Goal: Information Seeking & Learning: Learn about a topic

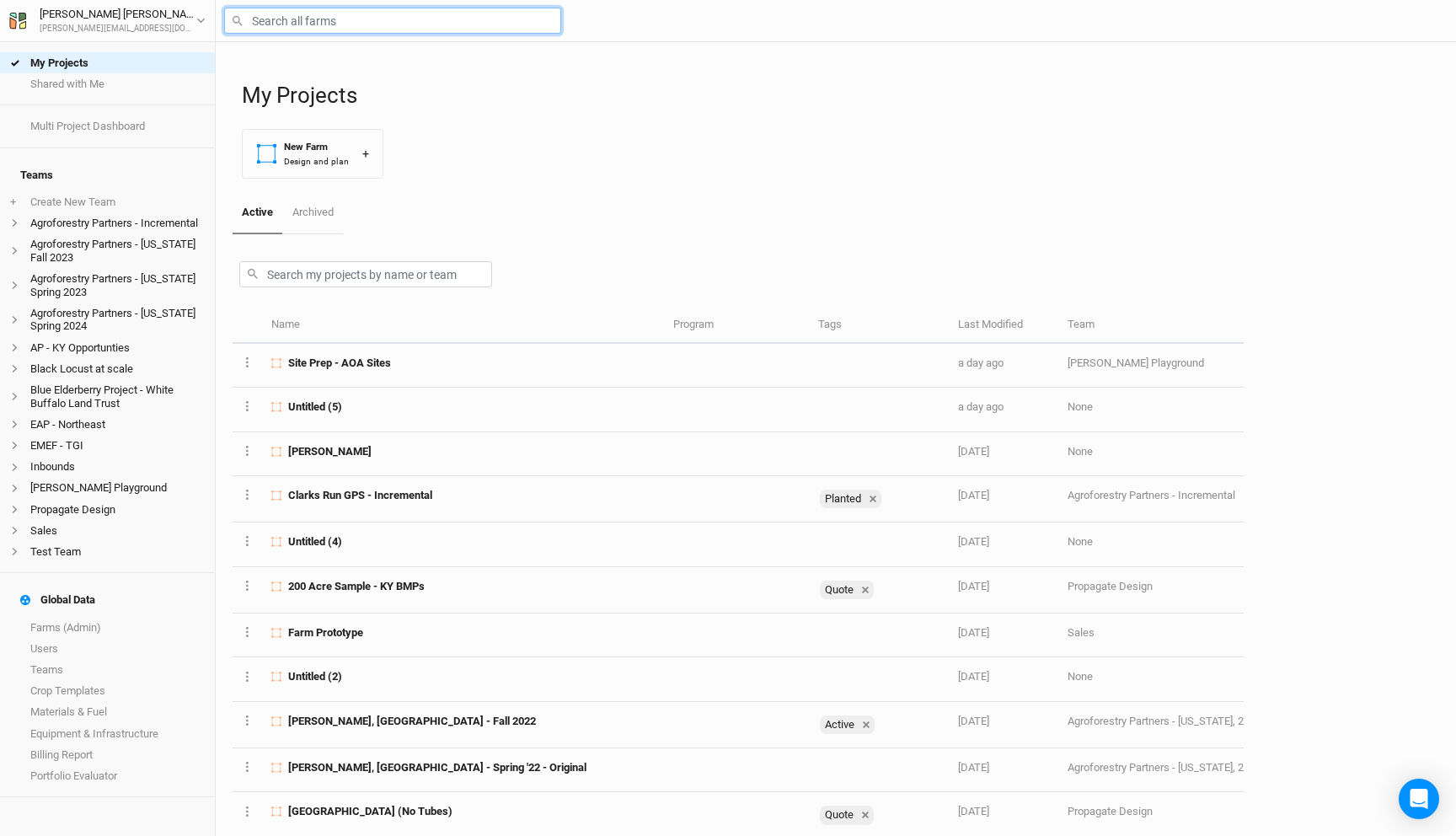
click at [351, 24] on input "text" at bounding box center [392, 20] width 337 height 26
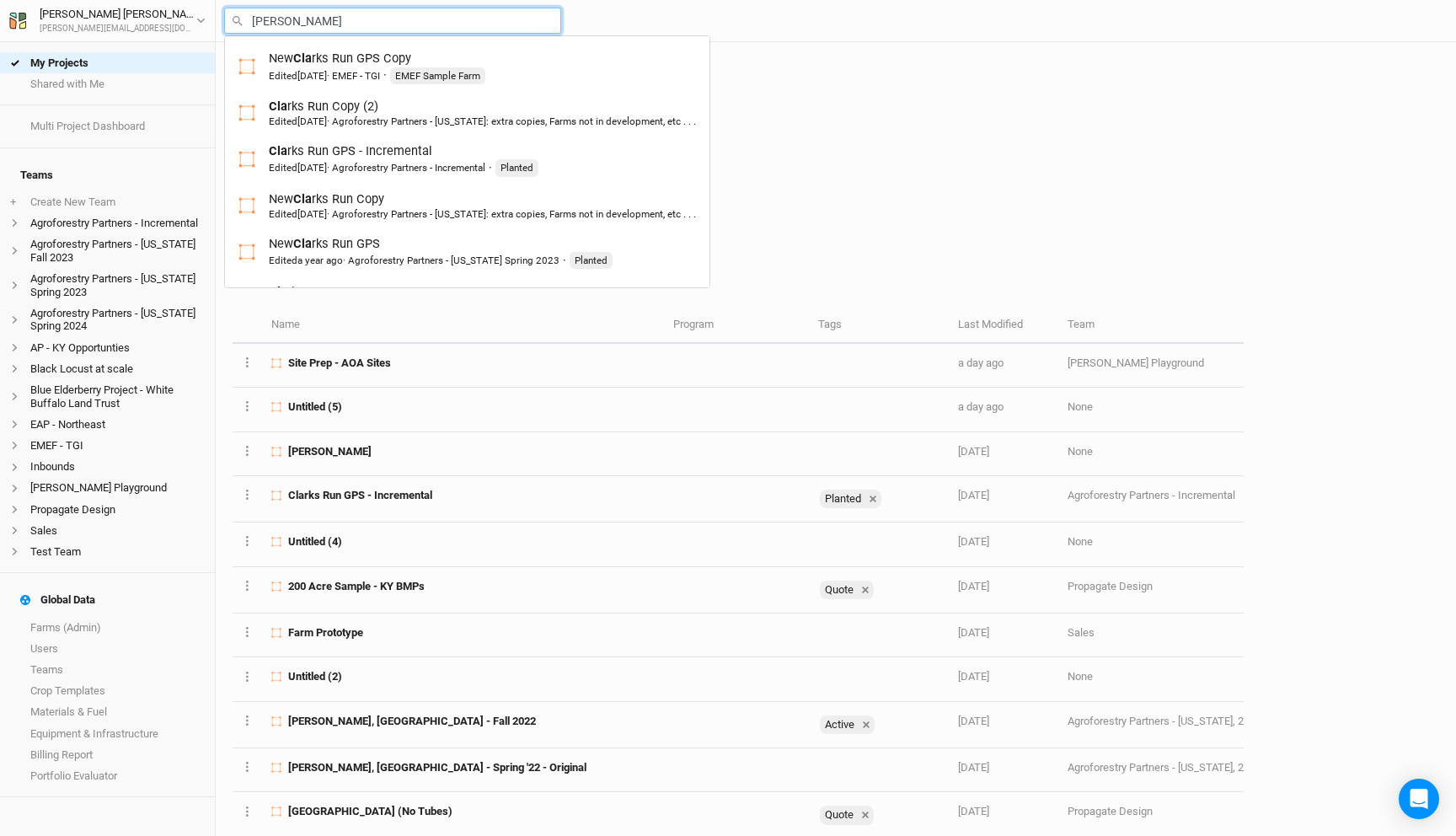
type input "clarks"
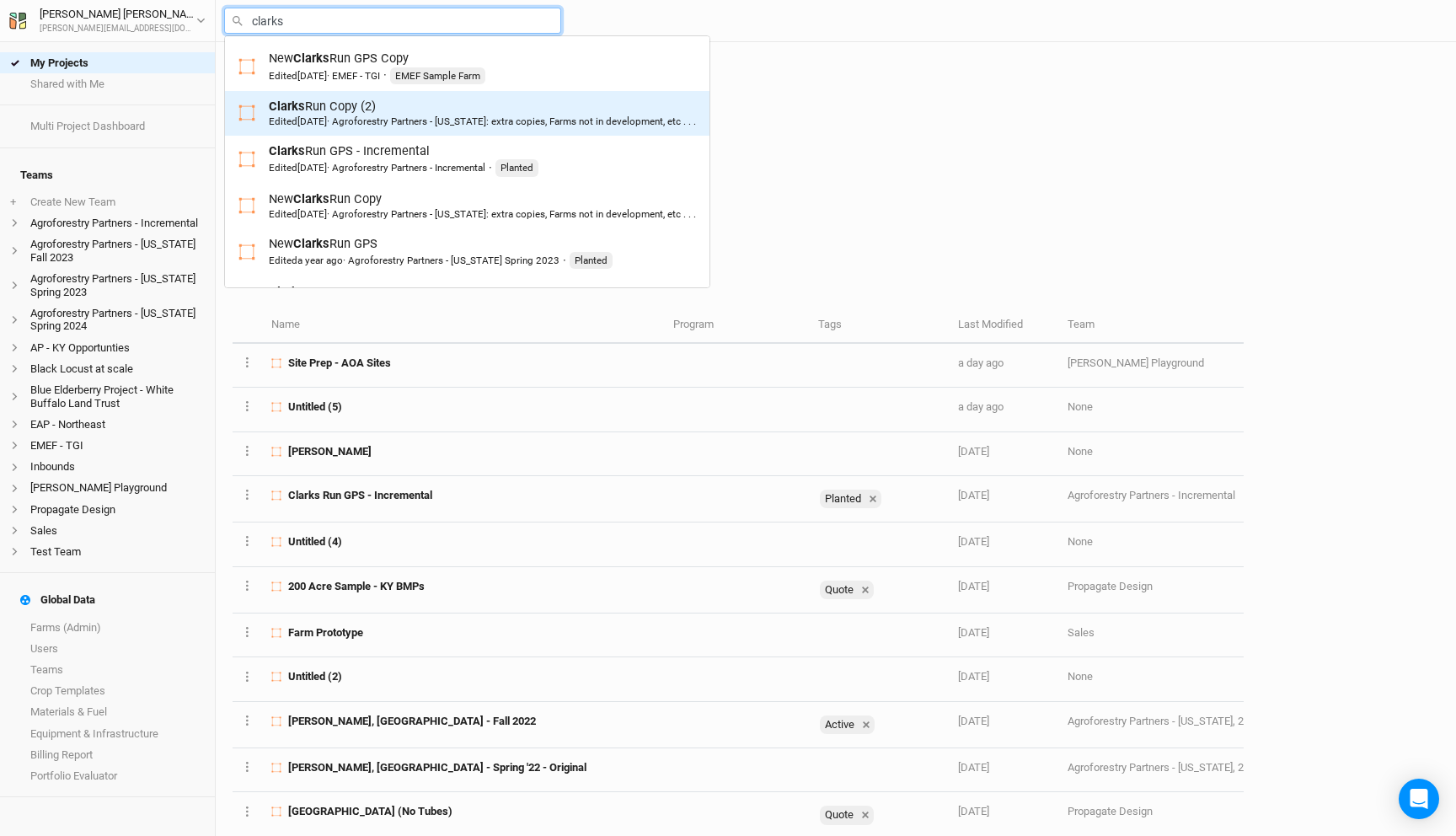
click at [361, 101] on div "Clarks Run Copy (2) Edited [DATE] · Agroforestry Partners - [US_STATE]: extra c…" at bounding box center [482, 113] width 427 height 31
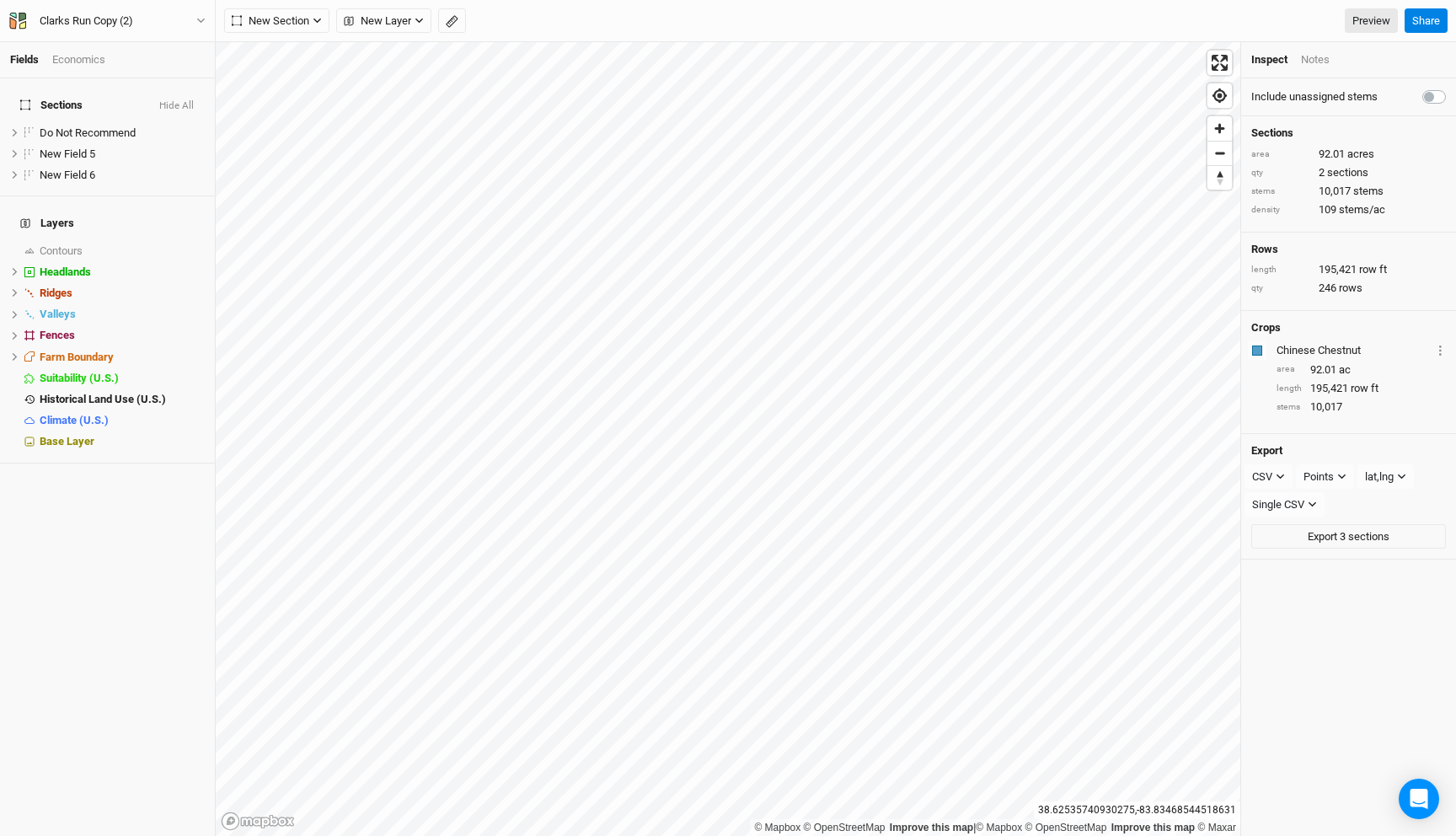
click at [185, 100] on button "Hide All" at bounding box center [176, 106] width 36 height 12
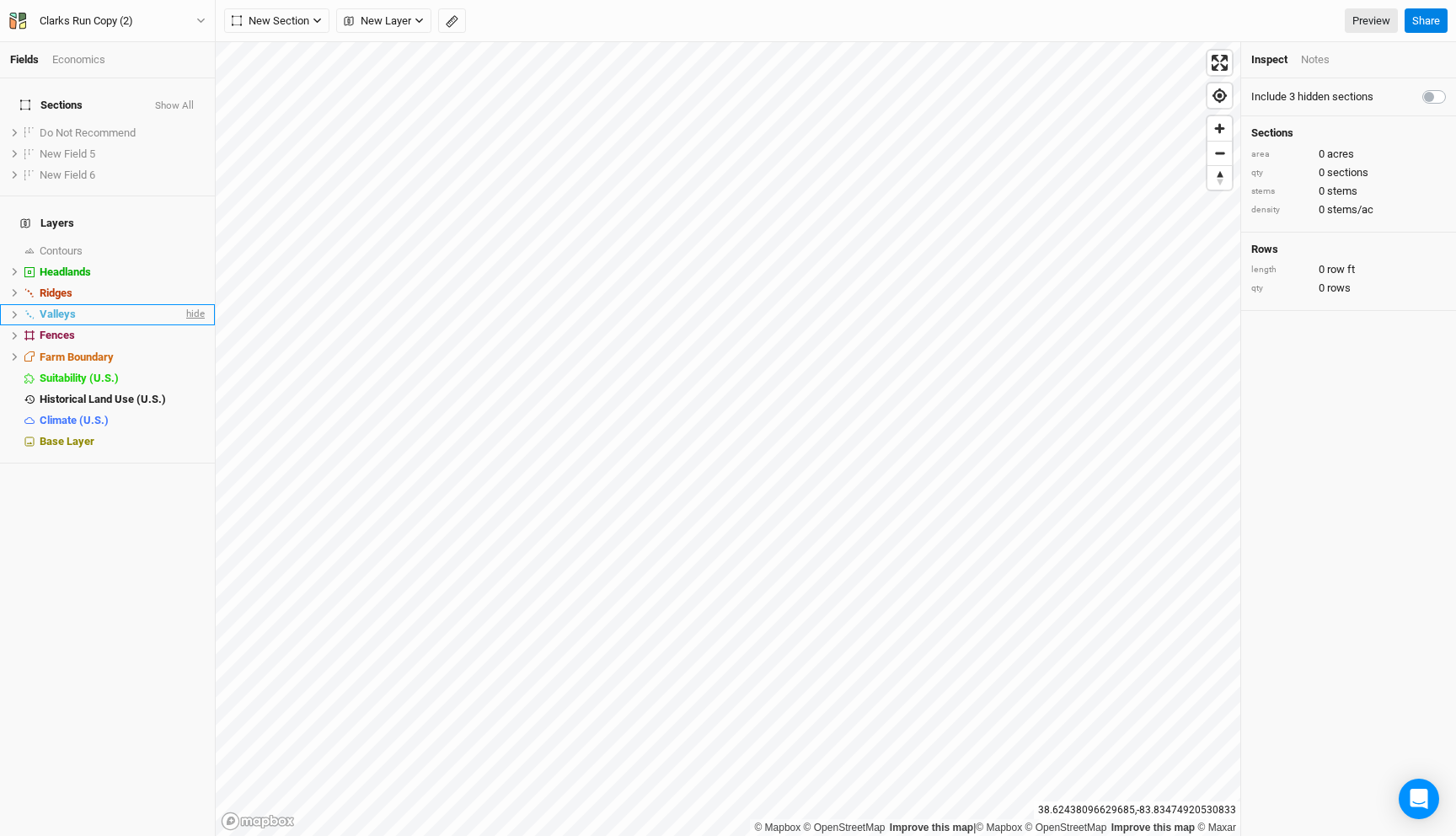
click at [189, 304] on span "hide" at bounding box center [193, 314] width 22 height 21
click at [380, 14] on span "New Layer" at bounding box center [377, 21] width 67 height 17
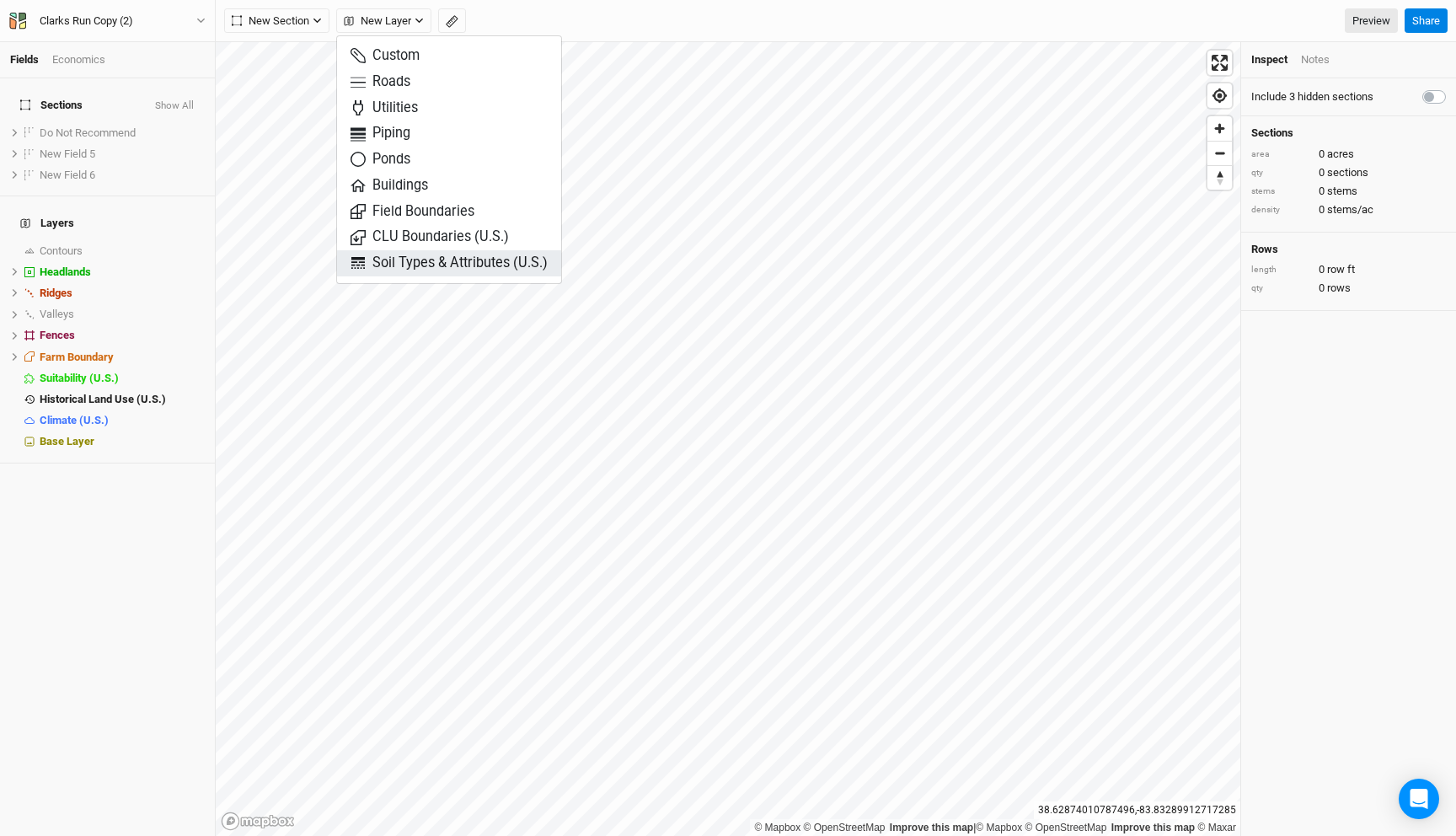
click at [450, 268] on span "Soil Types & Attributes (U.S.)" at bounding box center [449, 263] width 197 height 20
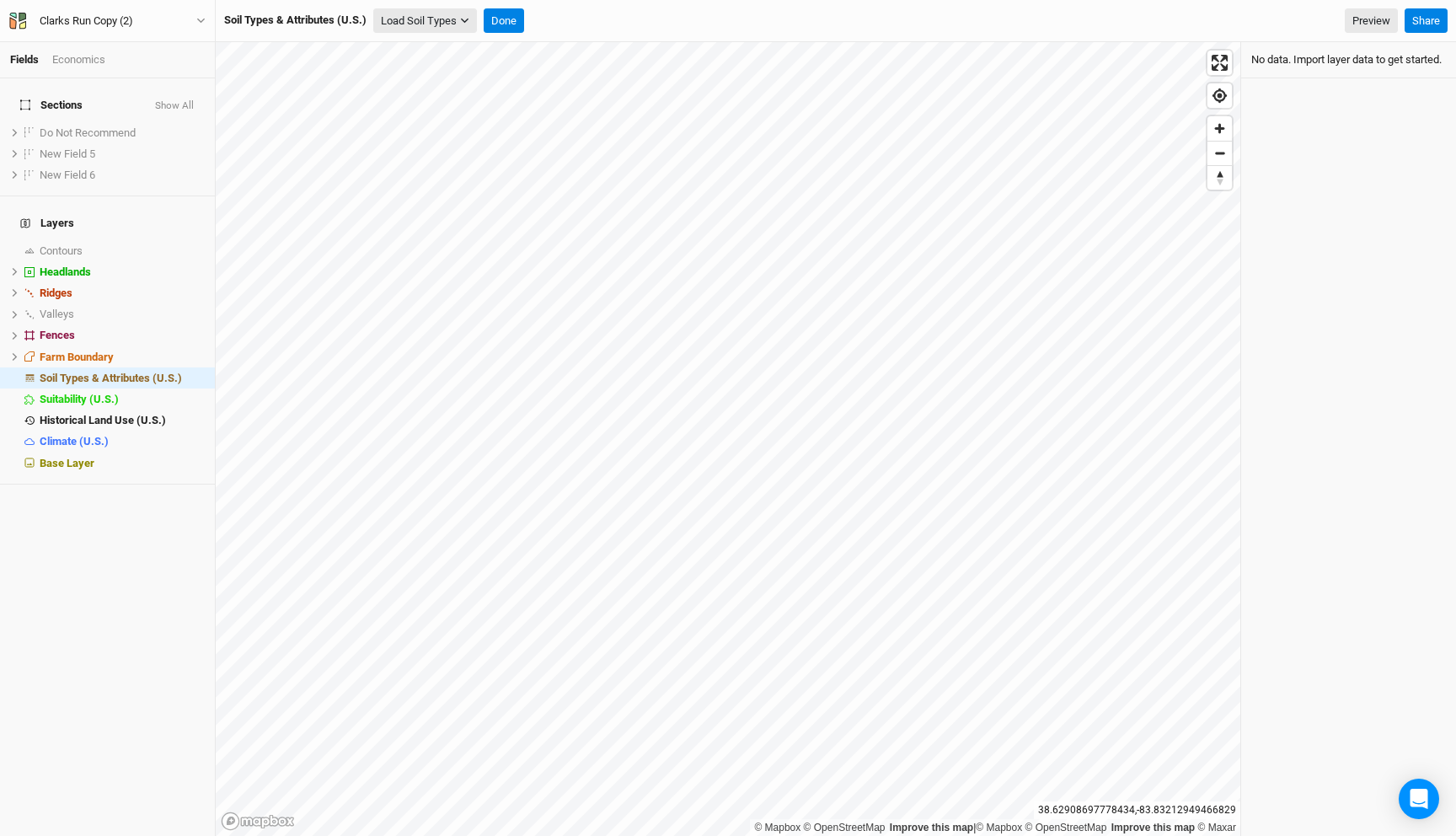
click at [414, 18] on button "Load Soil Types" at bounding box center [425, 21] width 104 height 25
click at [409, 48] on button "Load for Farm Boundary" at bounding box center [445, 51] width 141 height 22
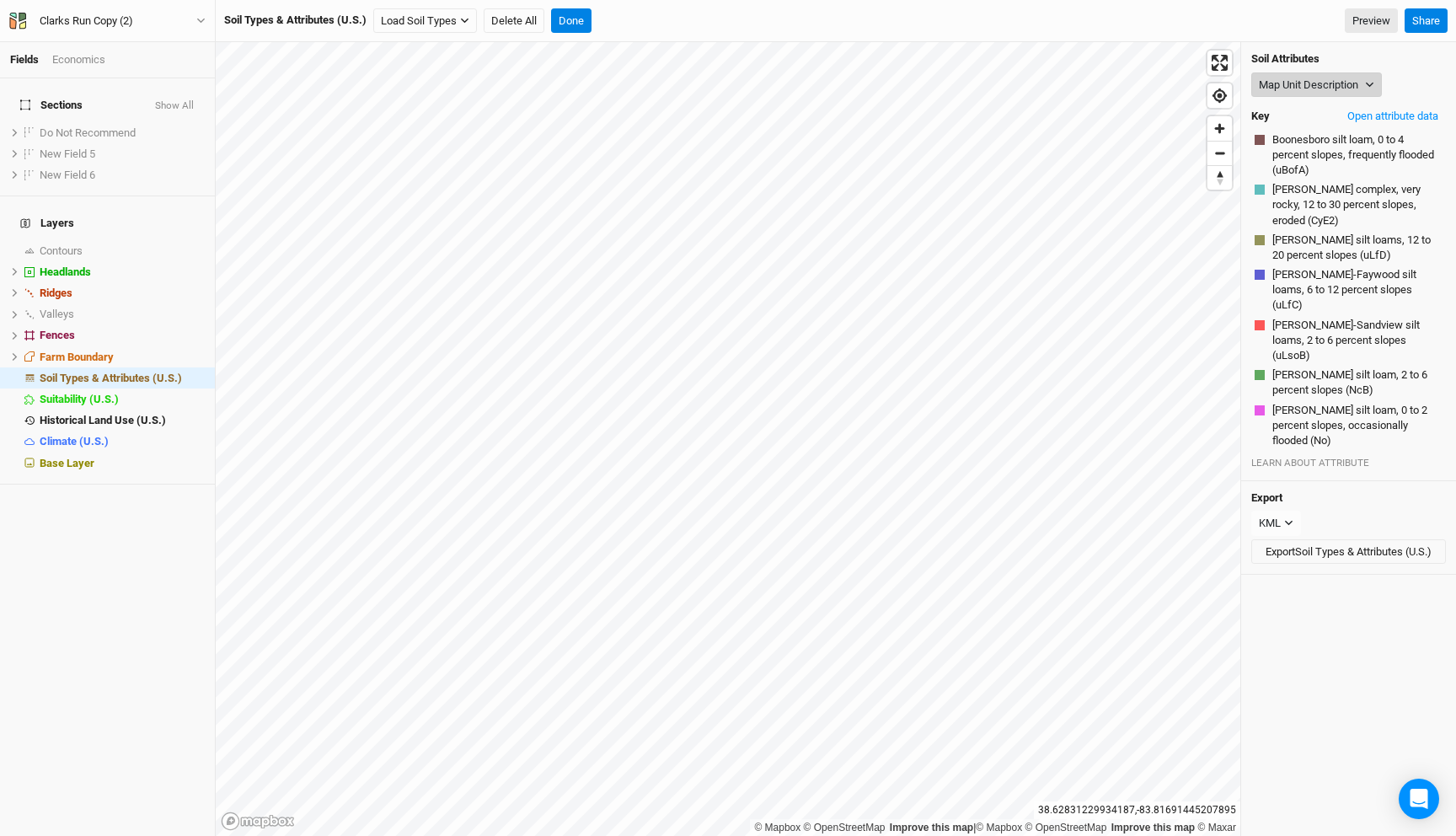
click at [1298, 78] on button "Map Unit Description" at bounding box center [1317, 85] width 131 height 25
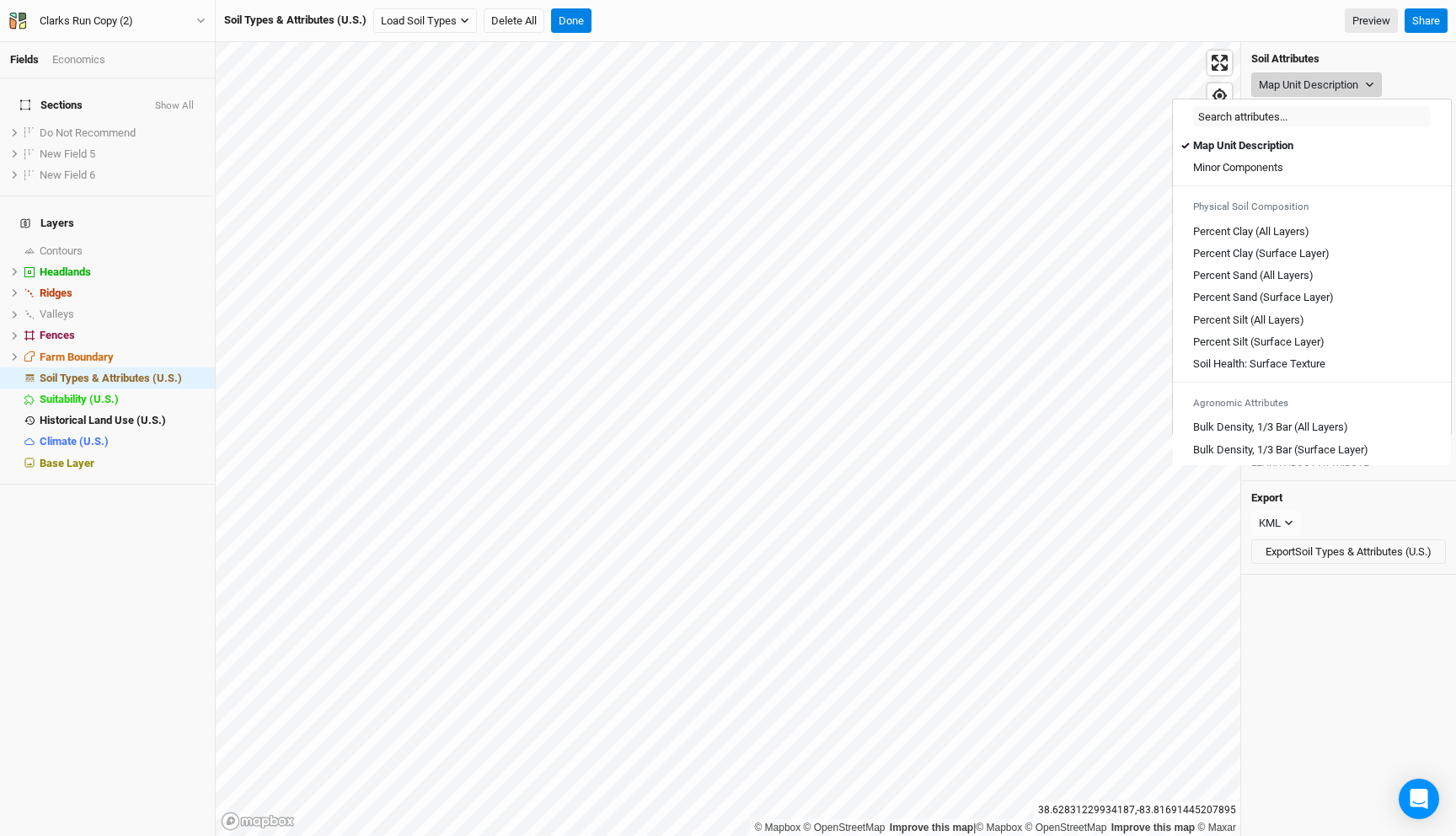
click at [1312, 86] on button "Map Unit Description" at bounding box center [1317, 85] width 131 height 25
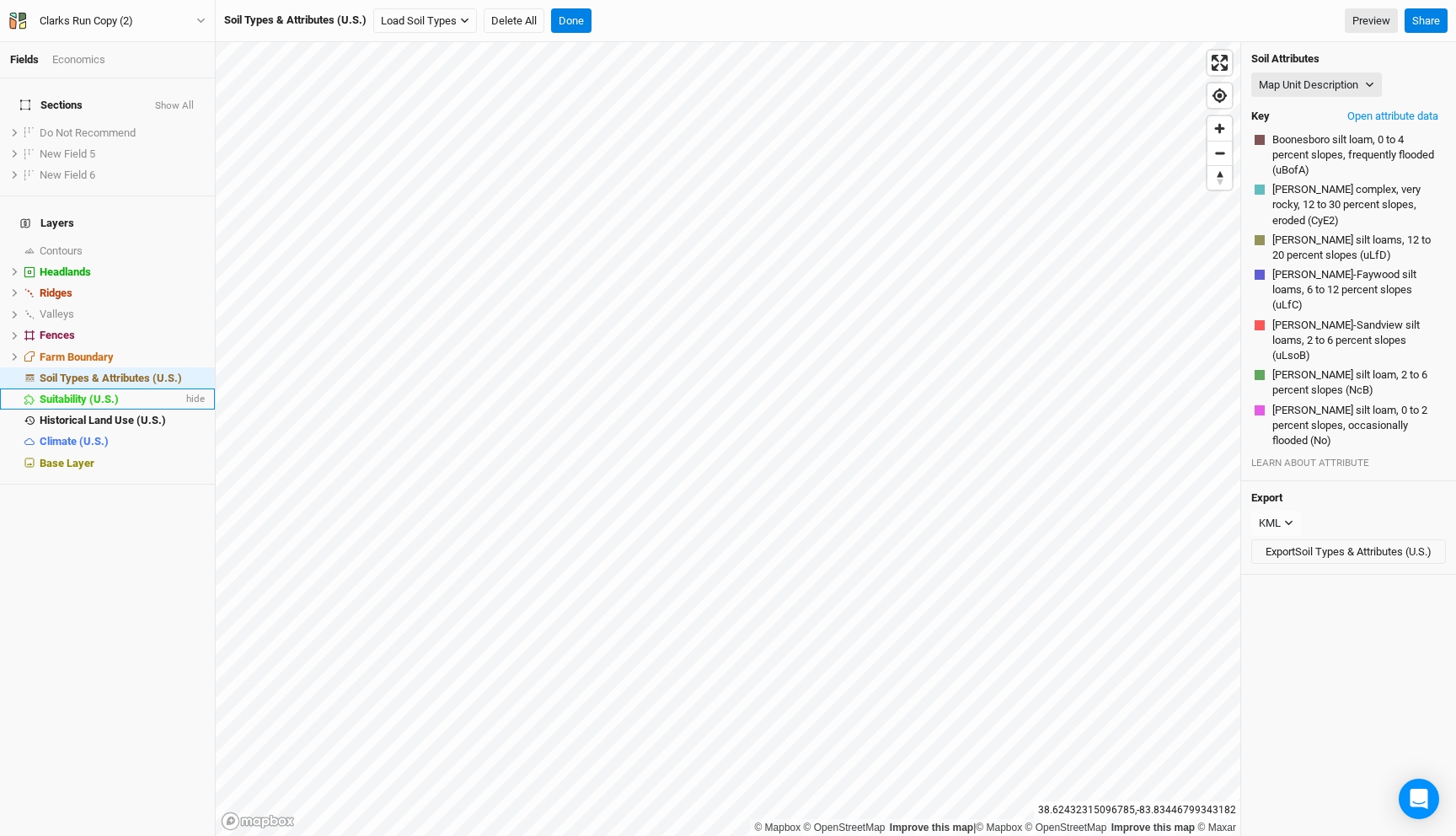
click at [98, 389] on li "Suitability (U.S.) hide" at bounding box center [107, 399] width 215 height 21
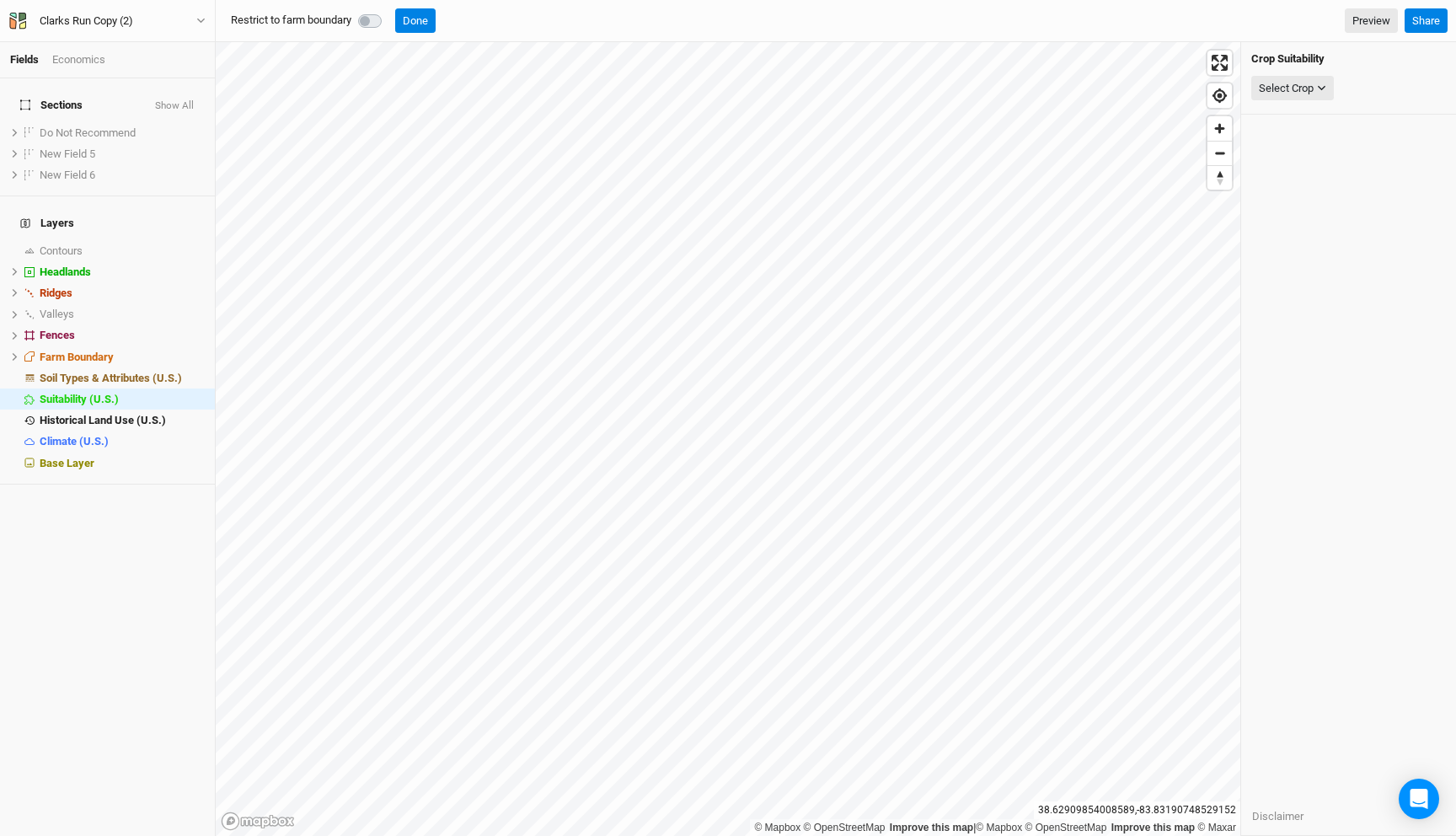
click at [380, 33] on div "Restrict to farm boundary Done Preview Share" at bounding box center [836, 21] width 1240 height 42
click at [389, 11] on label at bounding box center [389, 11] width 0 height 0
click at [1308, 85] on div "Select Crop" at bounding box center [1285, 88] width 55 height 17
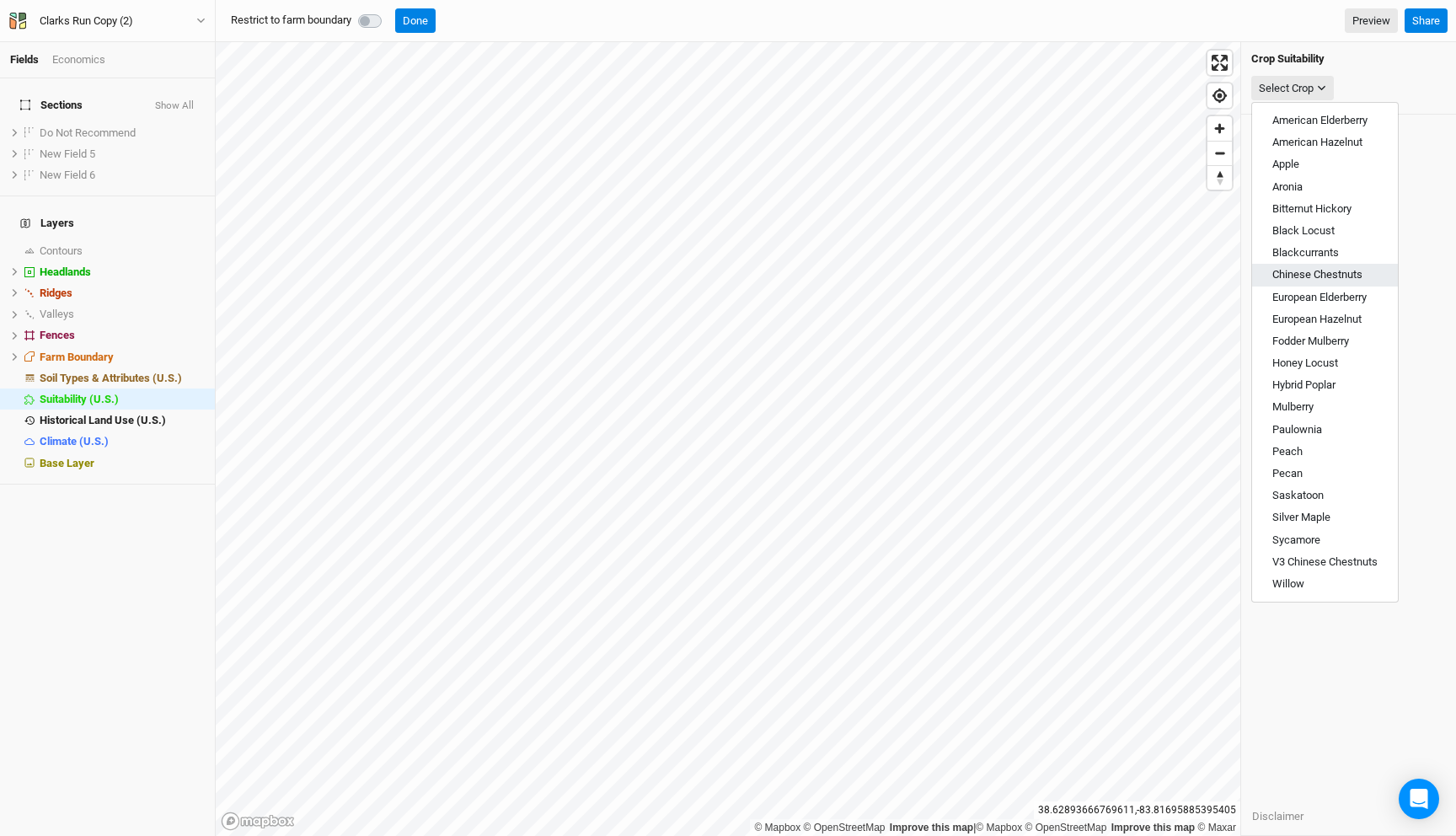
click at [1317, 272] on span "Chinese Chestnuts" at bounding box center [1317, 274] width 90 height 13
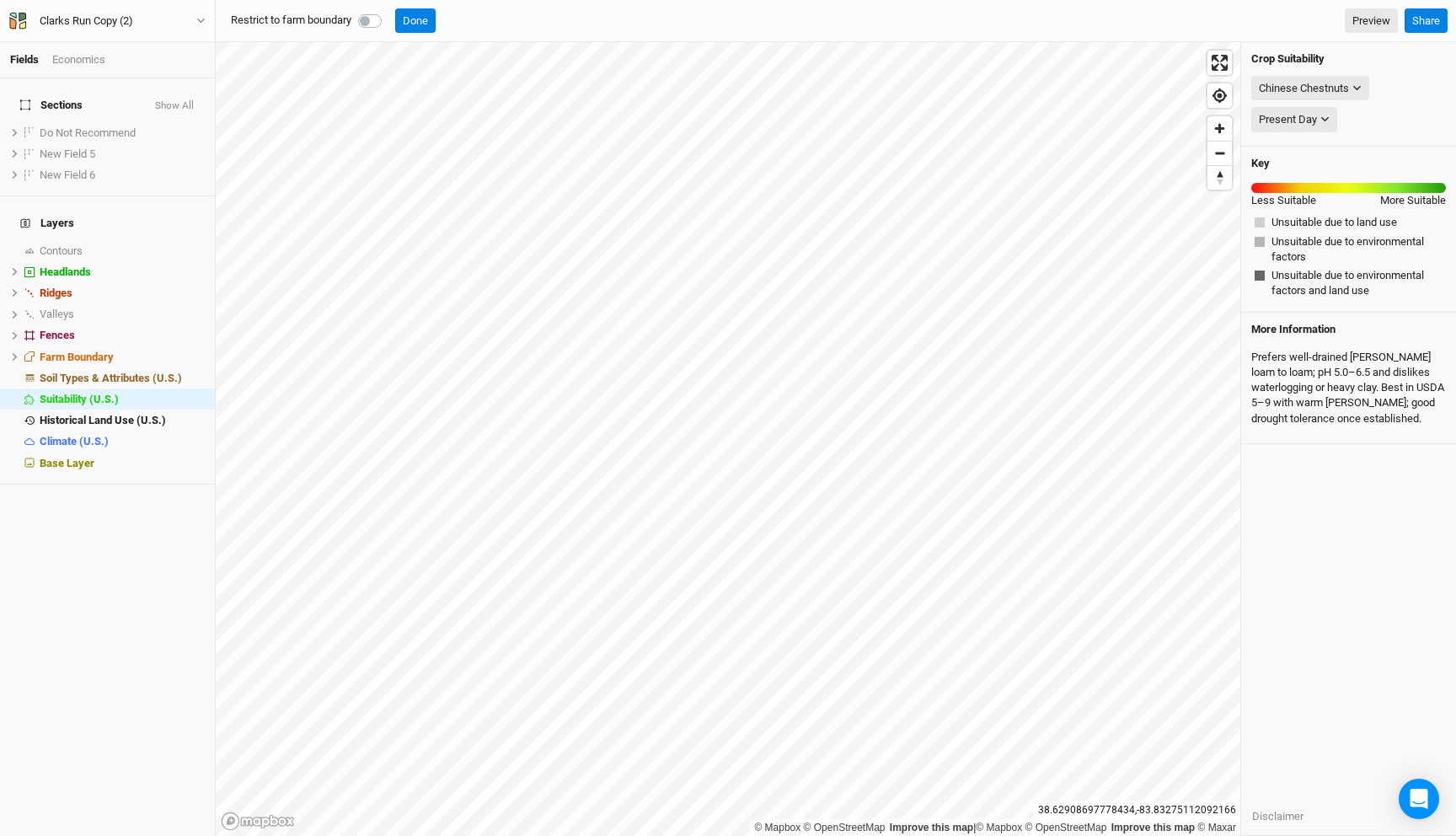
click at [389, 11] on label at bounding box center [389, 11] width 0 height 0
click at [372, 18] on input "checkbox" at bounding box center [365, 20] width 14 height 17
checkbox input "true"
click at [183, 368] on span "hide" at bounding box center [193, 378] width 22 height 21
click at [193, 368] on span "show" at bounding box center [192, 378] width 27 height 21
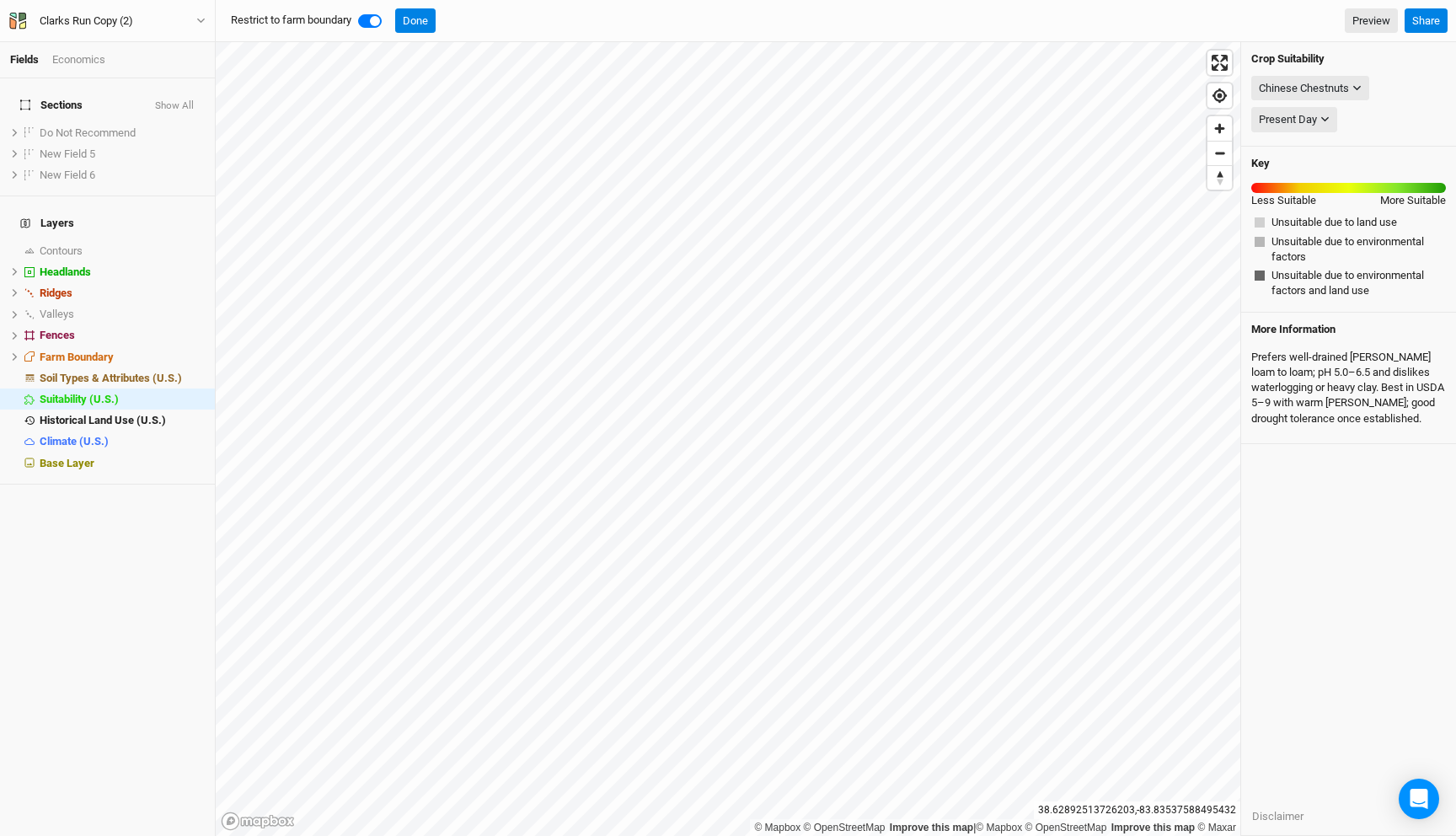
click at [137, 8] on div "Clarks Run Copy (2) Back Project Settings User settings Imperial Metric Keyboar…" at bounding box center [108, 21] width 216 height 42
click at [137, 27] on div "Clarks Run Copy (2)" at bounding box center [87, 21] width 120 height 17
click at [126, 45] on button "Back" at bounding box center [139, 48] width 133 height 22
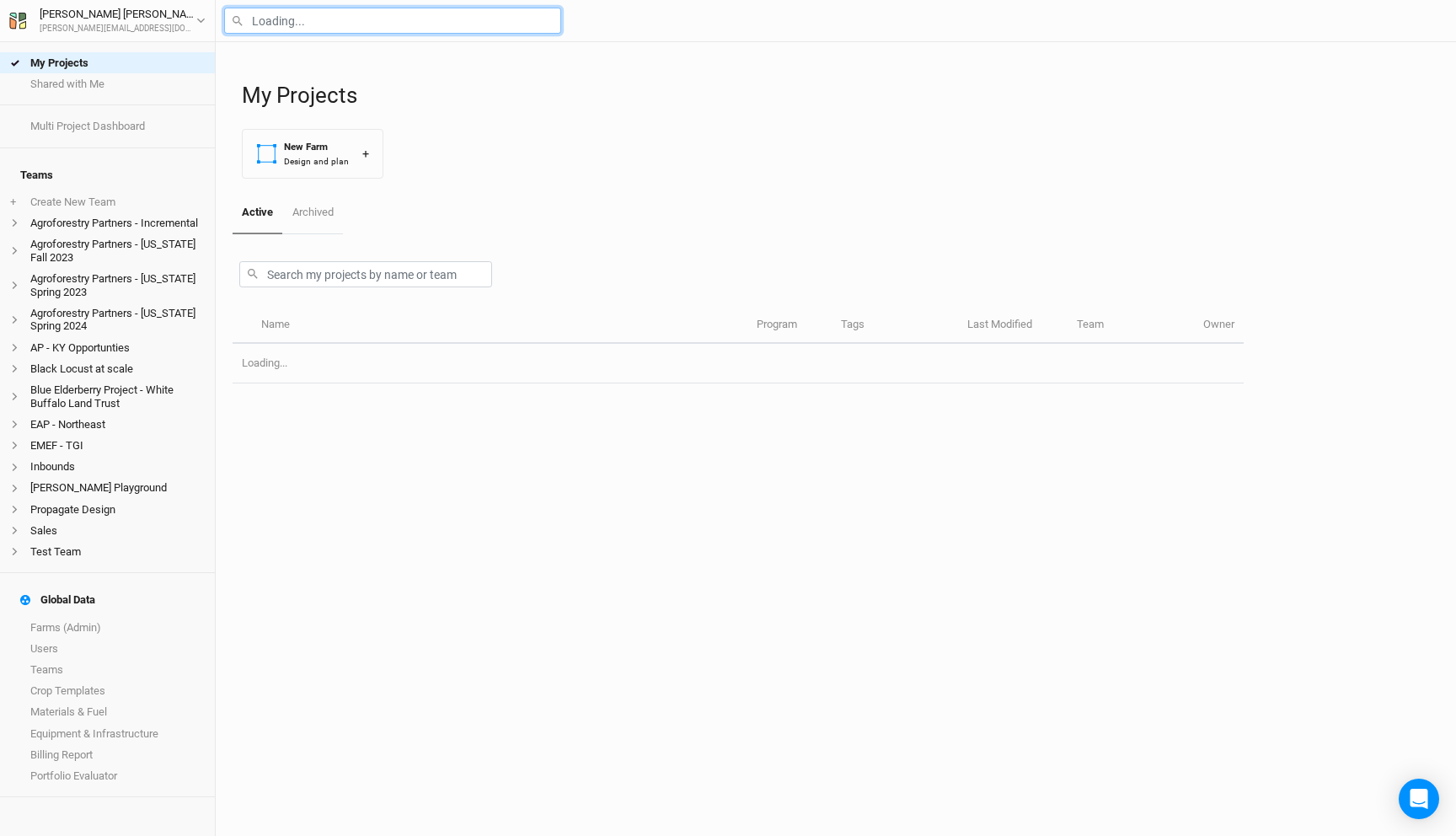
click at [352, 20] on input "text" at bounding box center [392, 20] width 337 height 26
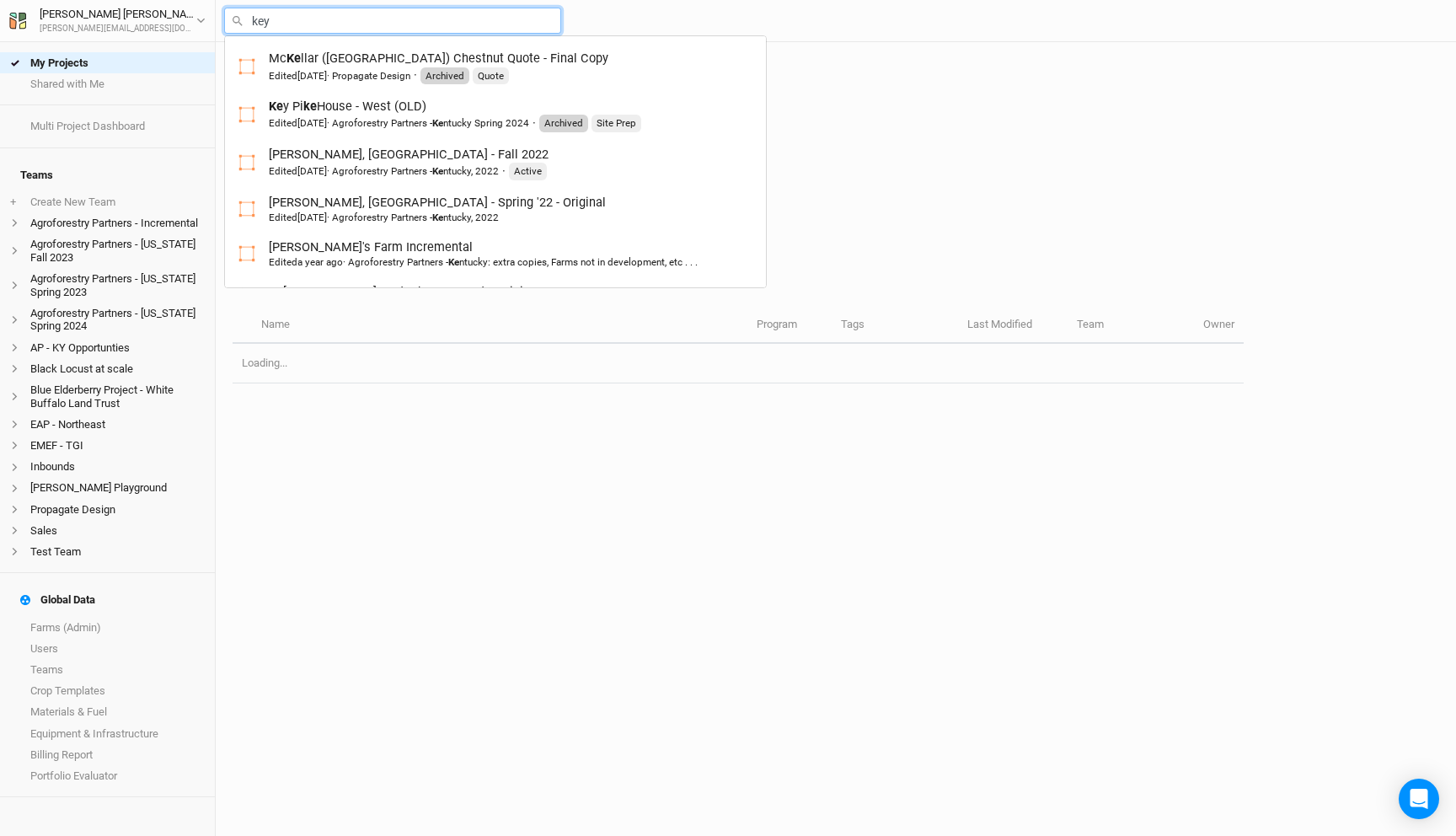
type input "key"
type input "[GEOGRAPHIC_DATA] (OLD)"
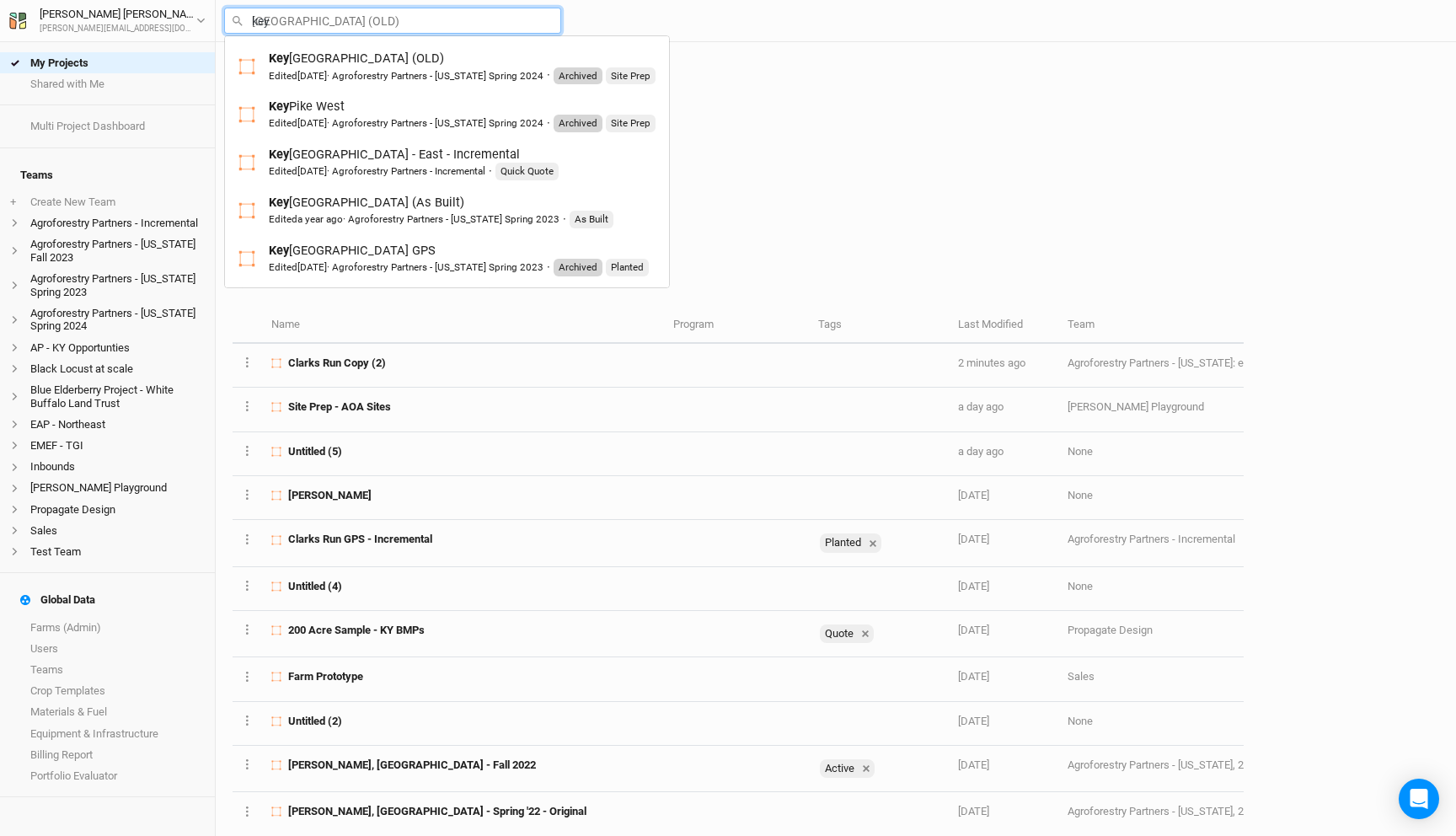
type input "key p"
type input "key [GEOGRAPHIC_DATA] - West (OLD)"
type input "key pike"
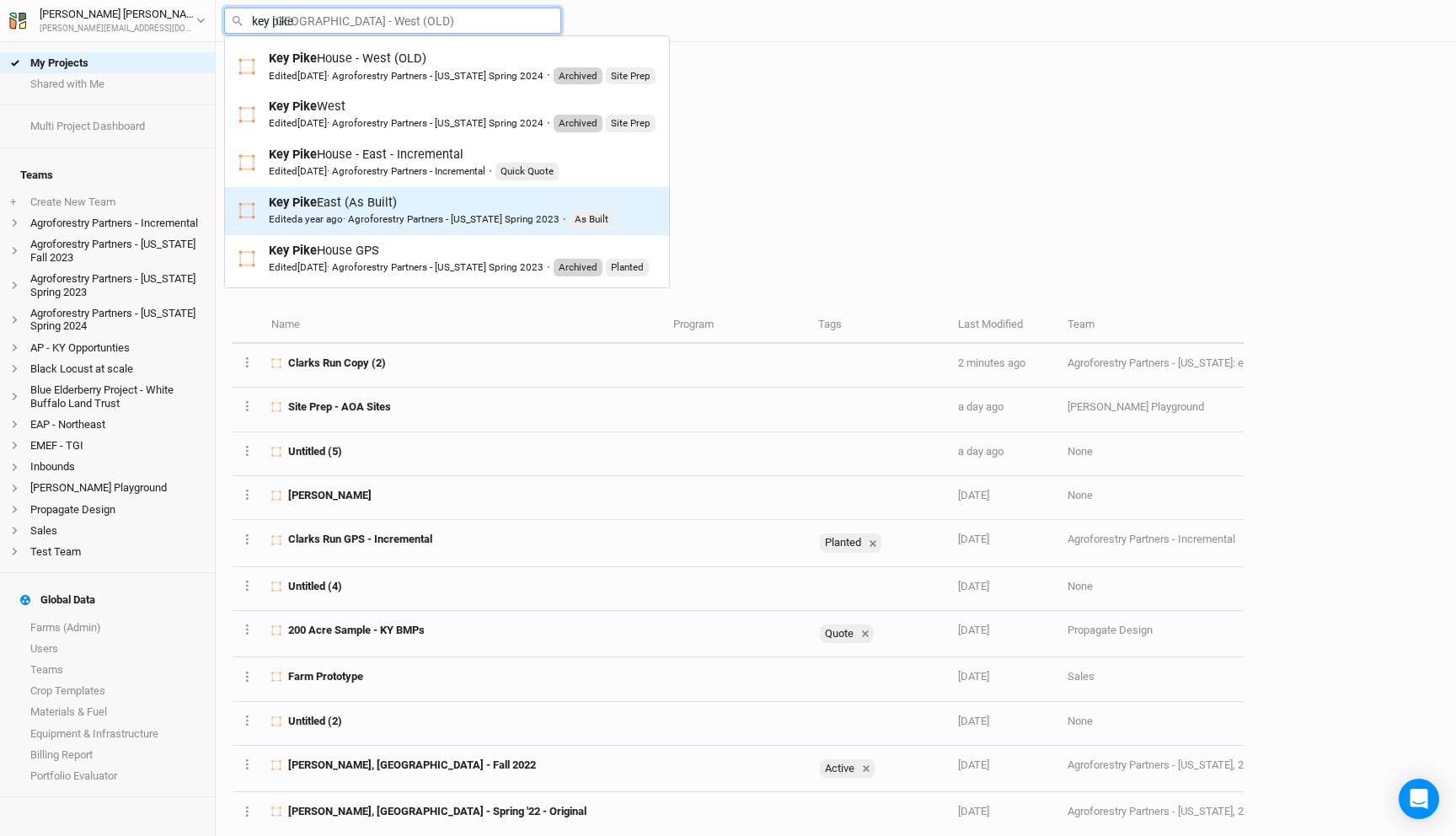
click at [396, 198] on div "[GEOGRAPHIC_DATA] (As Built) Edited a year ago · Agroforestry Partners - [US_ST…" at bounding box center [441, 210] width 344 height 35
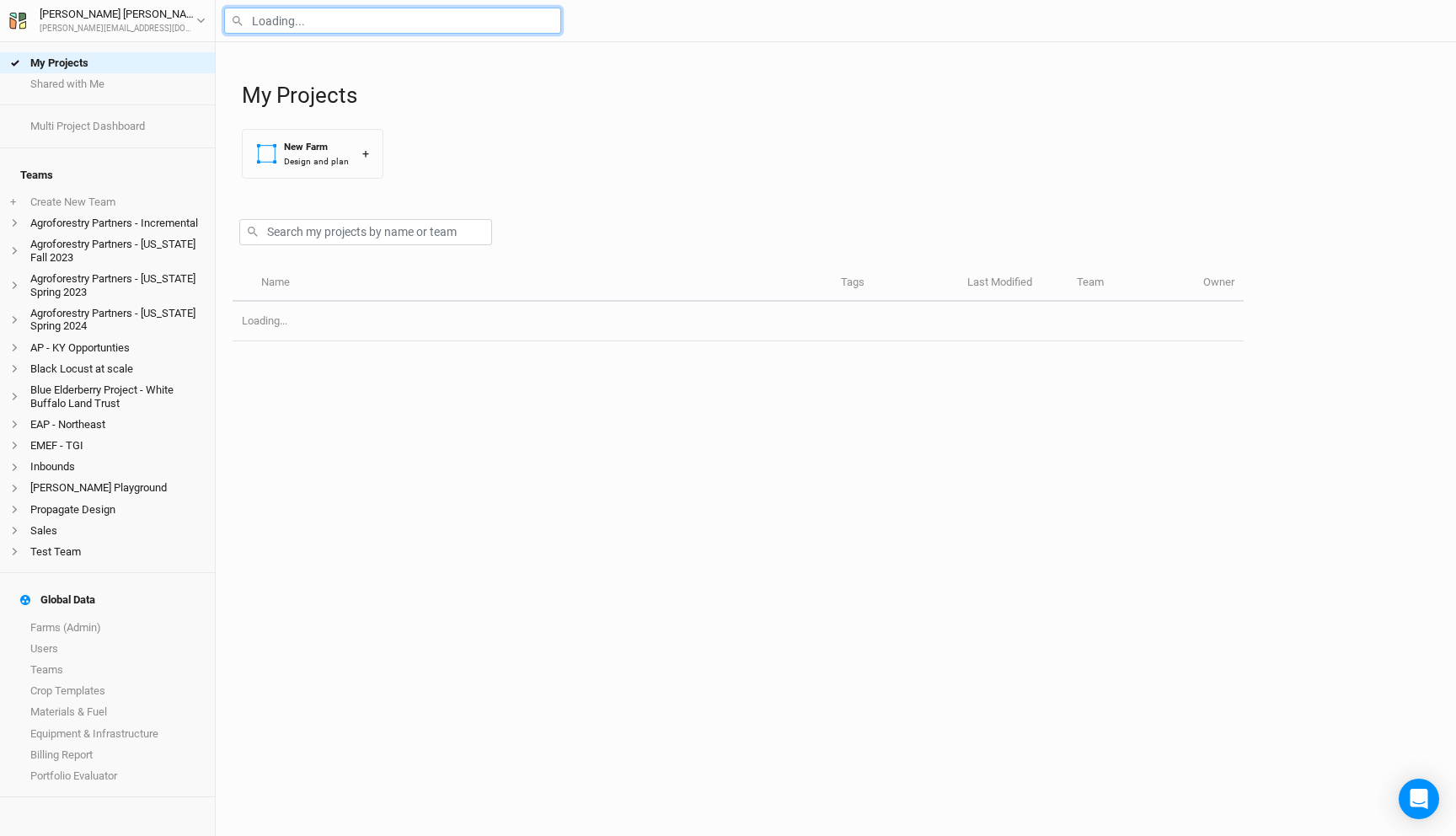
click at [319, 18] on input "text" at bounding box center [392, 20] width 337 height 26
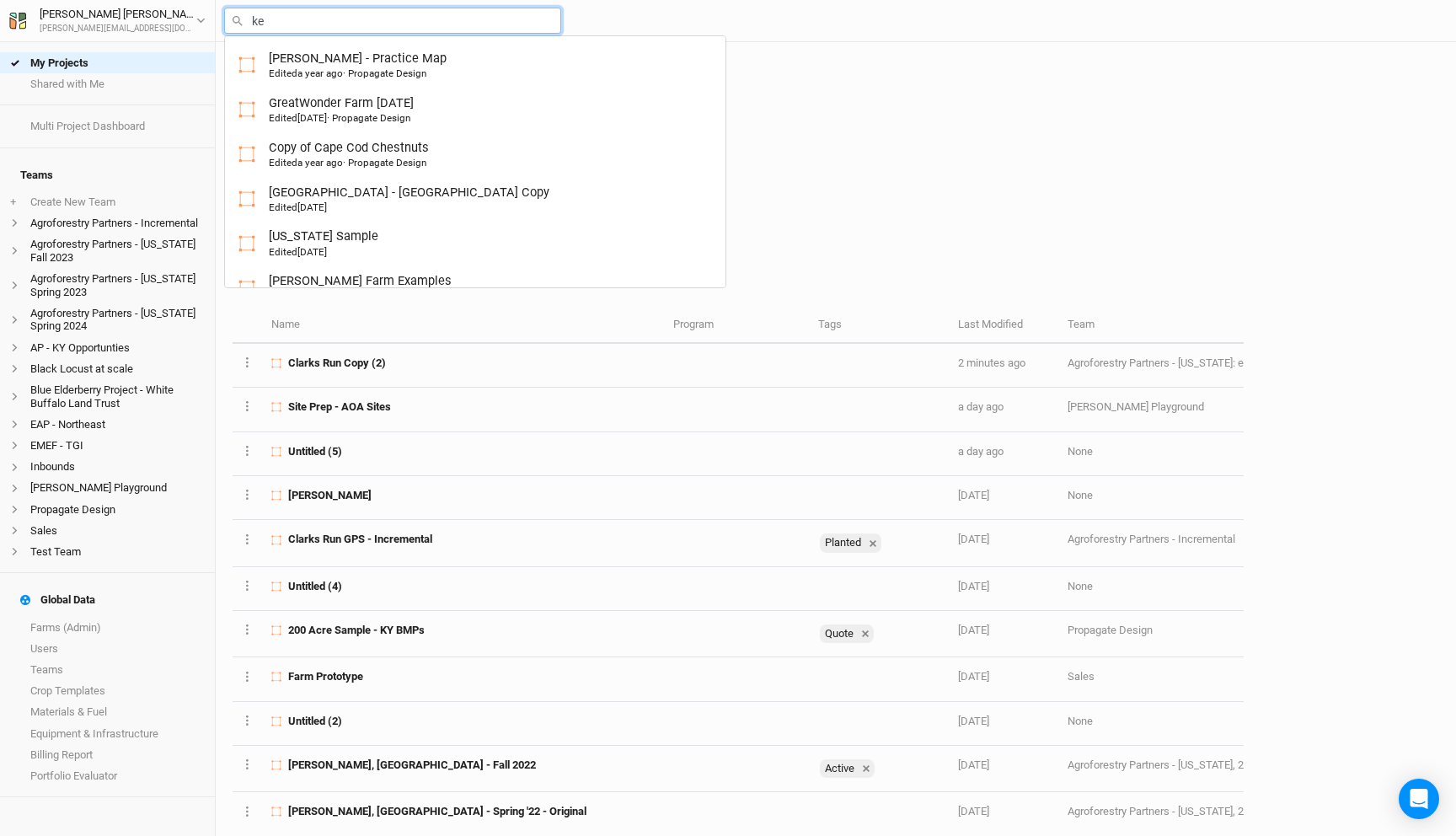
type input "key"
type input "[GEOGRAPHIC_DATA] (OLD)"
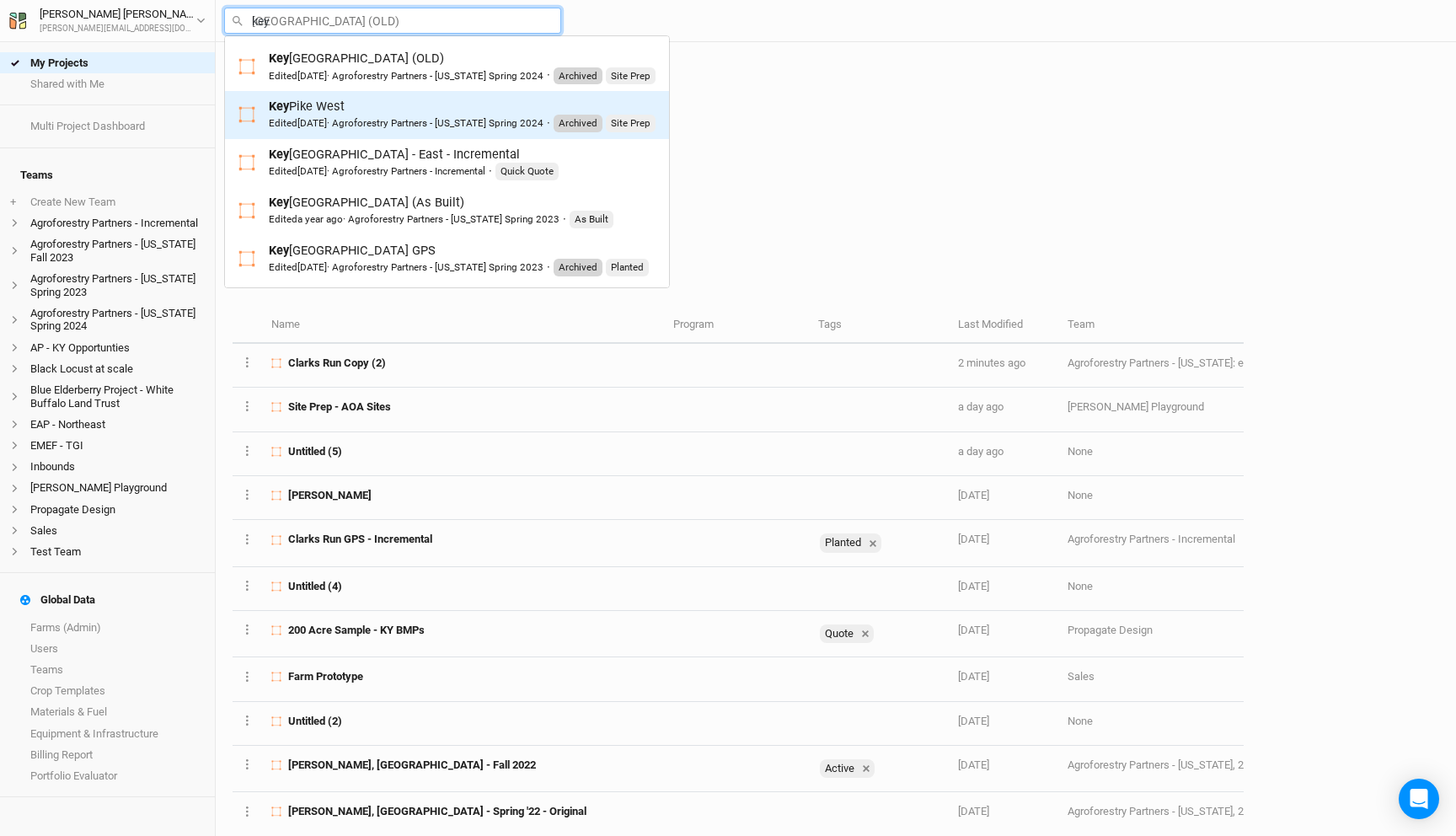
click at [360, 111] on div "Key Pike West Edited [DATE] · Agroforestry Partners - [US_STATE] Spring 2024 · …" at bounding box center [462, 115] width 387 height 35
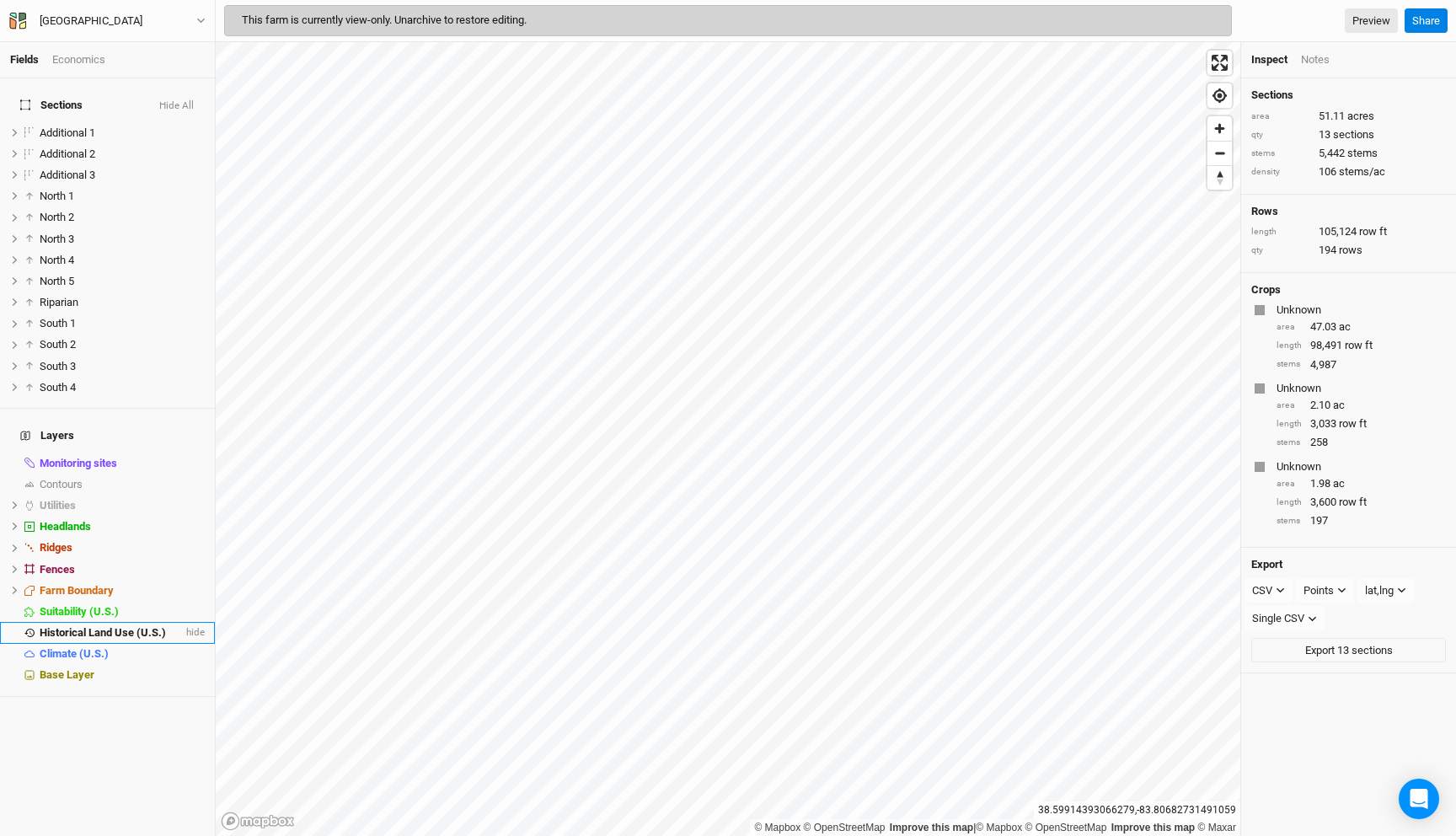
click at [118, 626] on span "Historical Land Use (U.S.)" at bounding box center [103, 632] width 126 height 13
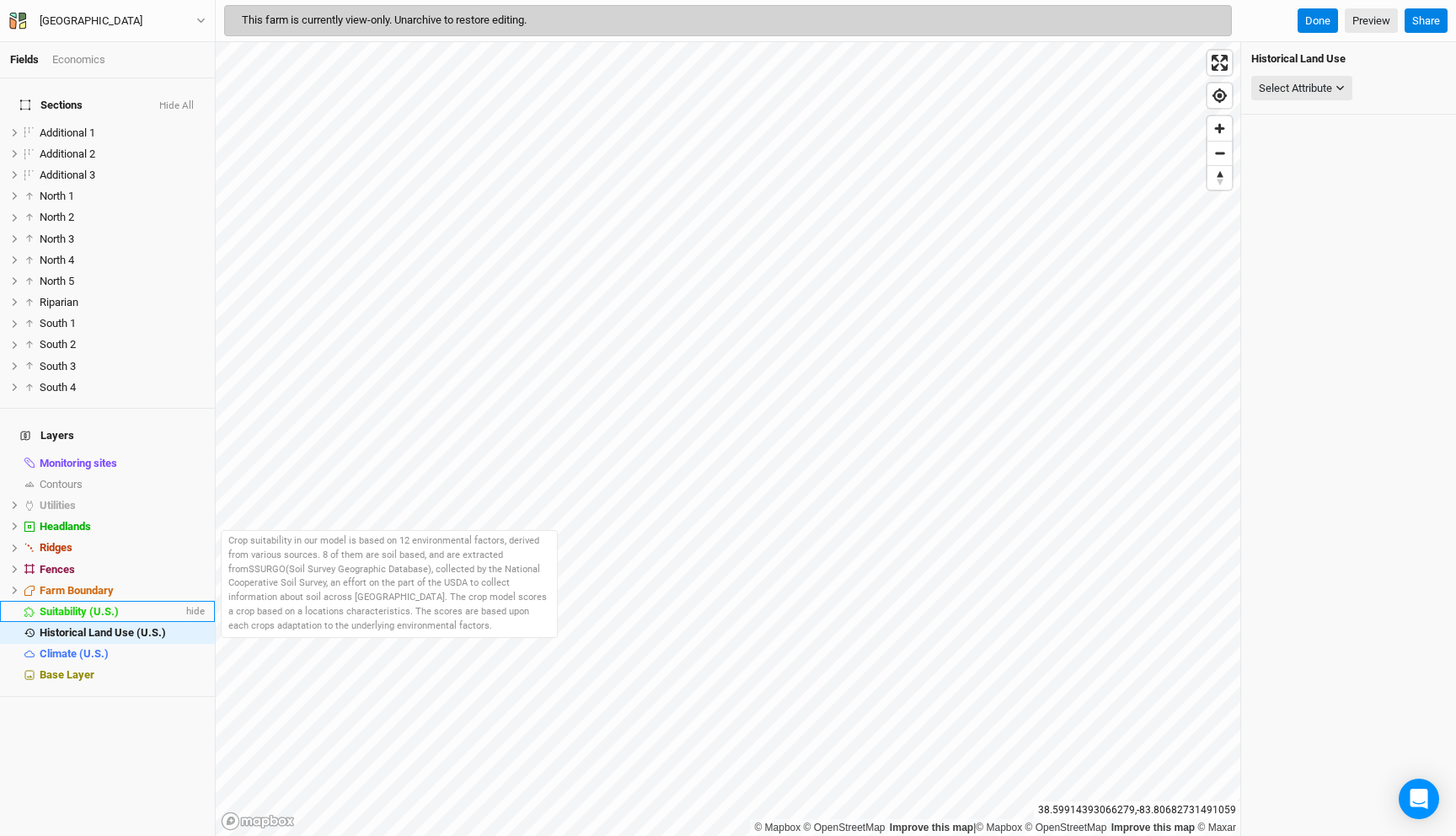
click at [109, 605] on span "Suitability (U.S.)" at bounding box center [79, 611] width 79 height 13
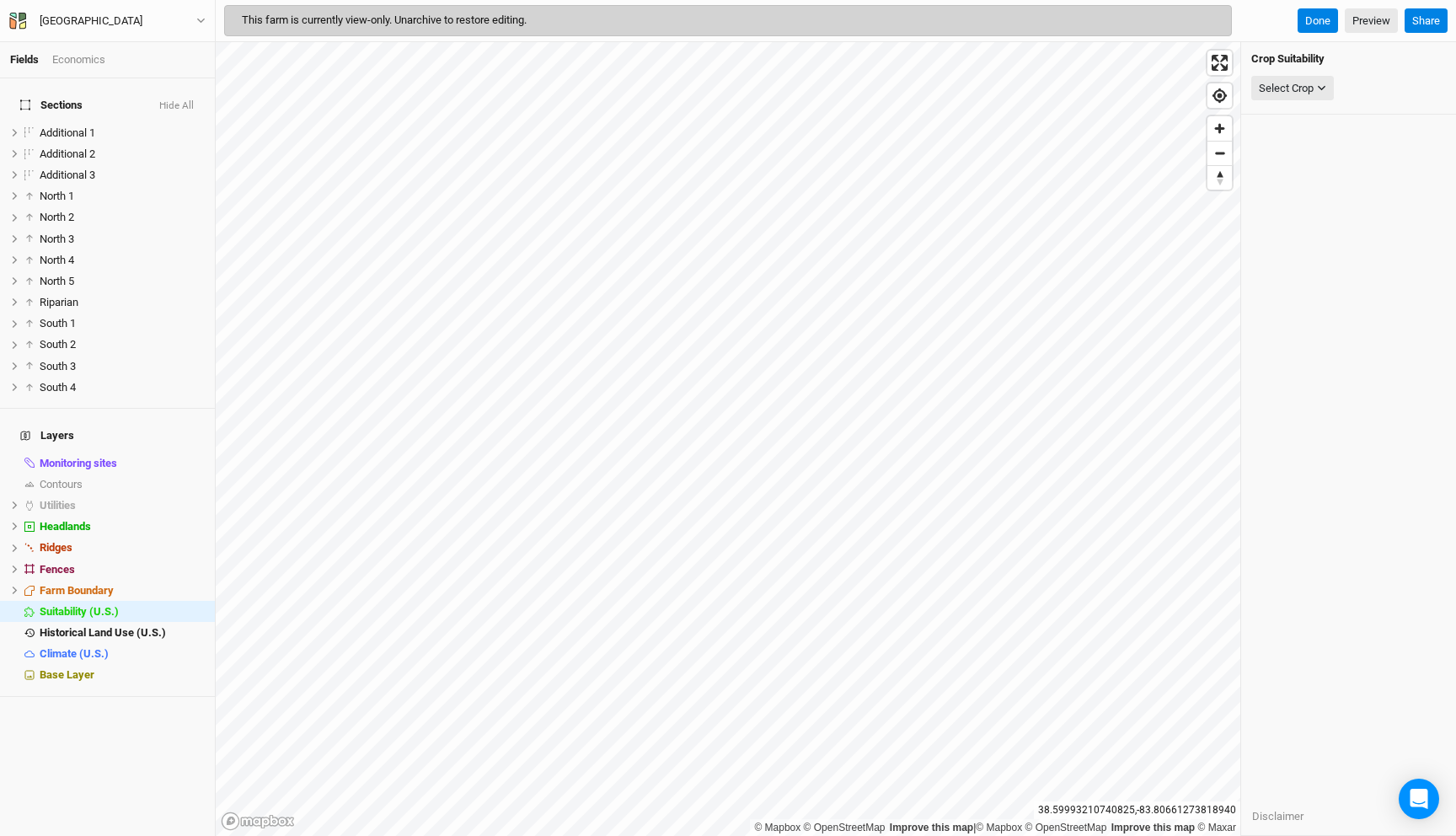
click at [457, 22] on span "This farm is currently view-only. Unarchive to restore editing." at bounding box center [384, 20] width 285 height 13
click at [120, 20] on div "[GEOGRAPHIC_DATA]" at bounding box center [91, 21] width 130 height 17
click at [130, 74] on button "Project Settings" at bounding box center [139, 70] width 133 height 22
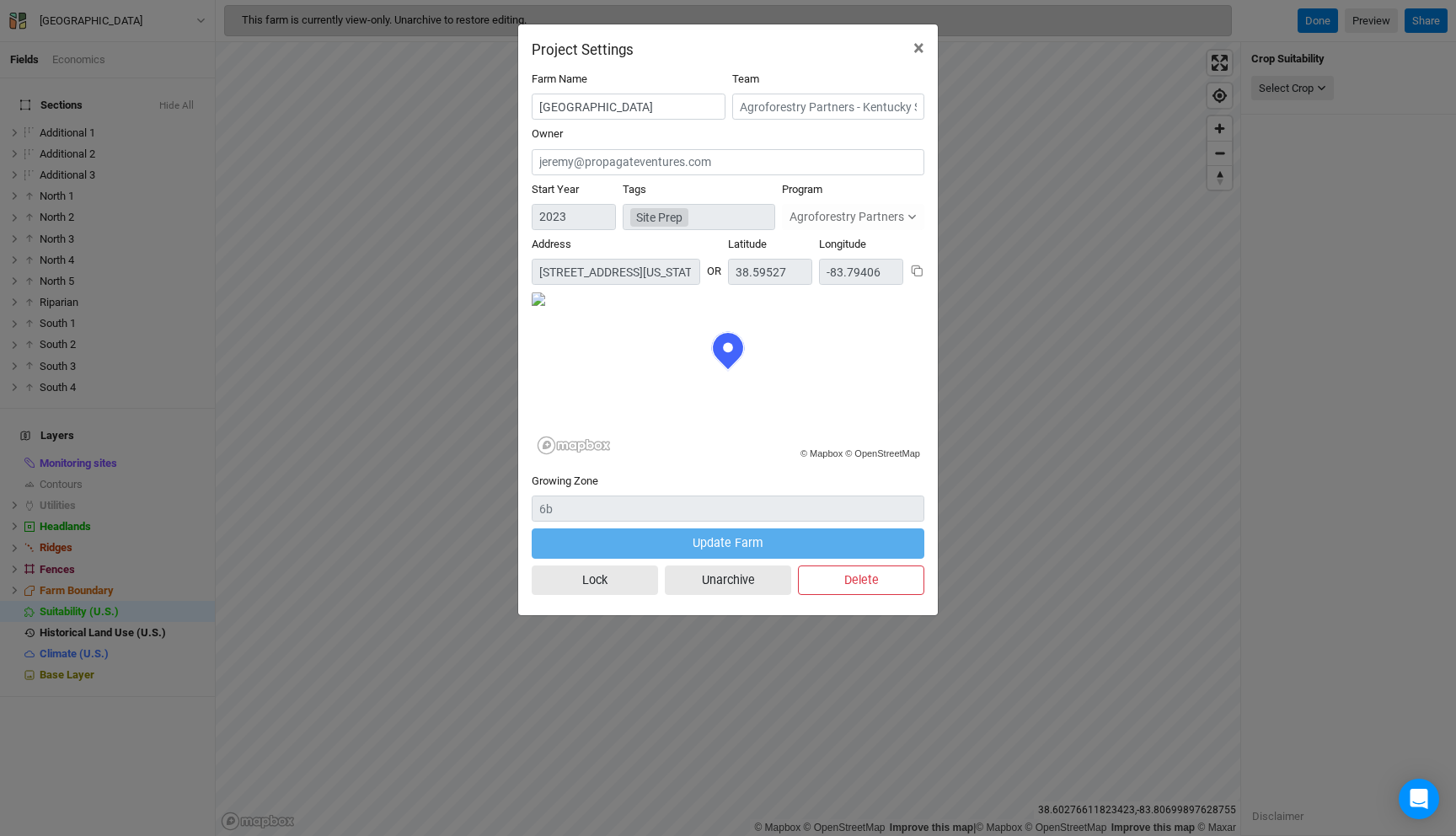
scroll to position [84, 196]
click at [746, 582] on button "Unarchive" at bounding box center [727, 580] width 126 height 30
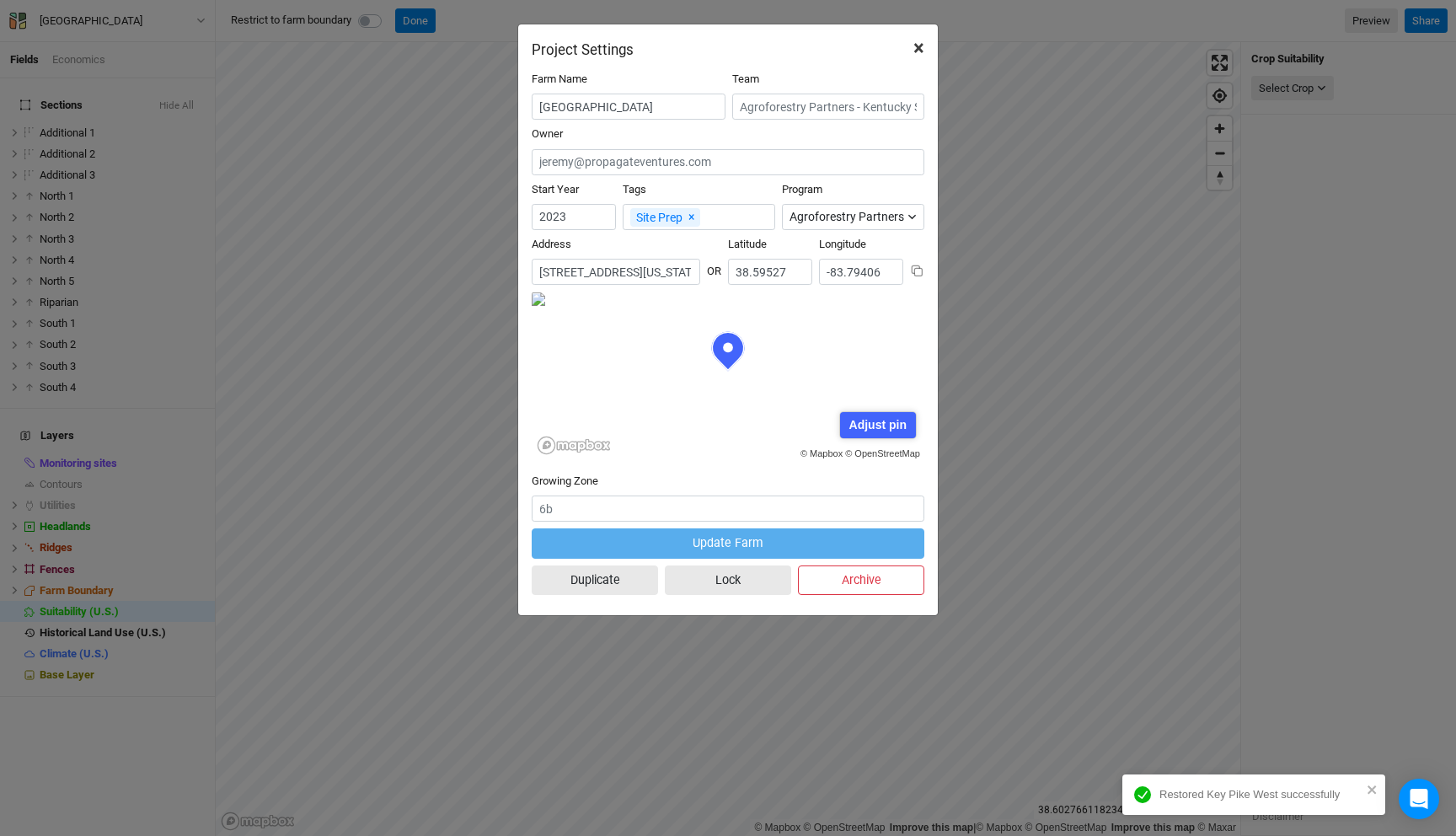
click at [916, 47] on span "×" at bounding box center [918, 48] width 11 height 24
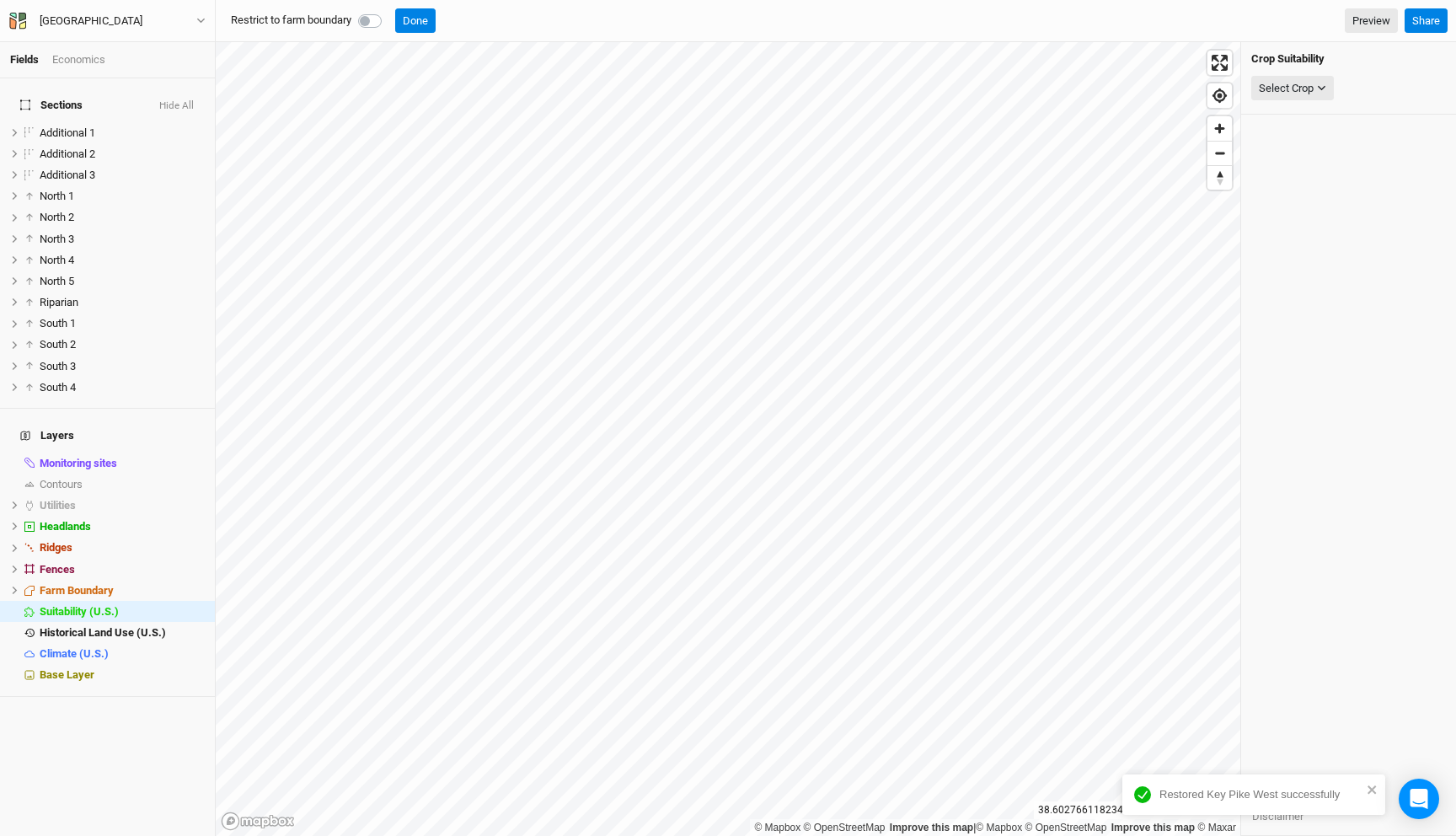
click at [389, 11] on label at bounding box center [389, 11] width 0 height 0
click at [372, 23] on input "checkbox" at bounding box center [365, 20] width 14 height 17
checkbox input "true"
click at [192, 100] on button "Hide All" at bounding box center [176, 106] width 36 height 12
click at [424, 14] on button "Done" at bounding box center [416, 21] width 41 height 25
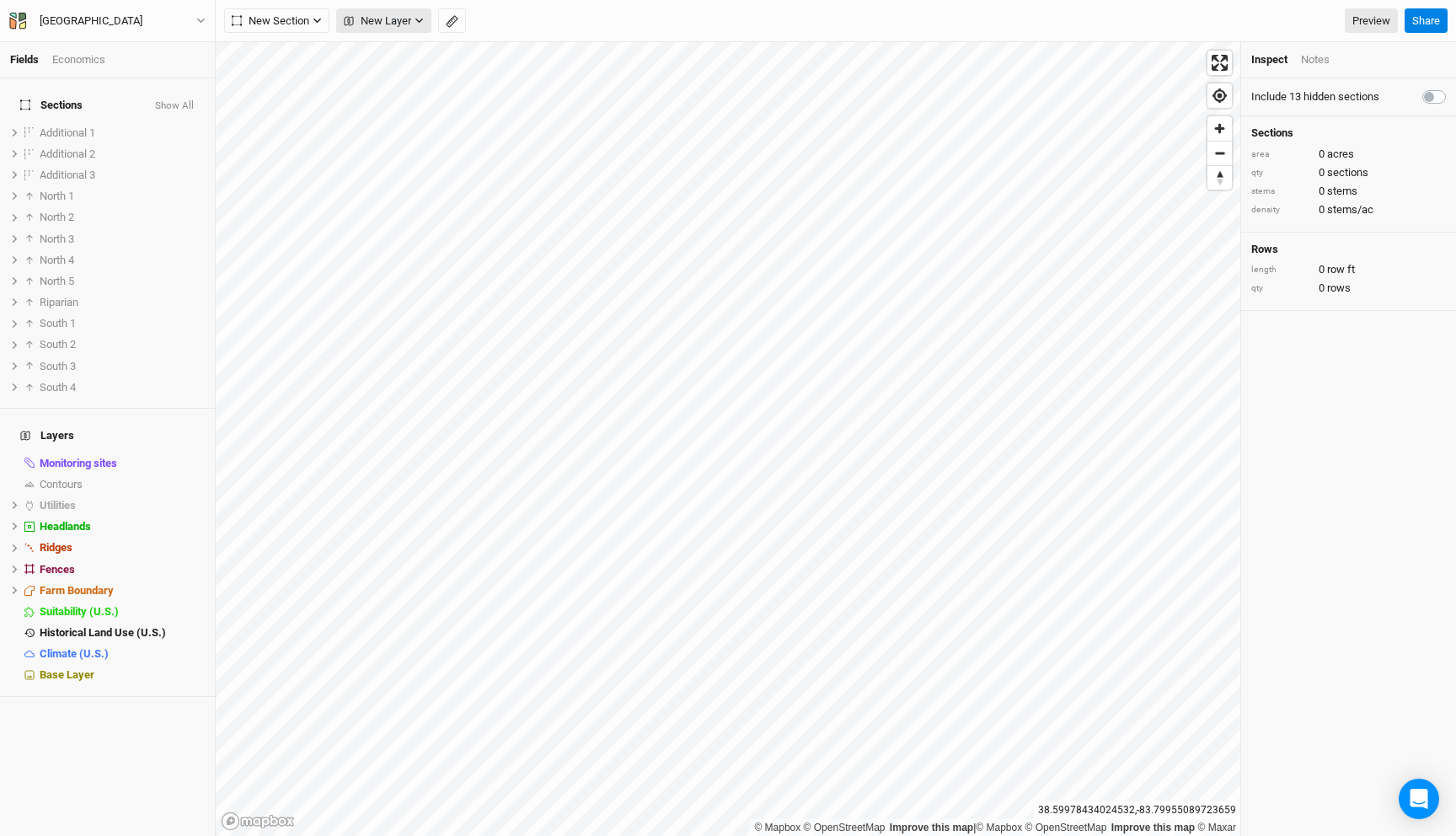
click at [406, 20] on span "New Layer" at bounding box center [377, 21] width 67 height 17
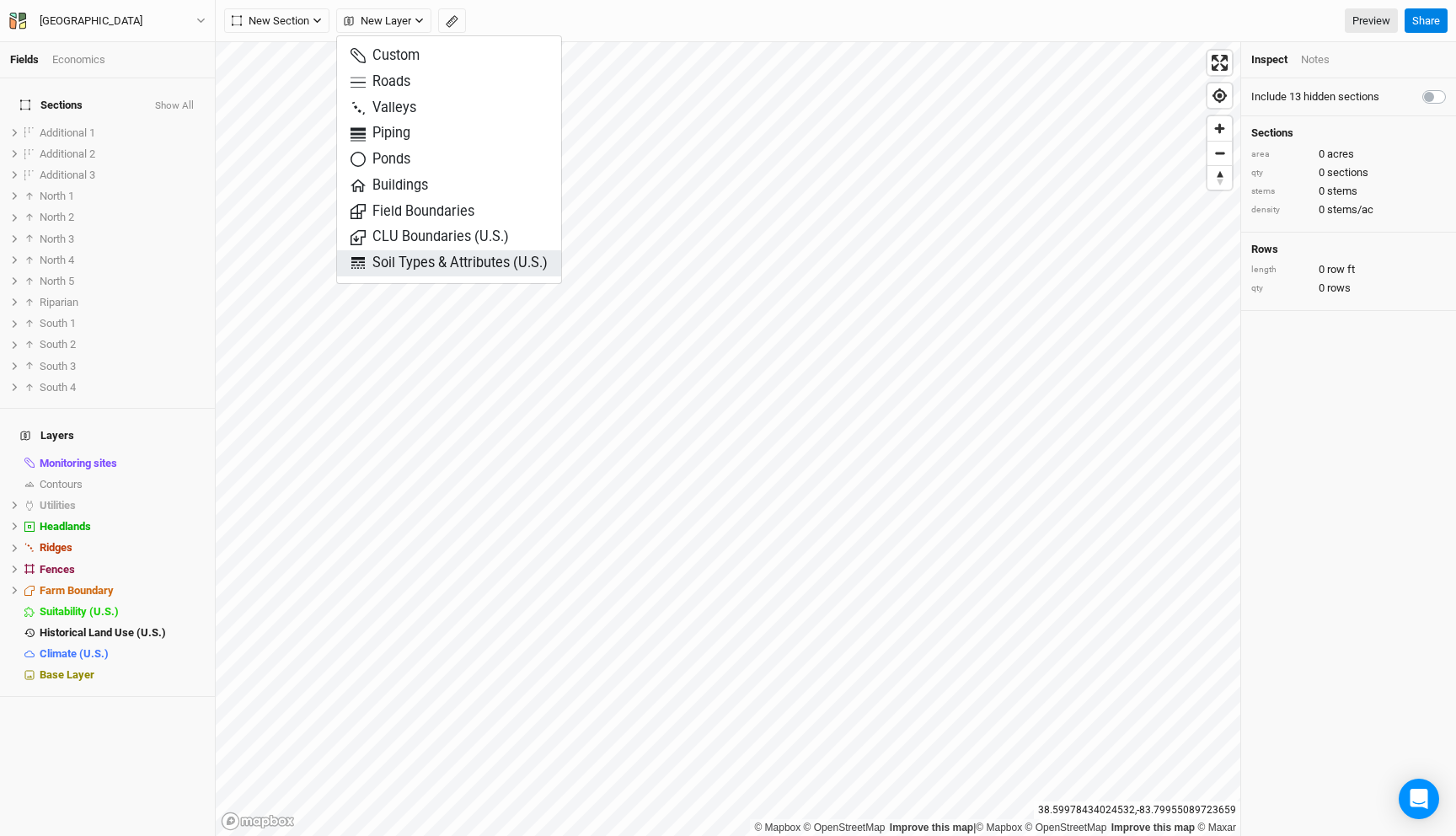
click at [450, 255] on span "Soil Types & Attributes (U.S.)" at bounding box center [449, 263] width 197 height 20
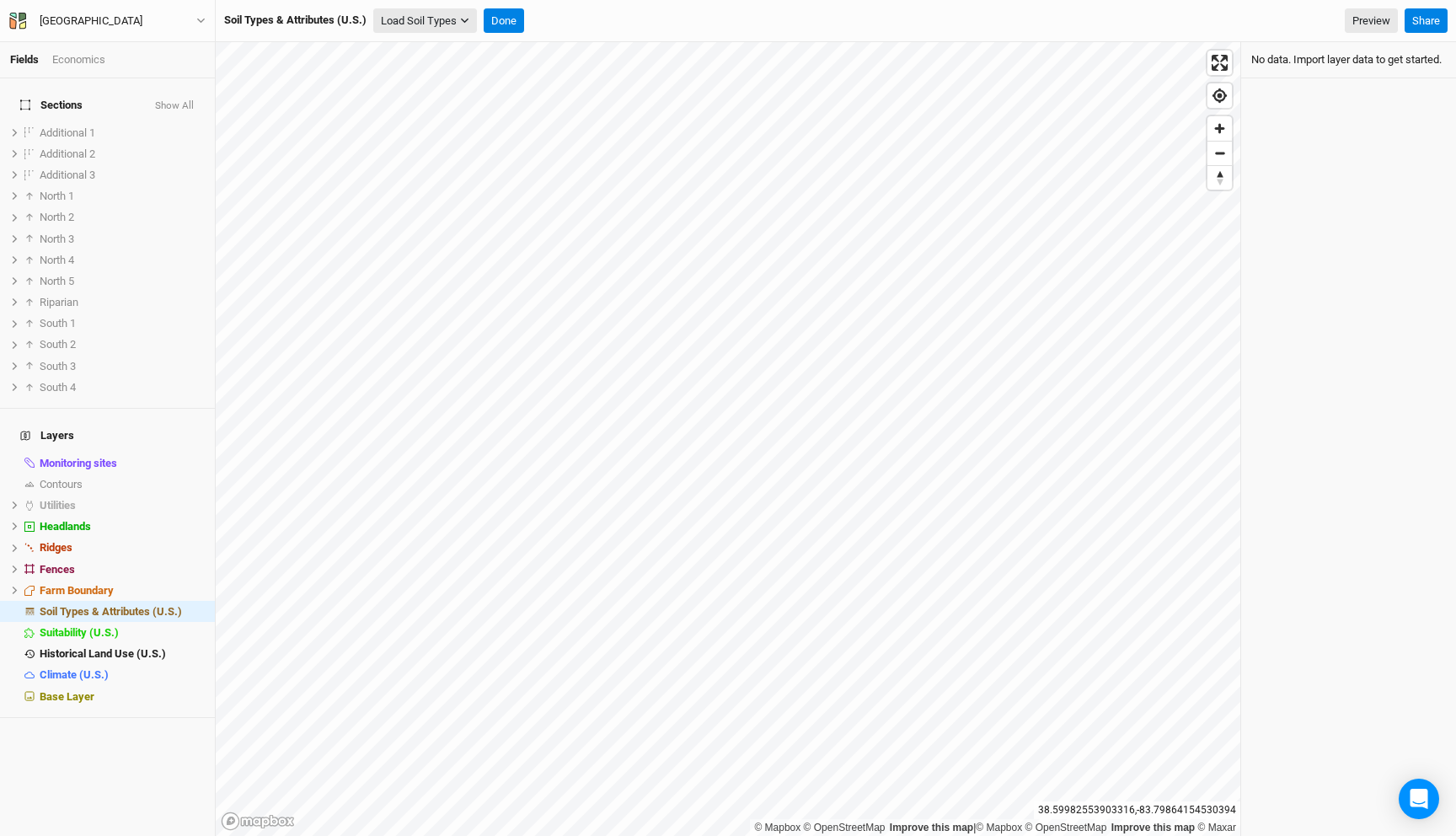
click at [430, 16] on button "Load Soil Types" at bounding box center [425, 21] width 104 height 25
click at [431, 51] on button "Load for Farm Boundary" at bounding box center [445, 51] width 141 height 22
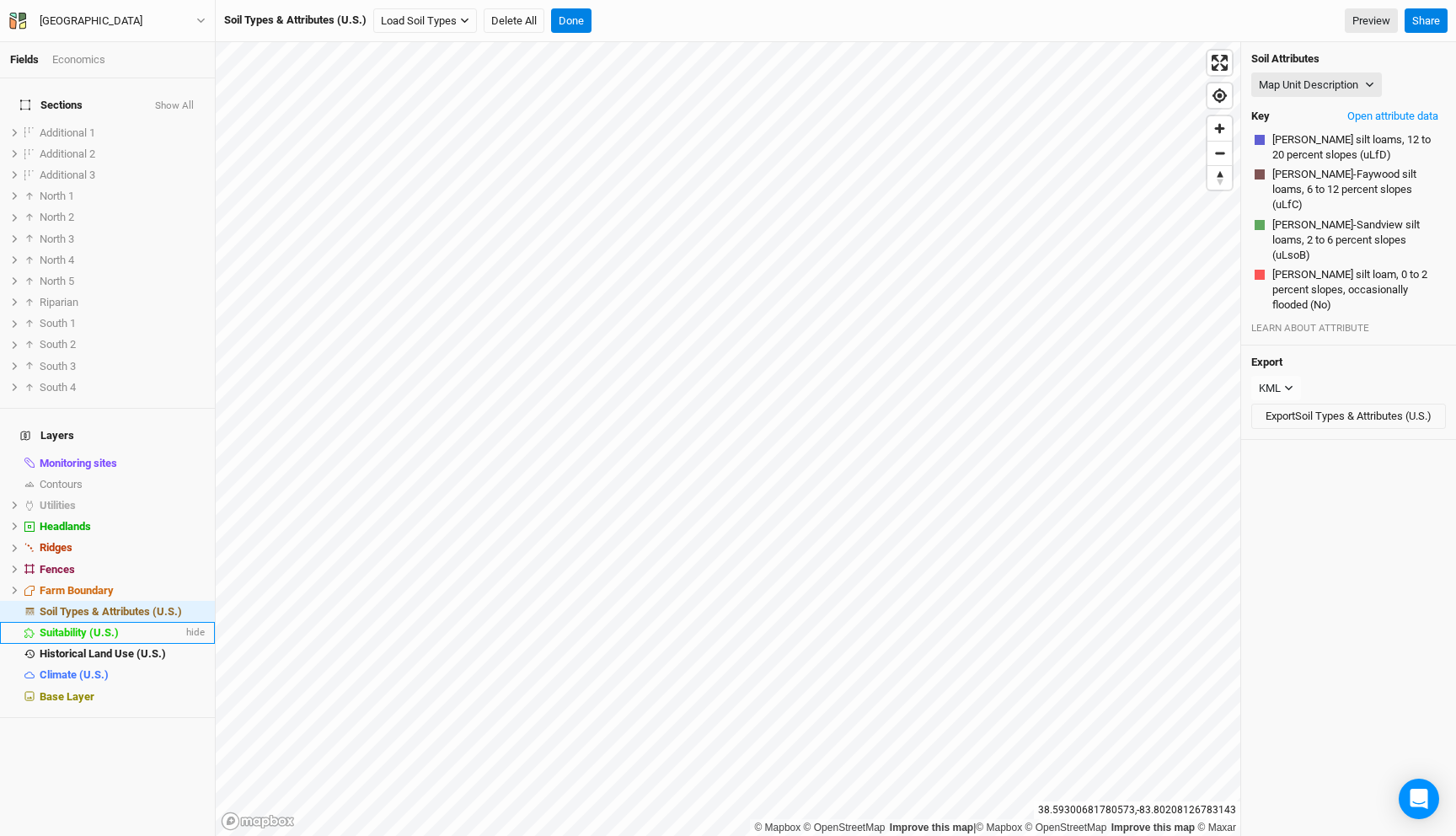
click at [92, 626] on span "Suitability (U.S.)" at bounding box center [79, 632] width 79 height 13
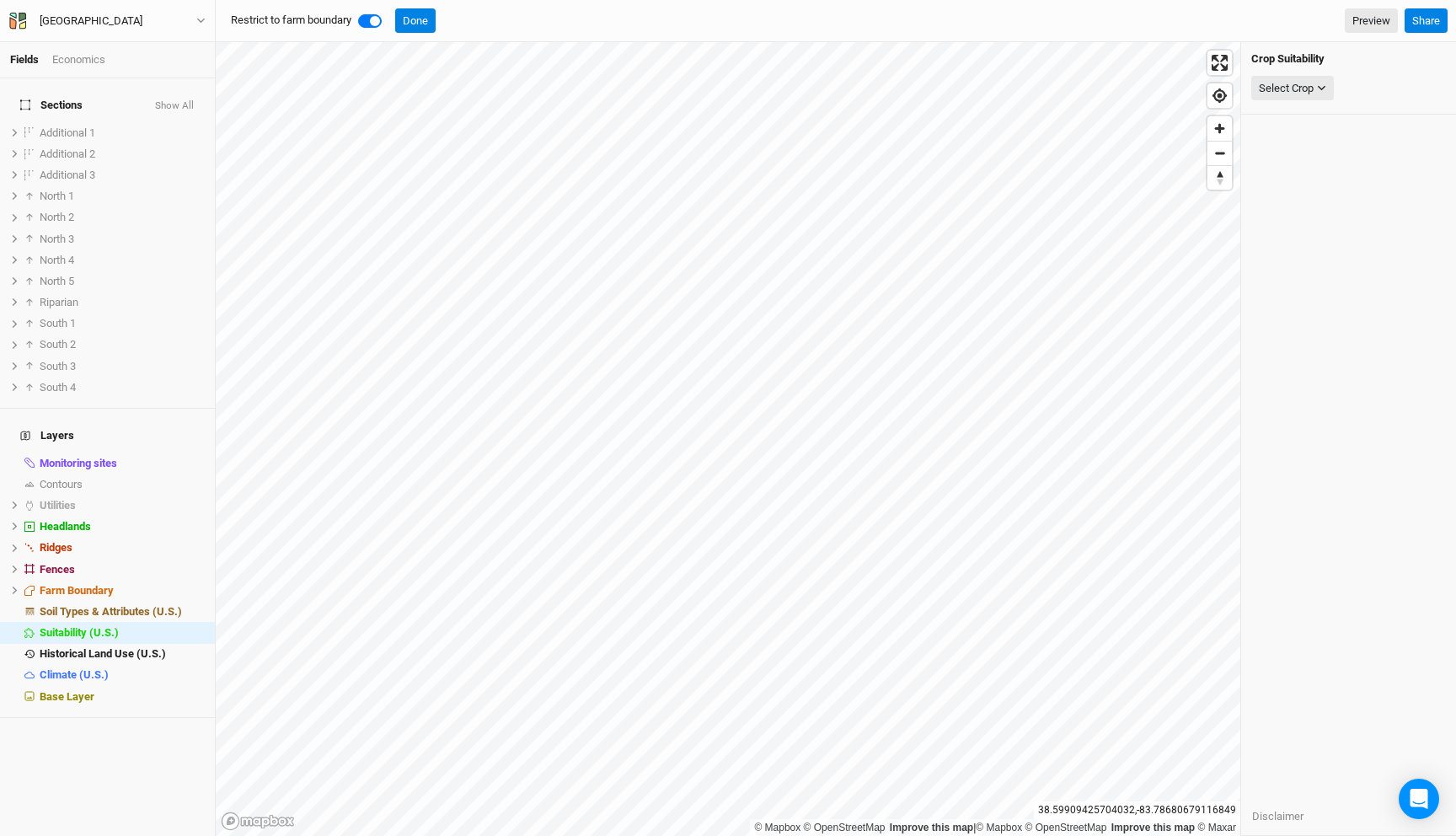
click at [1351, 73] on div "Select Crop None American Elderberry American Hazelnut Apple Aronia Bitternut H…" at bounding box center [1348, 88] width 194 height 32
click at [1318, 76] on button "Select Crop" at bounding box center [1292, 88] width 82 height 25
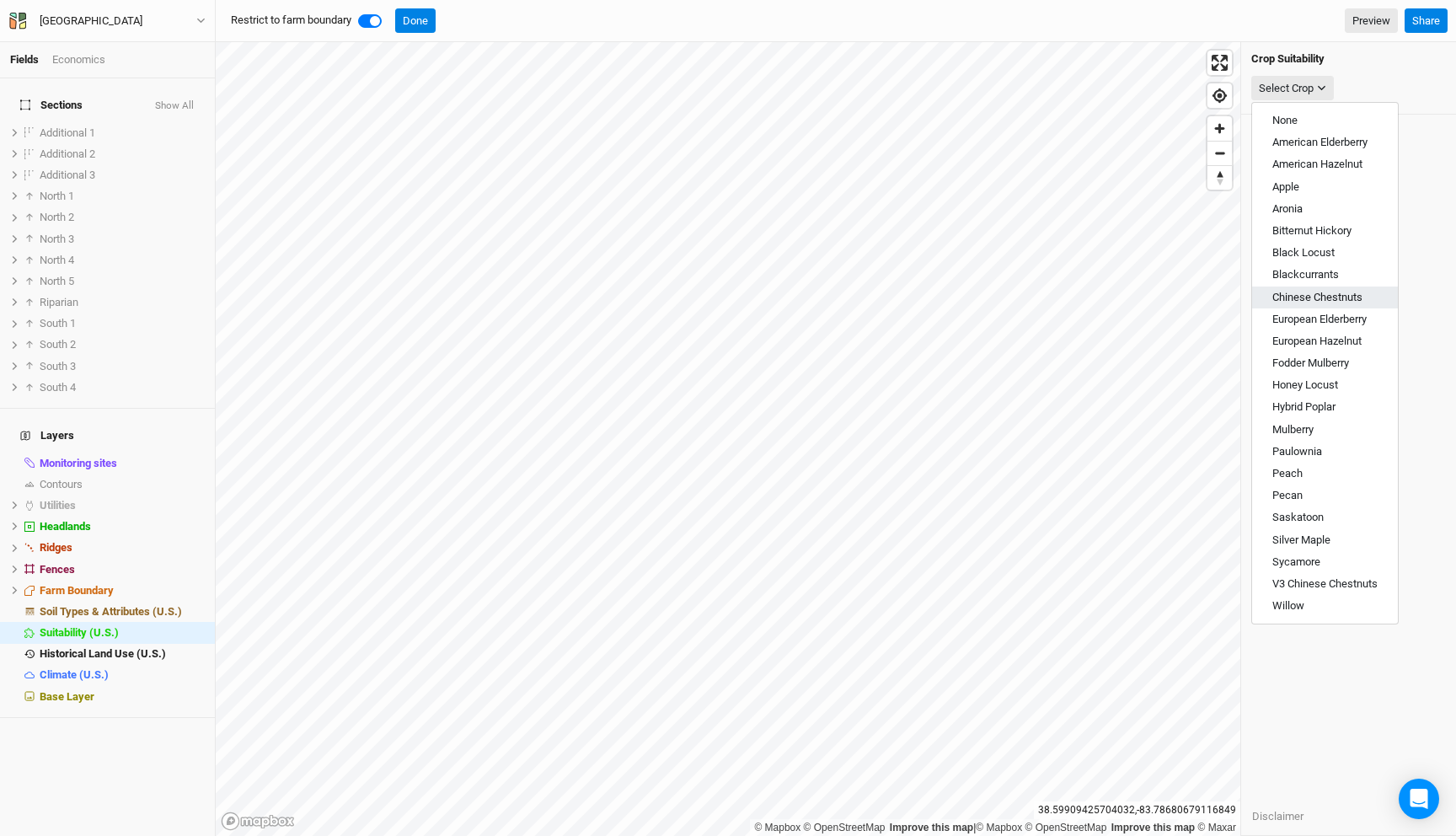
click at [1324, 295] on span "Chinese Chestnuts" at bounding box center [1317, 297] width 90 height 13
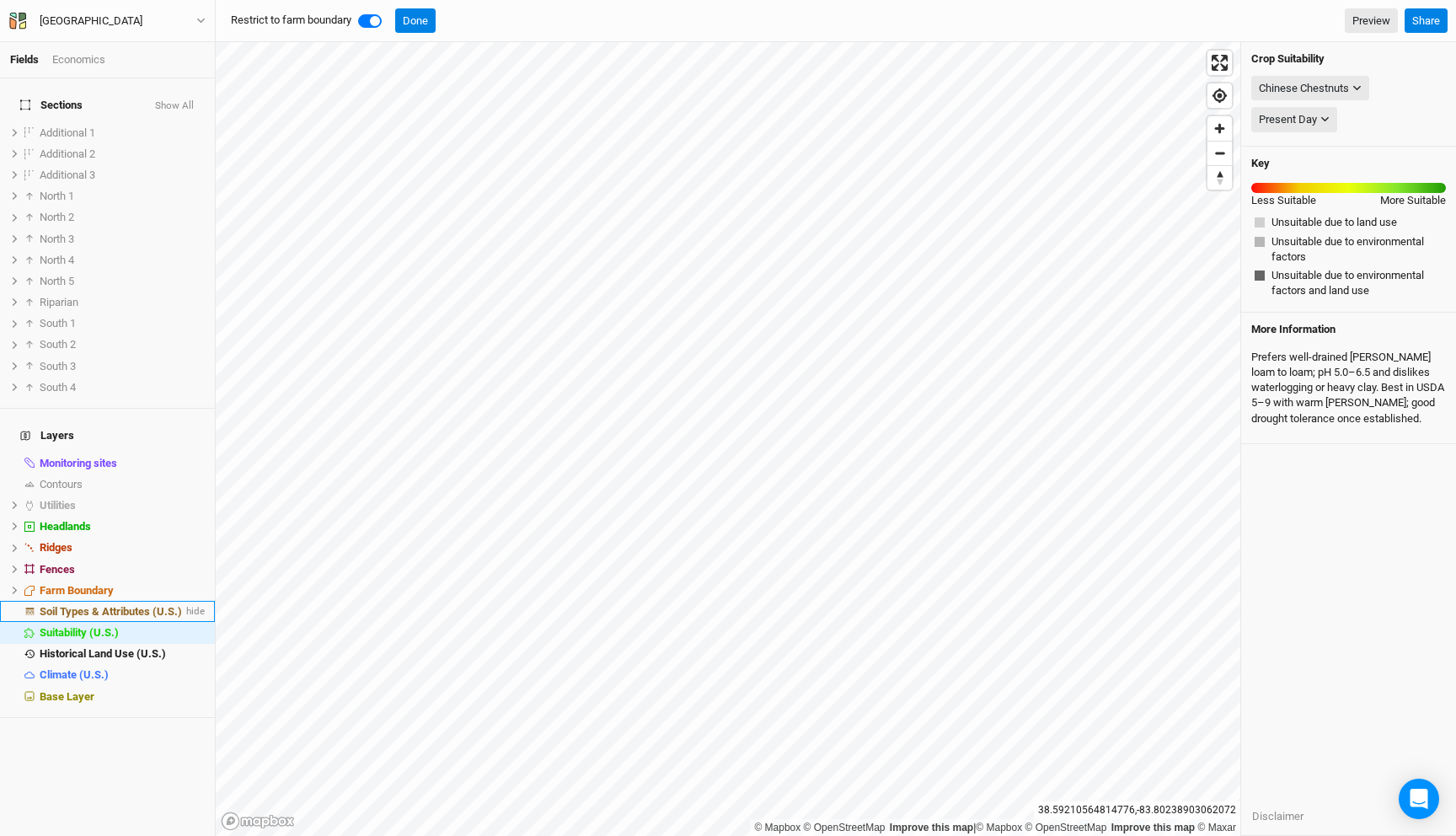
click at [106, 605] on span "Soil Types & Attributes (U.S.)" at bounding box center [111, 611] width 143 height 13
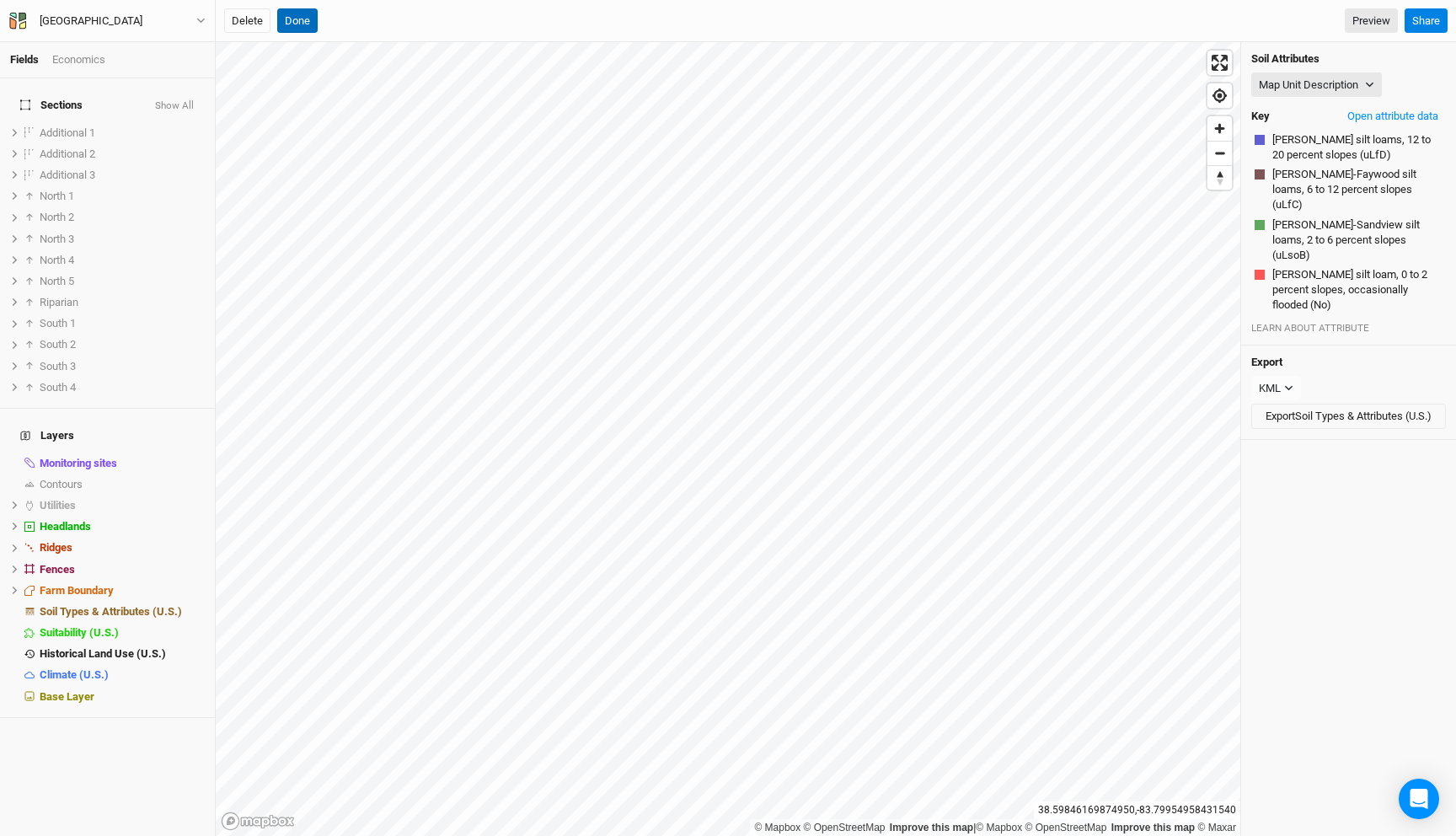
click at [295, 12] on button "Done" at bounding box center [298, 21] width 41 height 25
click at [1290, 88] on button "Map Unit Description" at bounding box center [1317, 85] width 131 height 25
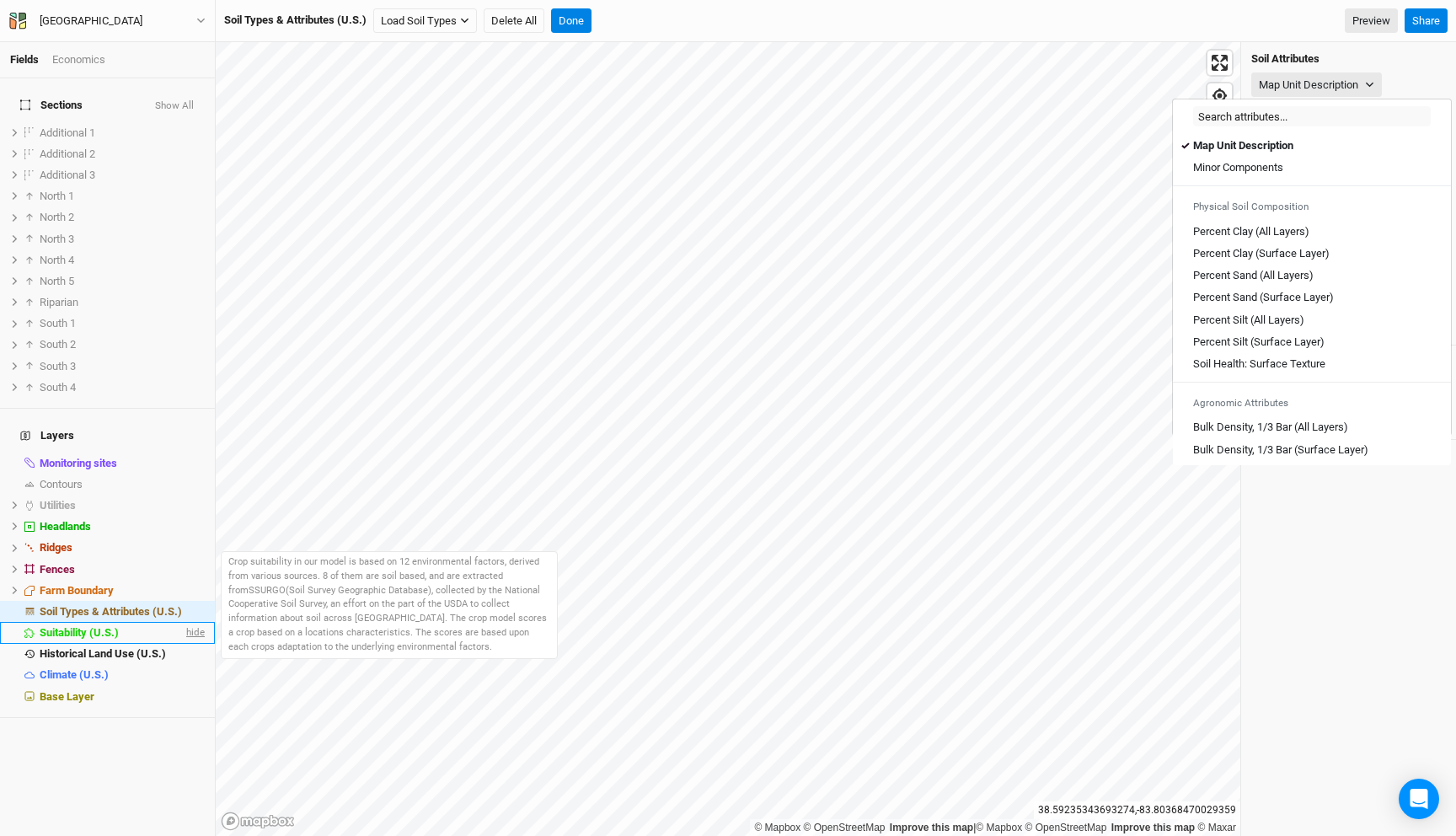
click at [195, 622] on span "hide" at bounding box center [193, 632] width 22 height 21
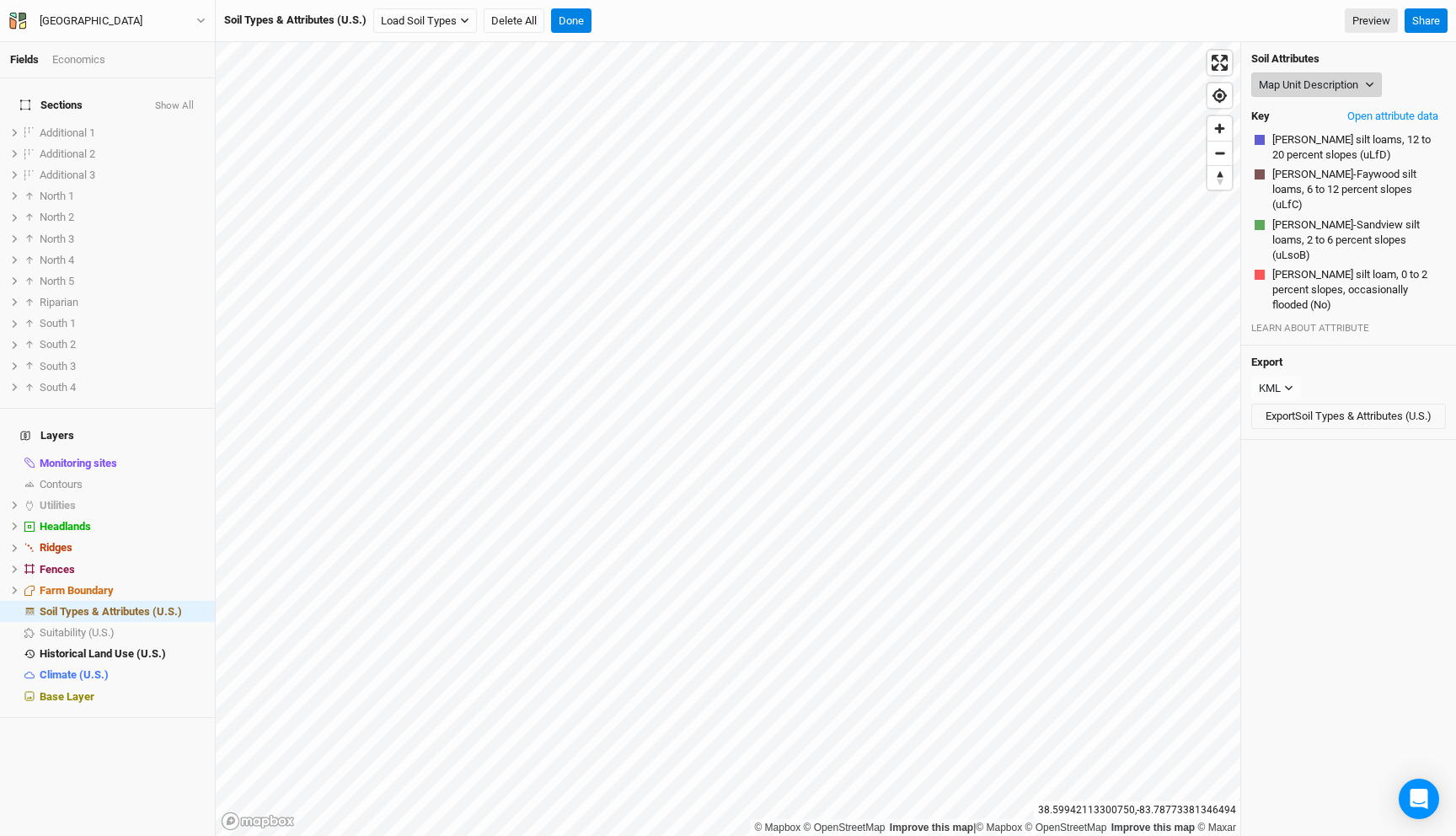
click at [1291, 87] on button "Map Unit Description" at bounding box center [1317, 85] width 131 height 25
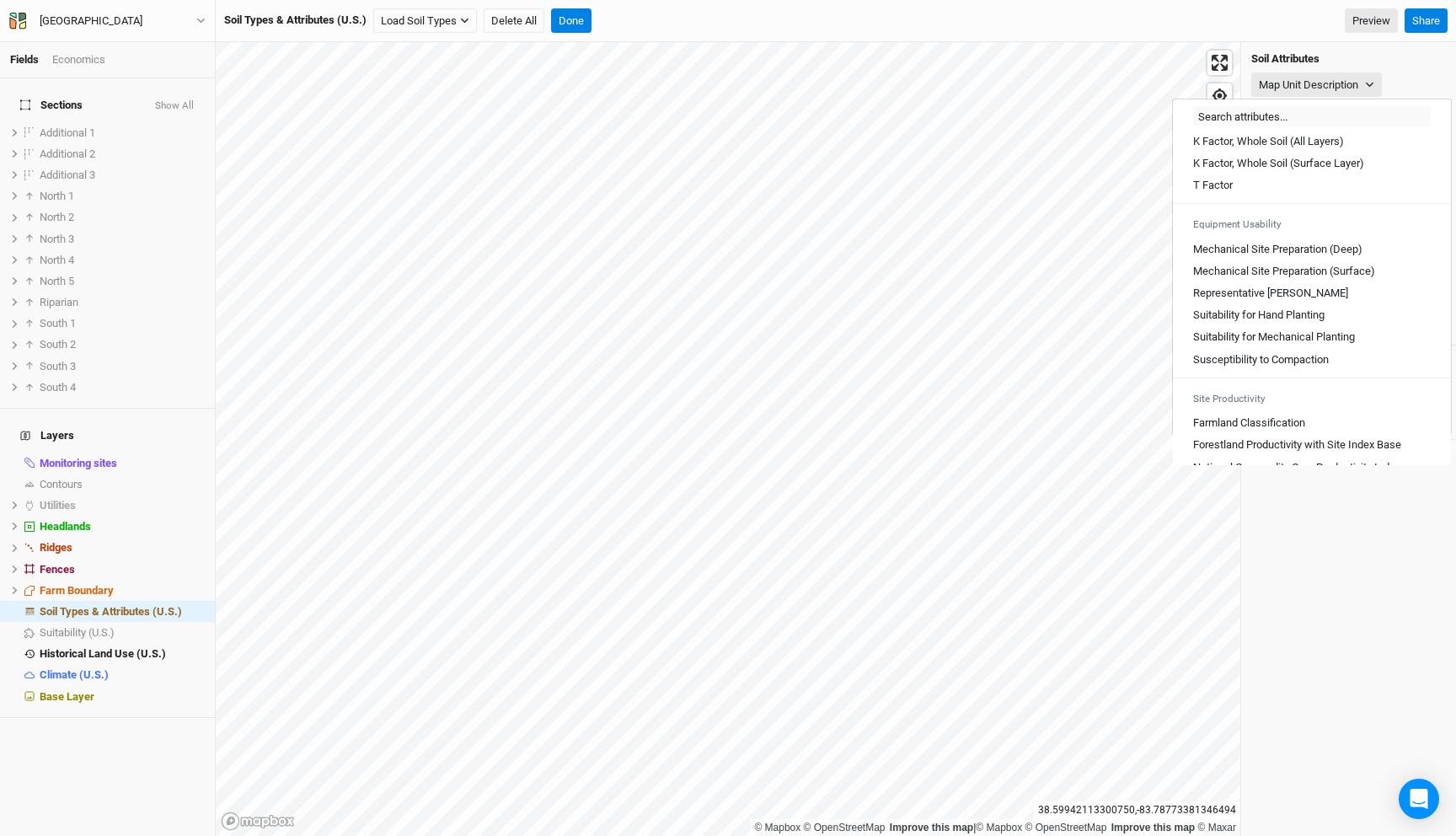
scroll to position [932, 0]
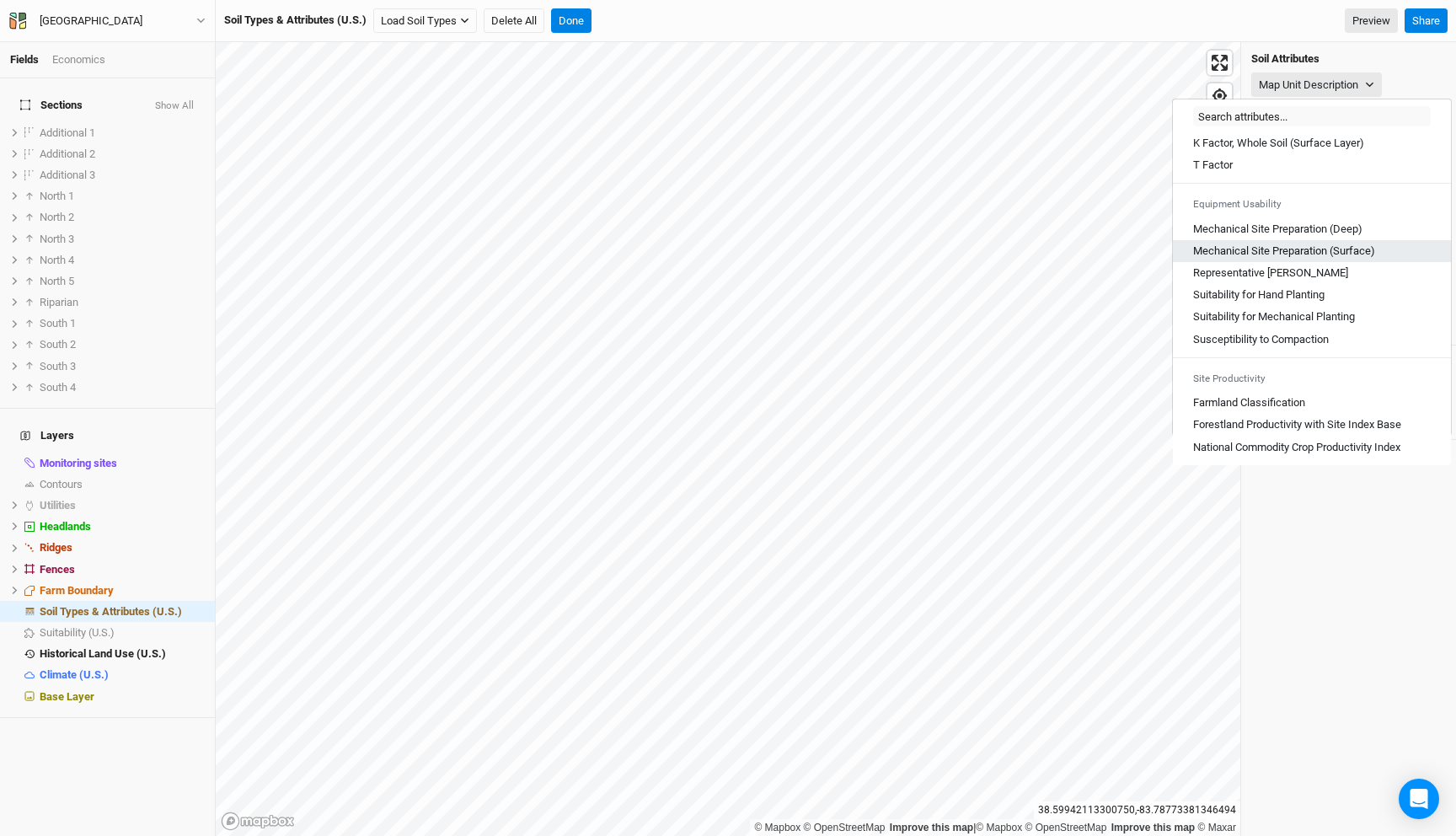
click at [1315, 253] on \(Surface\) "Mechanical Site Preparation (Surface)" at bounding box center [1284, 251] width 182 height 15
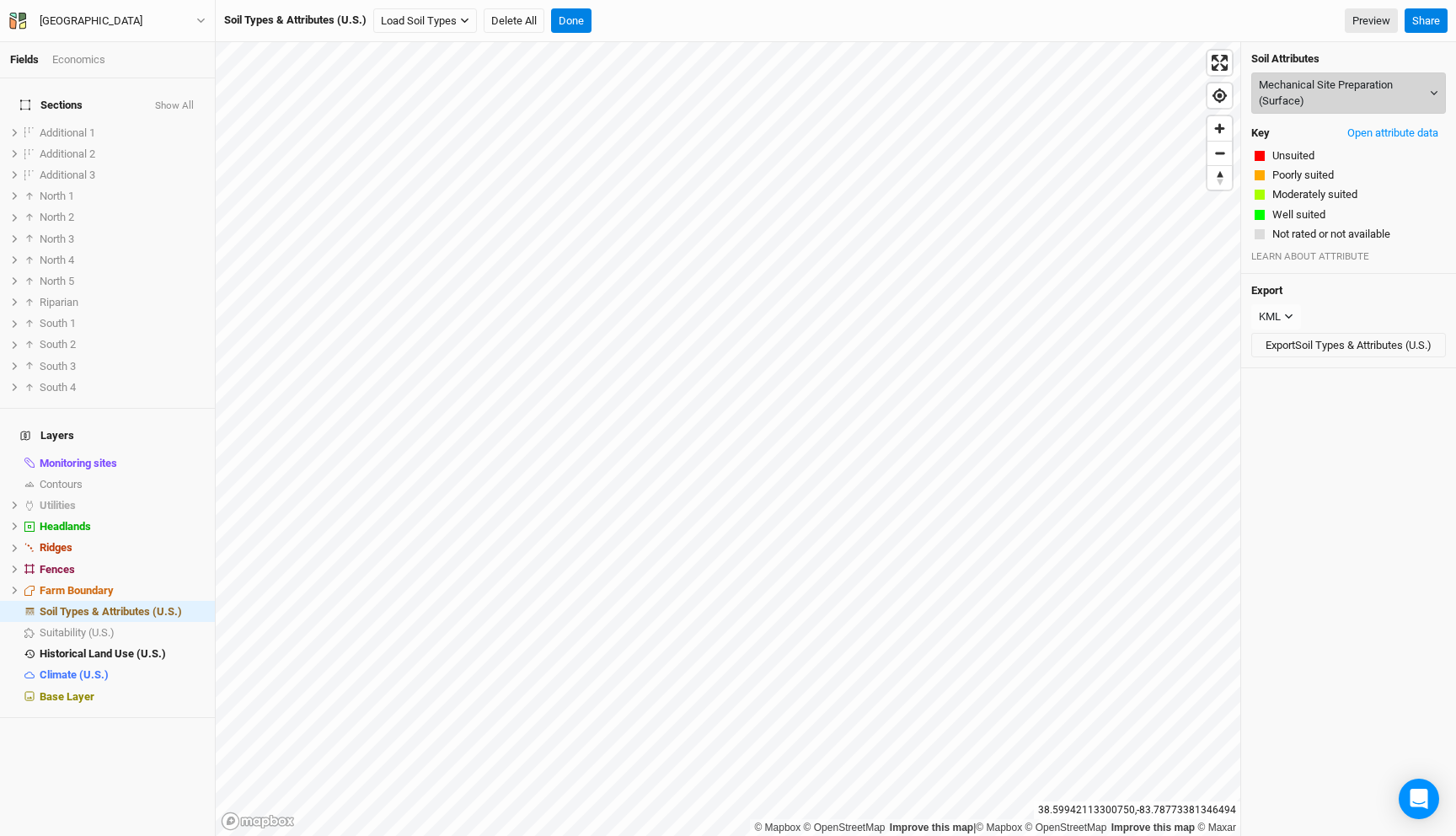
click at [1310, 84] on button "Mechanical Site Preparation (Surface)" at bounding box center [1348, 93] width 194 height 42
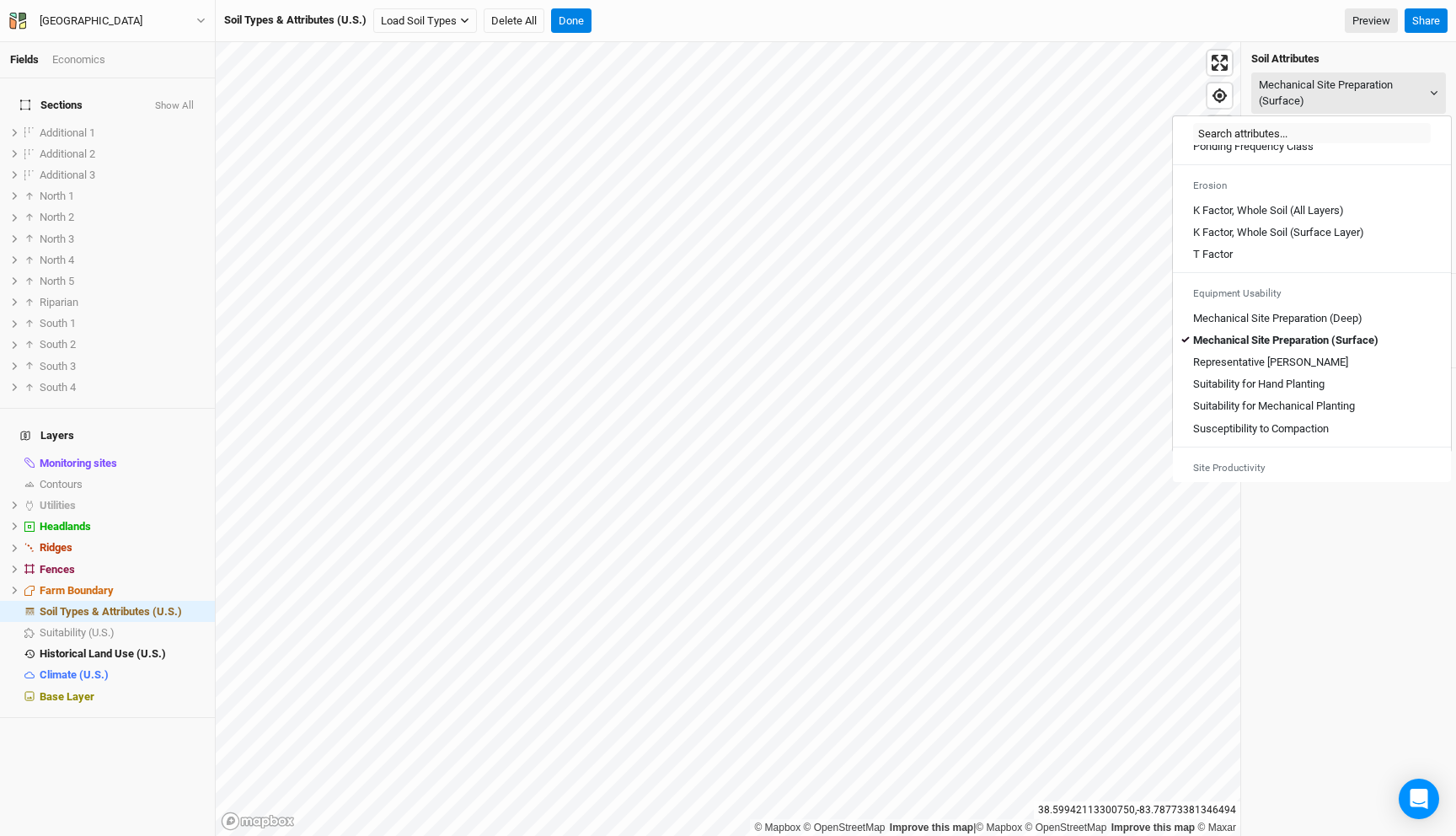
scroll to position [902, 0]
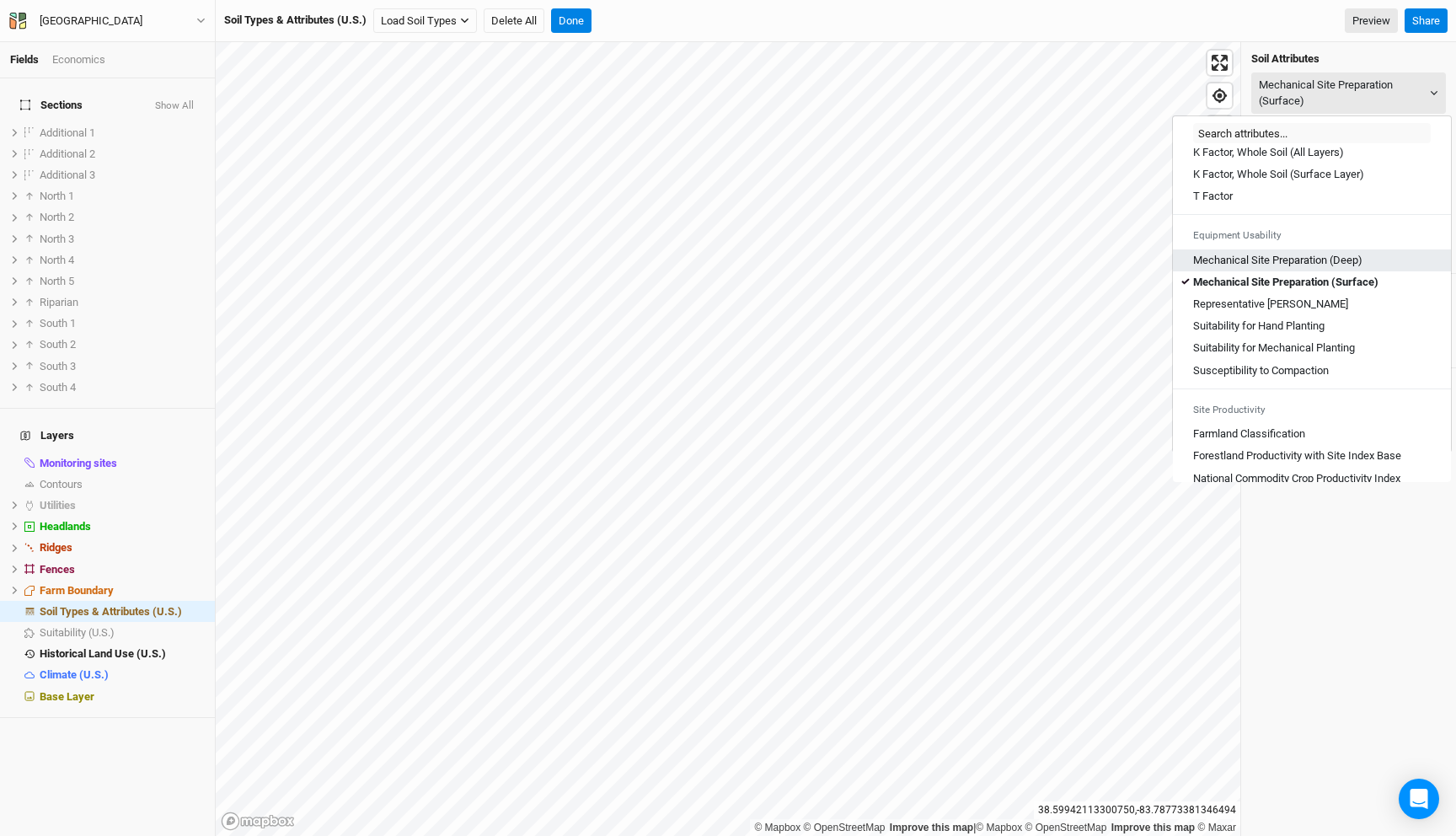
click at [1310, 268] on \(Deep\) "Mechanical Site Preparation (Deep)" at bounding box center [1278, 261] width 170 height 15
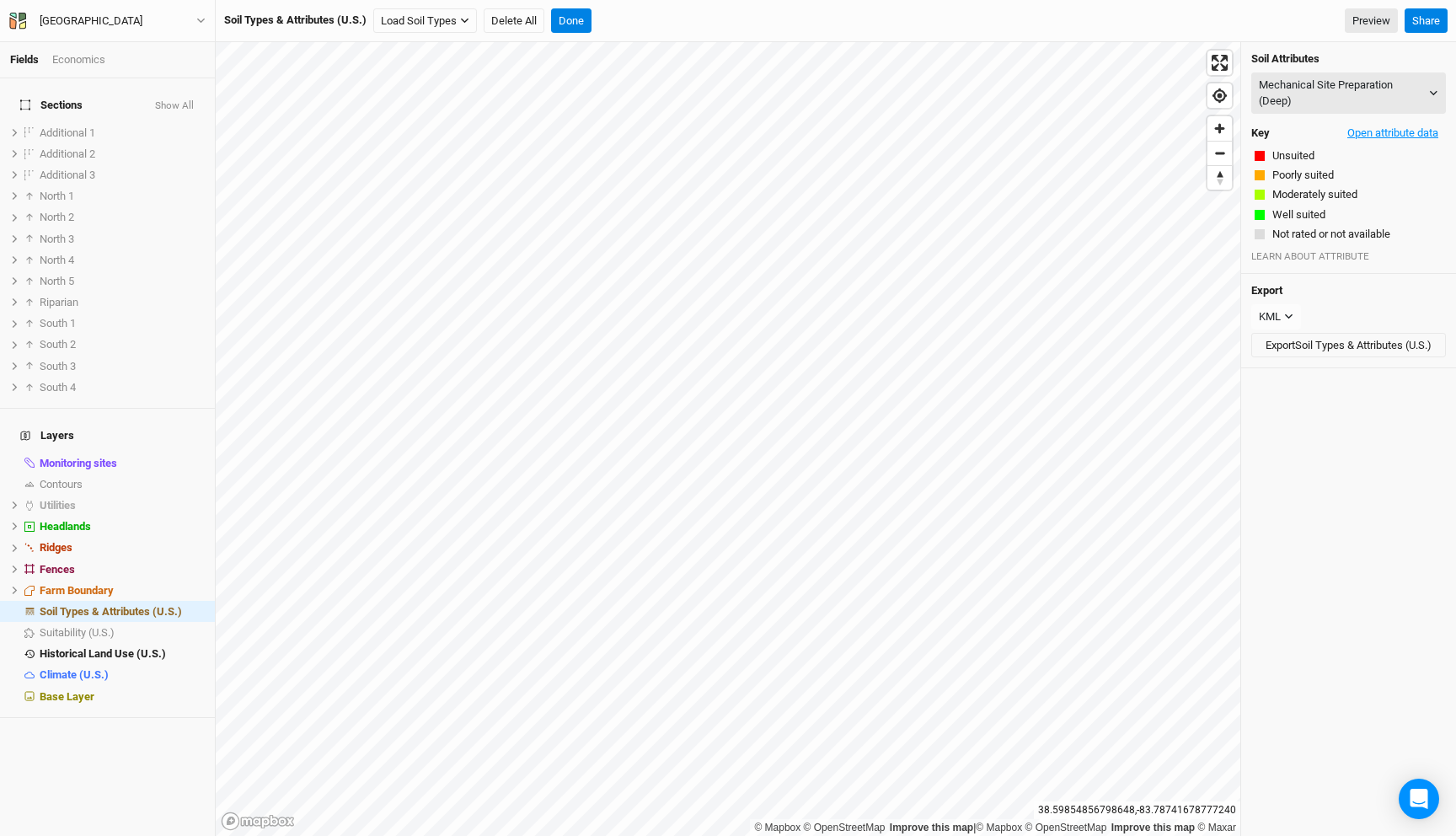
click at [1385, 131] on button "Open attribute data" at bounding box center [1392, 133] width 106 height 25
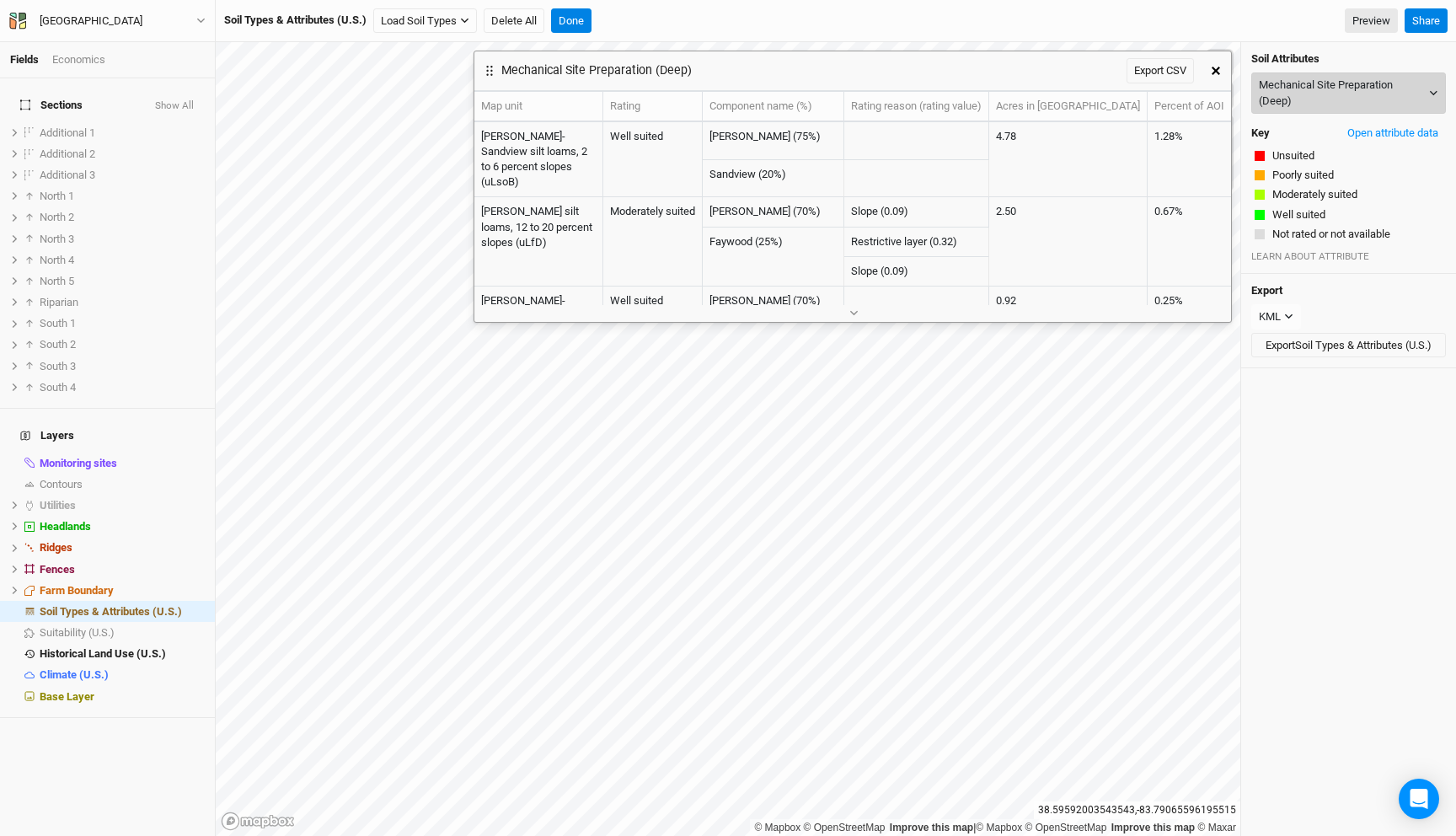
click at [1298, 86] on button "Mechanical Site Preparation (Deep)" at bounding box center [1348, 93] width 194 height 42
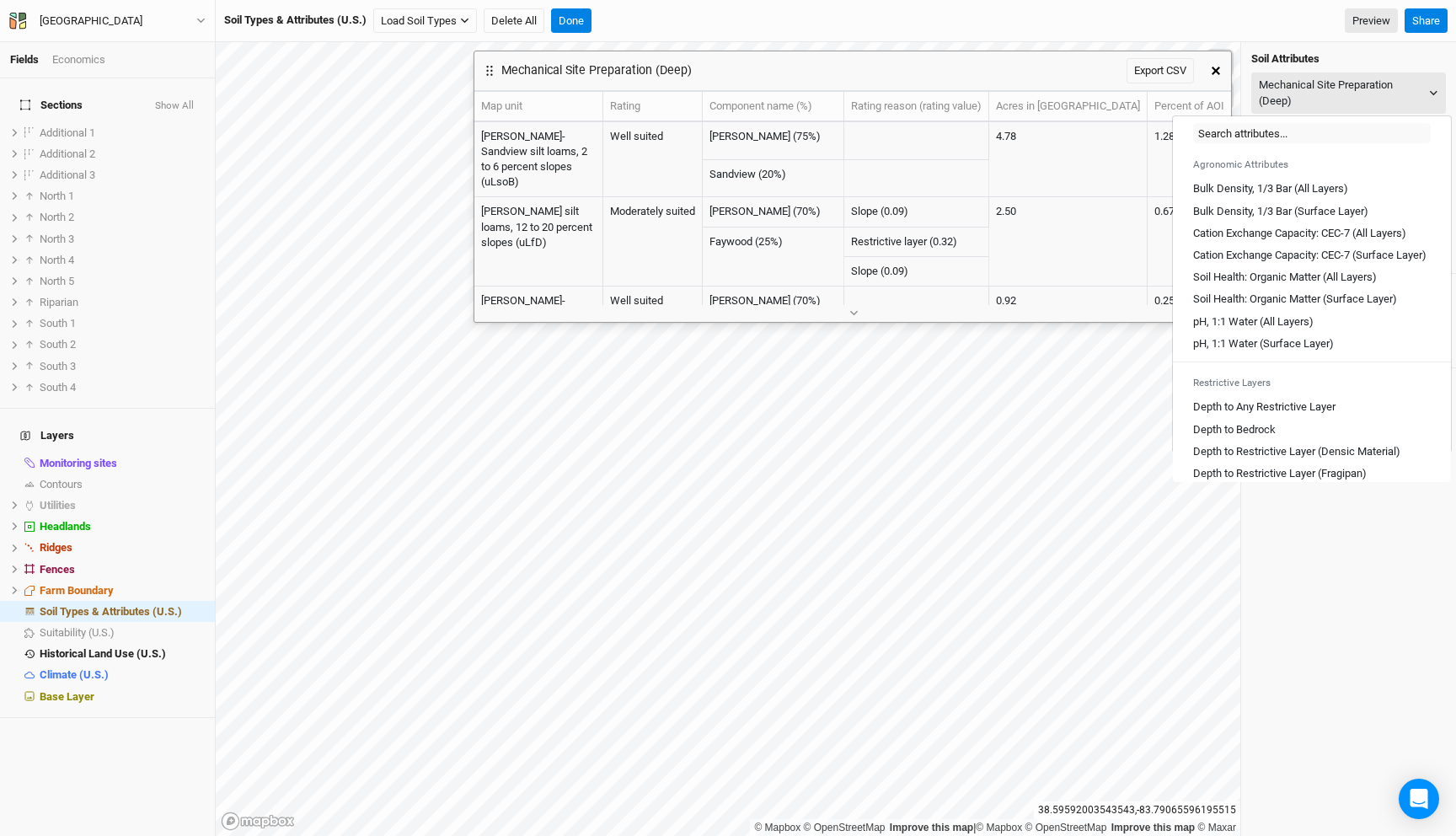
scroll to position [275, 0]
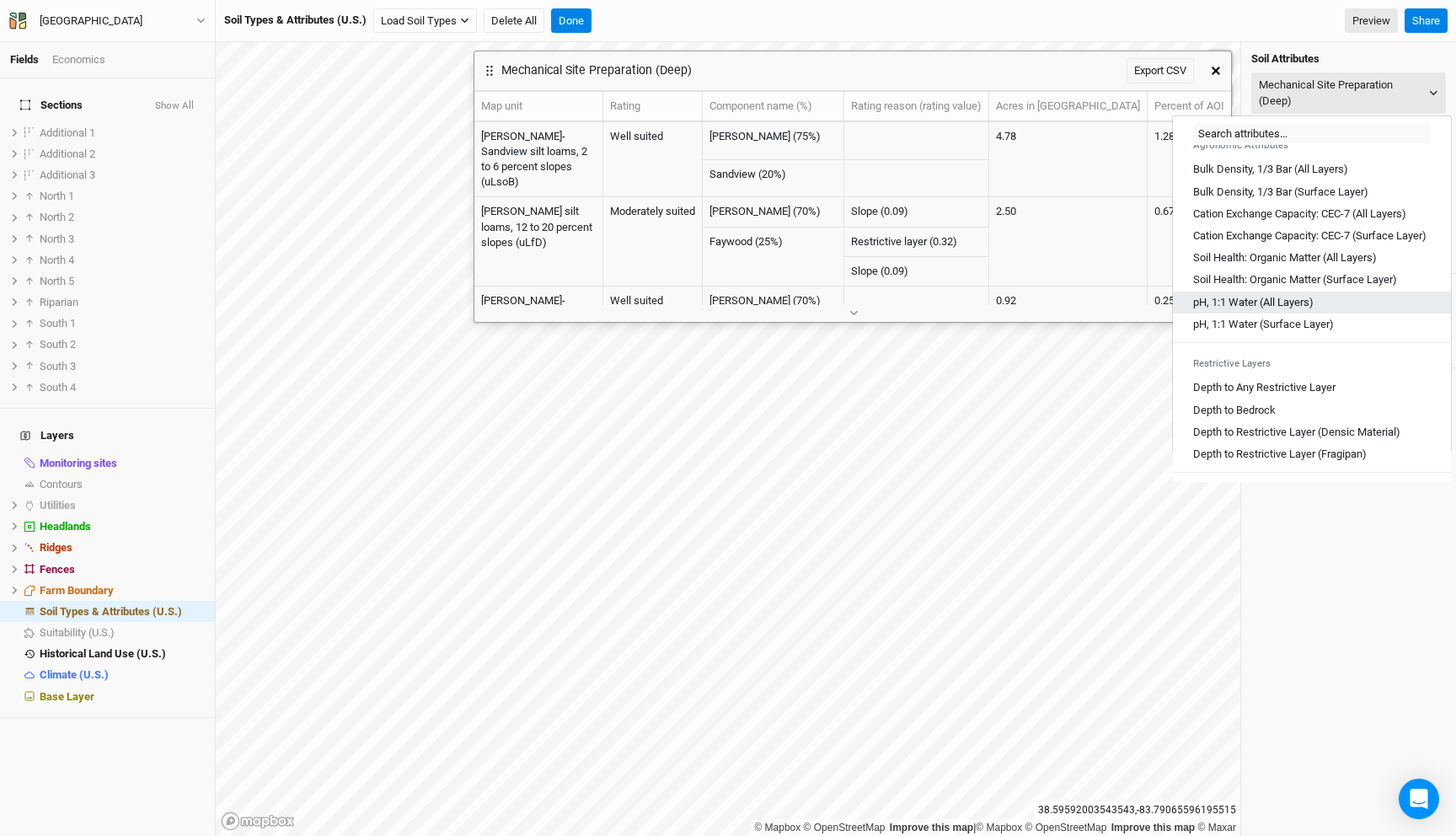
click at [1262, 310] on Layers\) "pH, 1:1 Water (All Layers)" at bounding box center [1253, 303] width 120 height 15
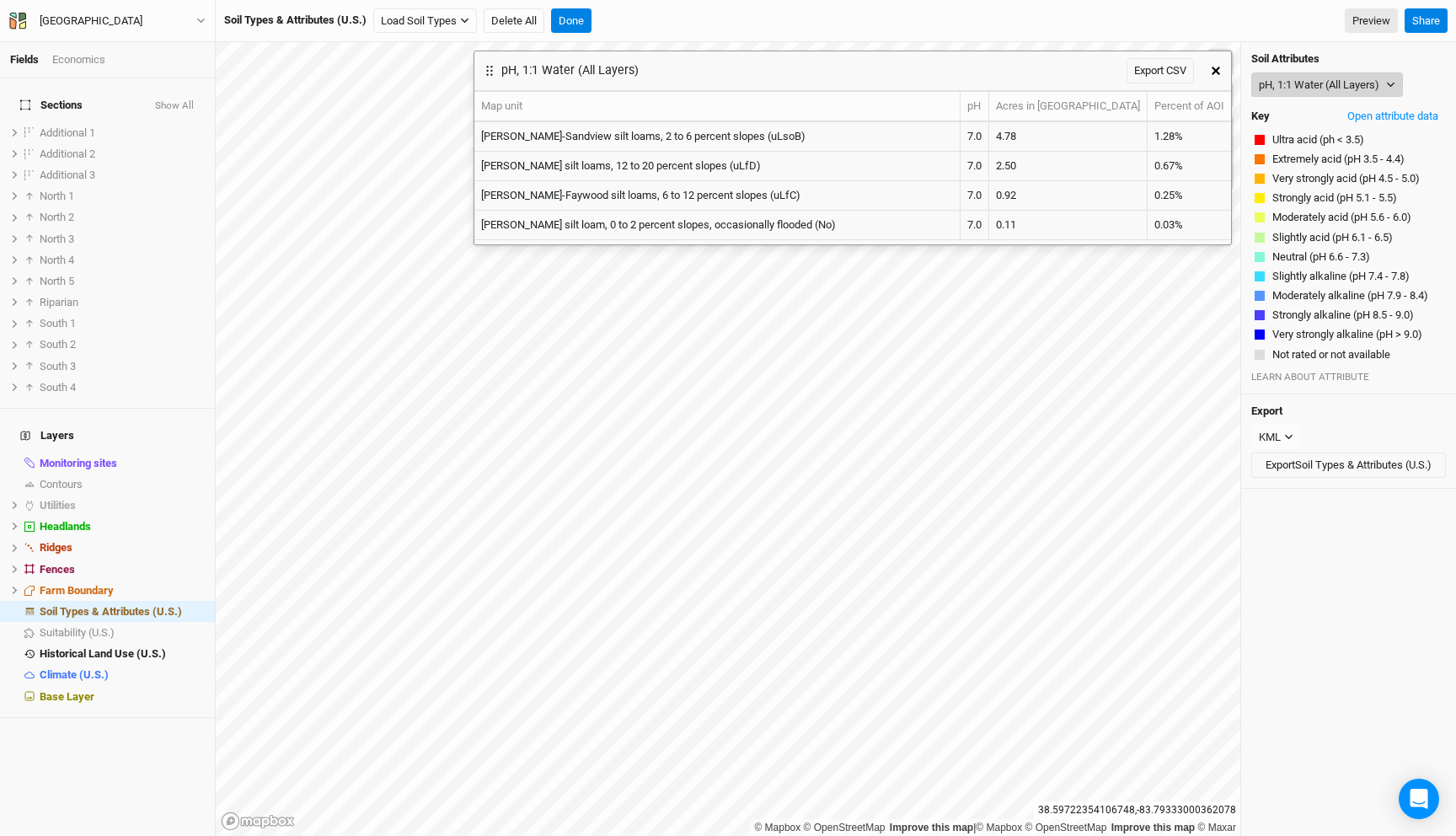
click at [1321, 83] on button "pH, 1:1 Water (All Layers)" at bounding box center [1327, 85] width 152 height 25
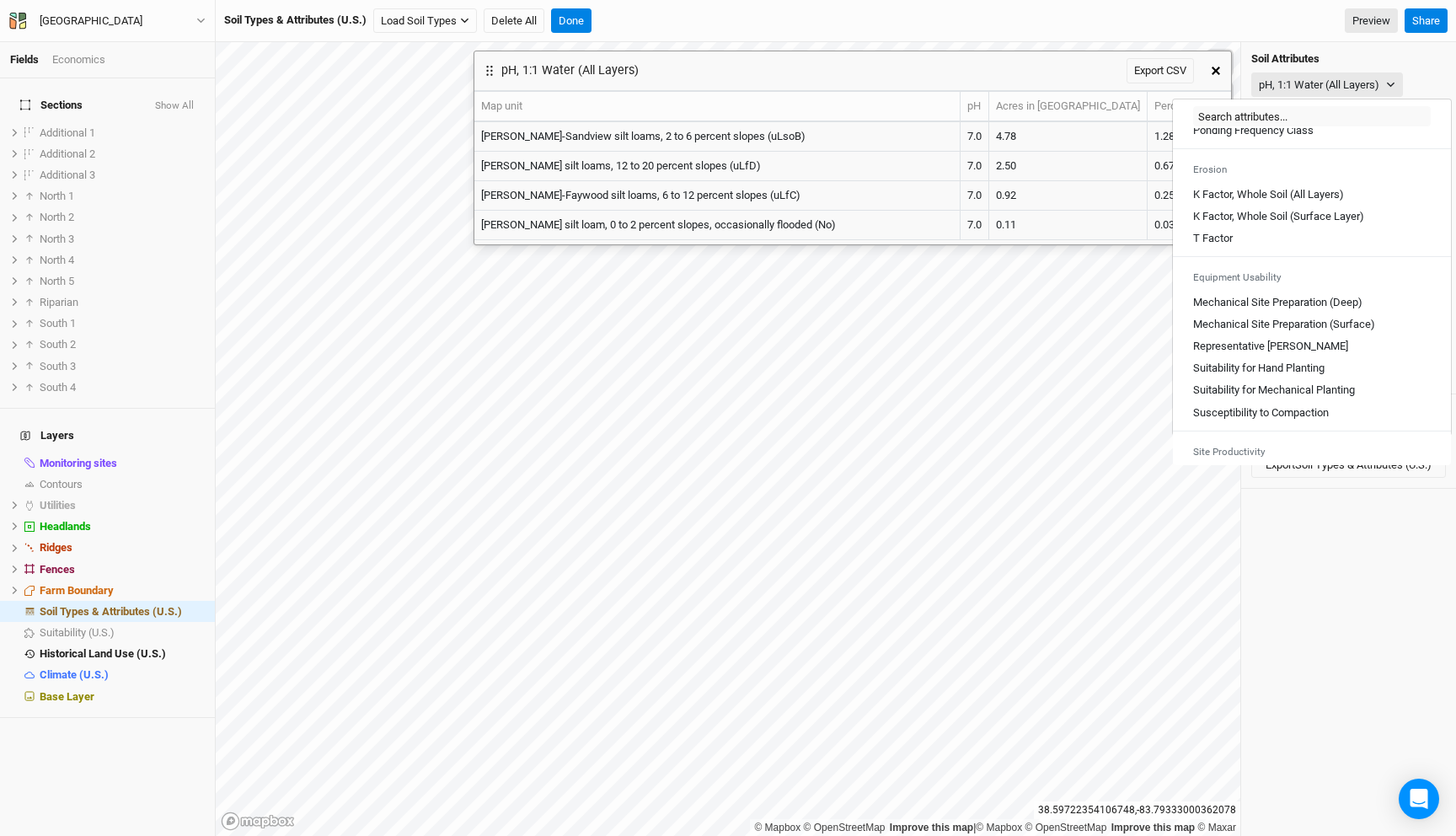
scroll to position [932, 0]
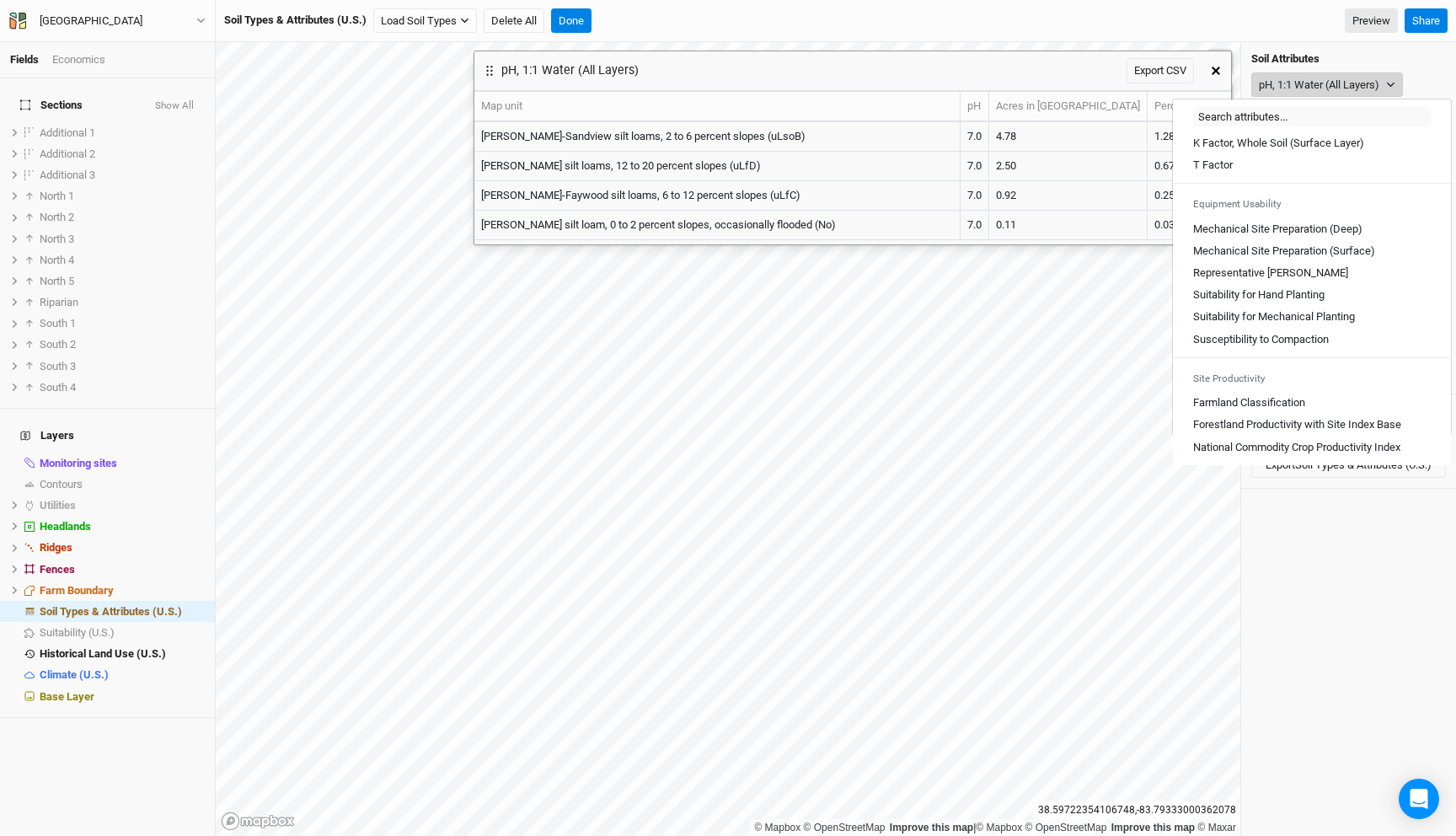
click at [1296, 85] on button "pH, 1:1 Water (All Layers)" at bounding box center [1327, 85] width 152 height 25
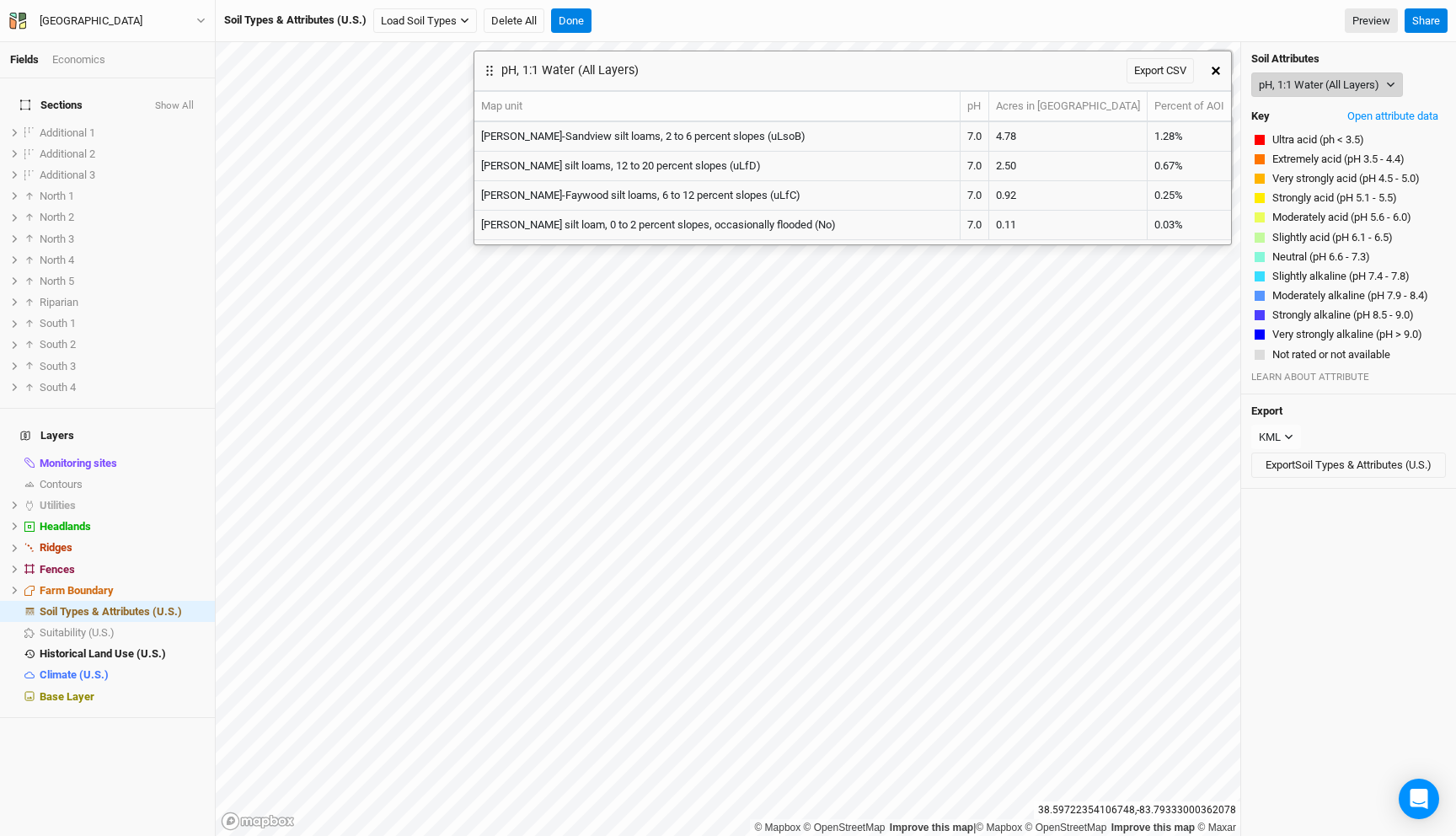
click at [1296, 85] on button "pH, 1:1 Water (All Layers)" at bounding box center [1327, 85] width 152 height 25
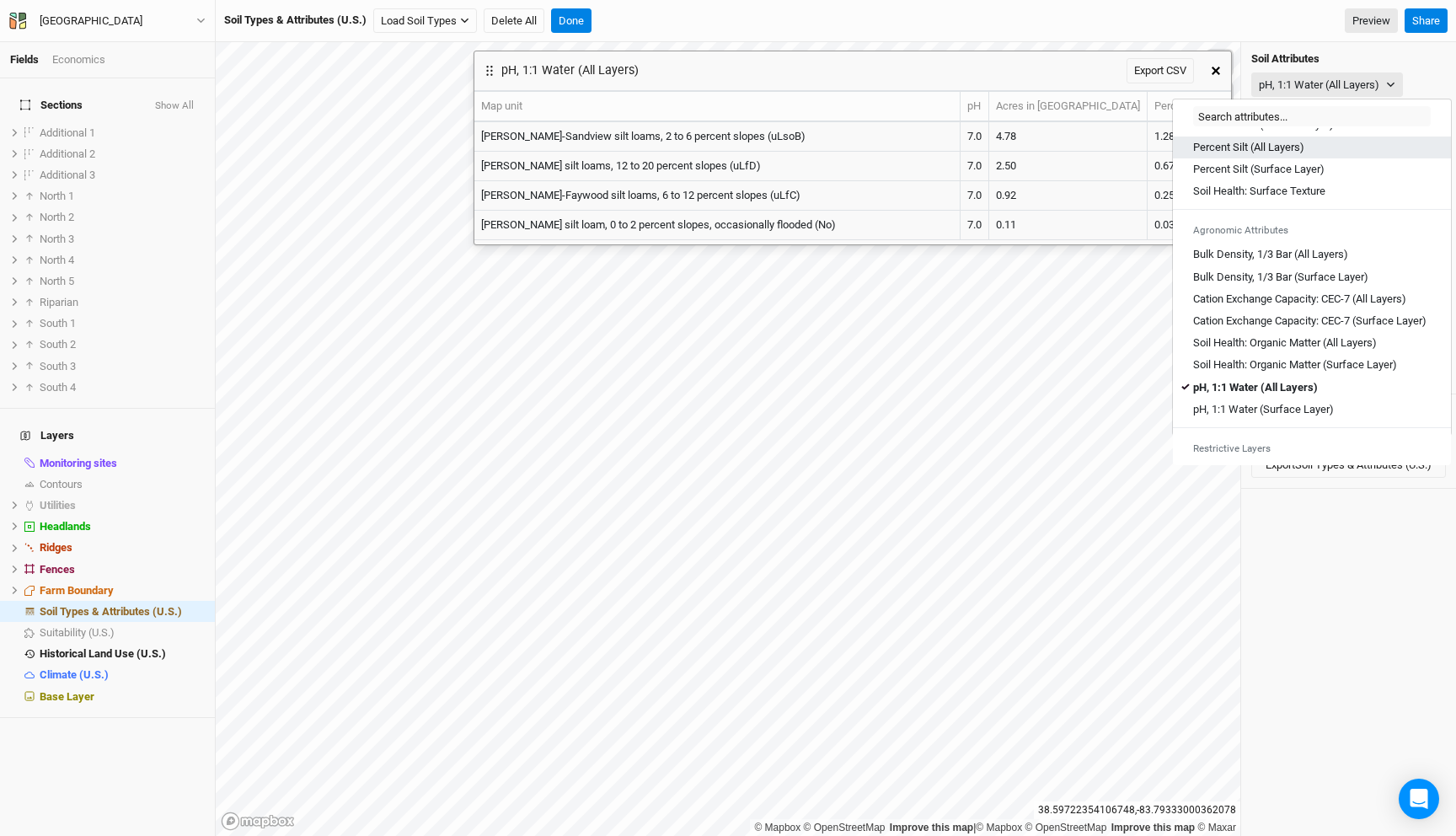
scroll to position [220, 0]
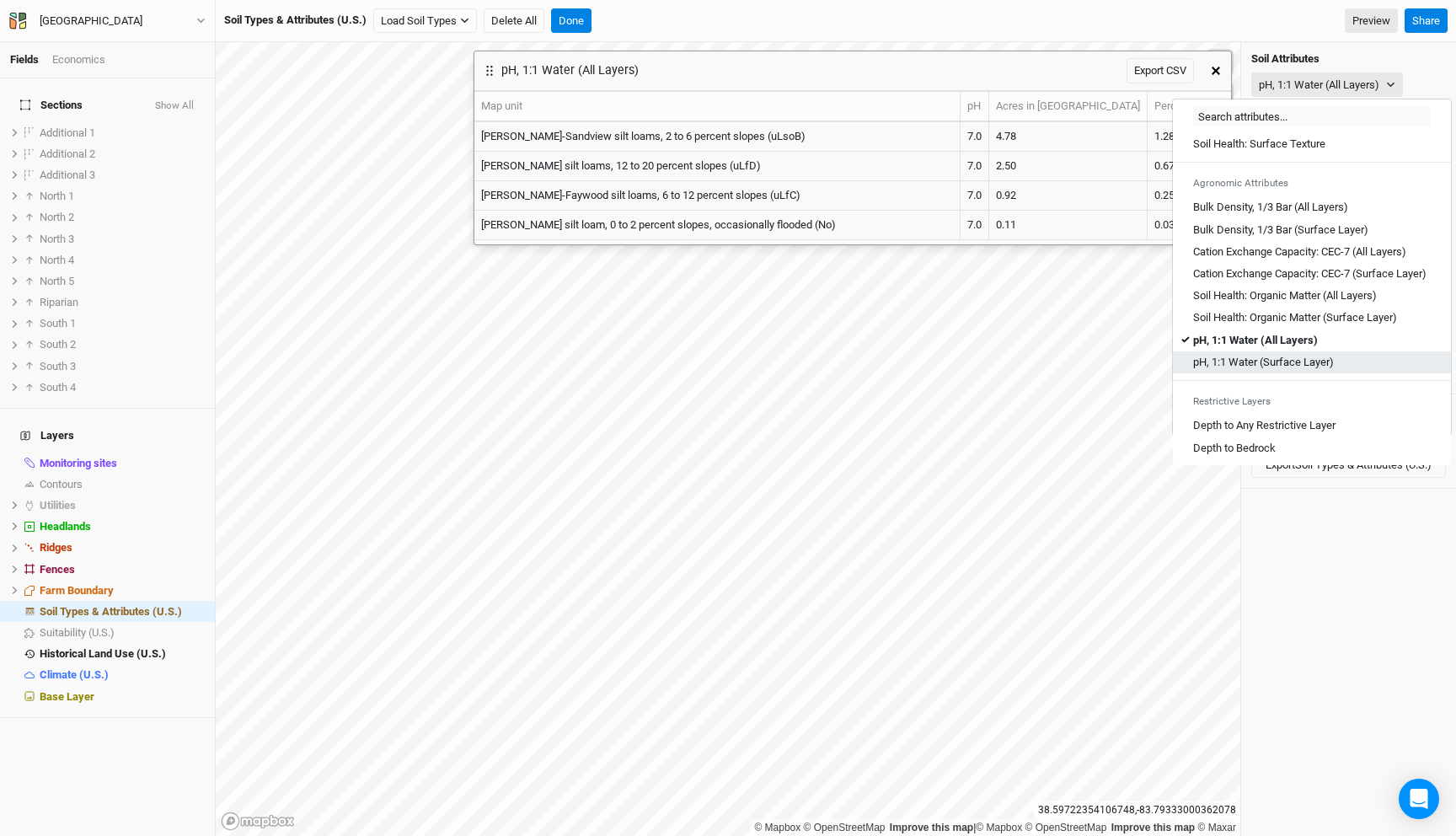
click at [1287, 370] on Layer\) "pH, 1:1 Water (Surface Layer)" at bounding box center [1263, 362] width 141 height 15
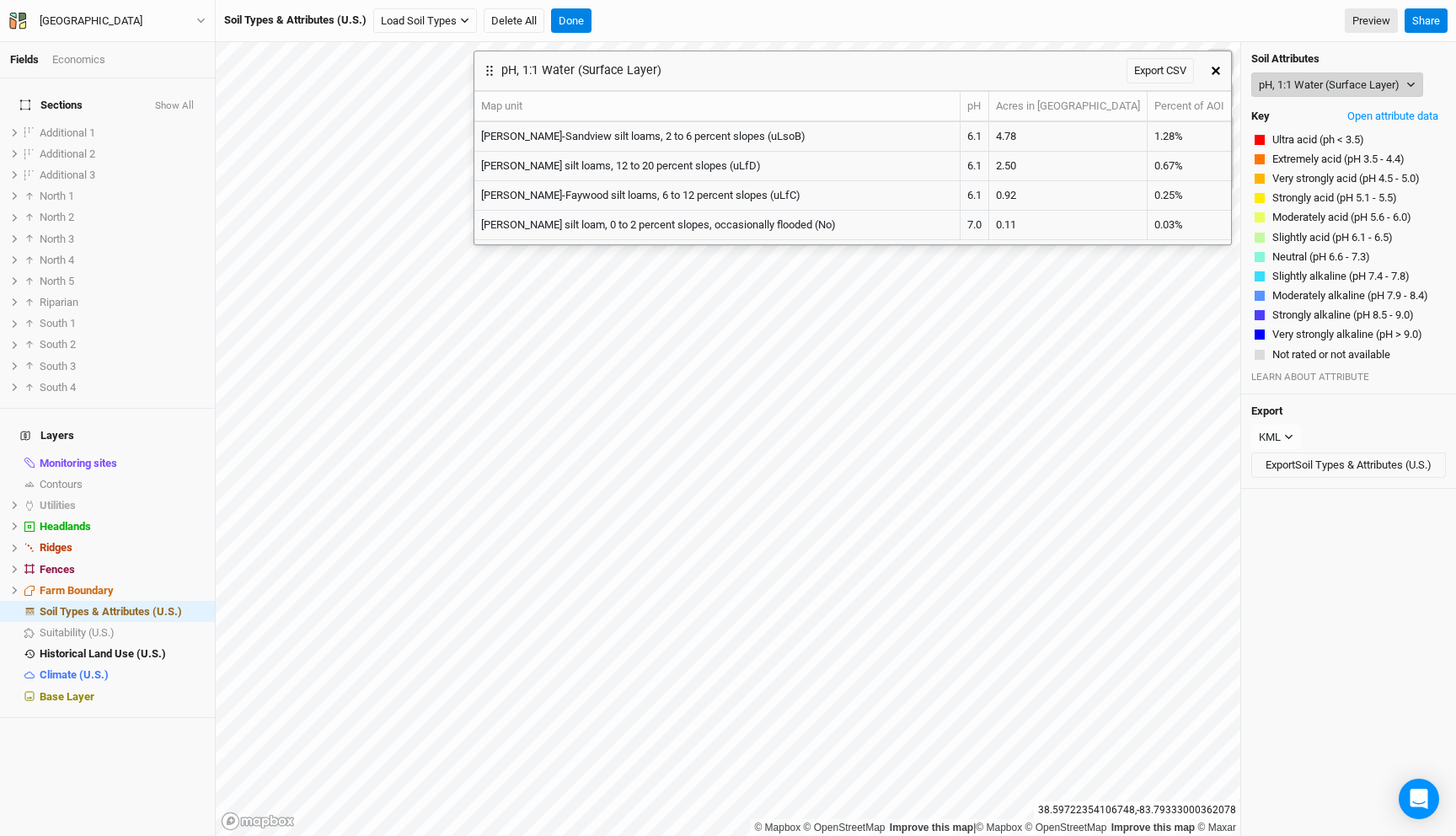
click at [1309, 87] on button "pH, 1:1 Water (Surface Layer)" at bounding box center [1337, 85] width 172 height 25
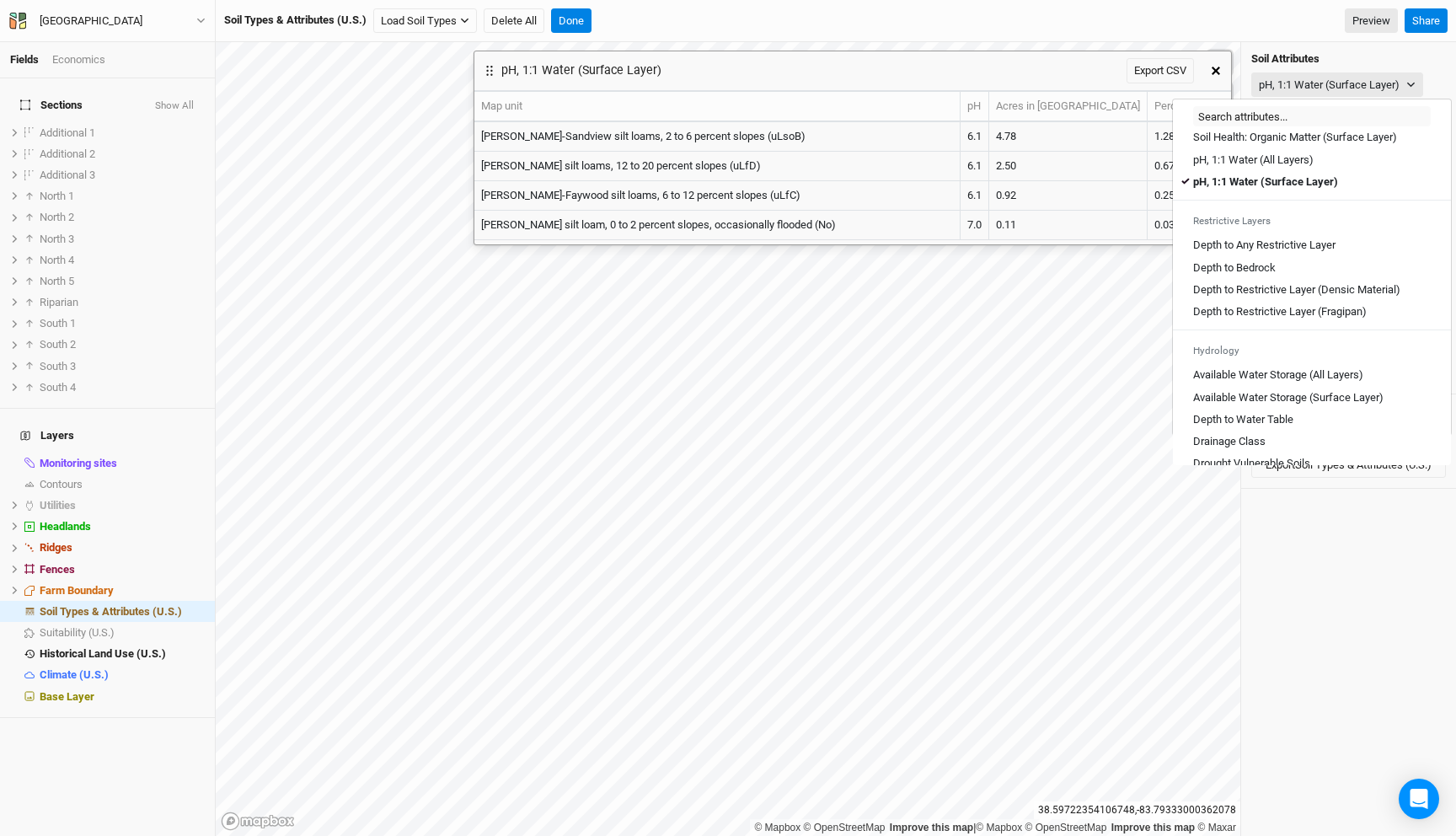
scroll to position [433, 0]
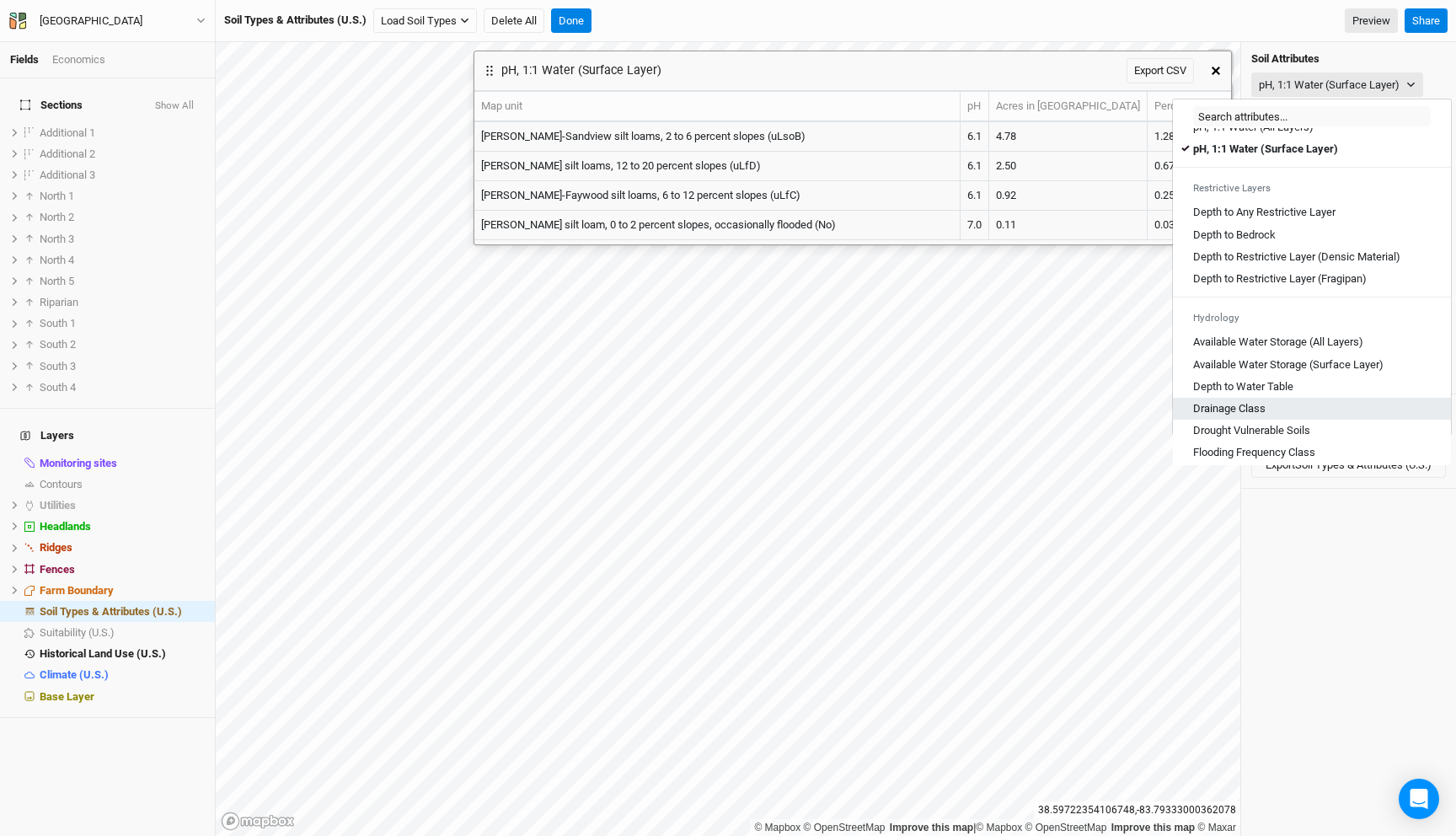
click at [1285, 417] on div "Drainage Class" at bounding box center [1312, 409] width 238 height 15
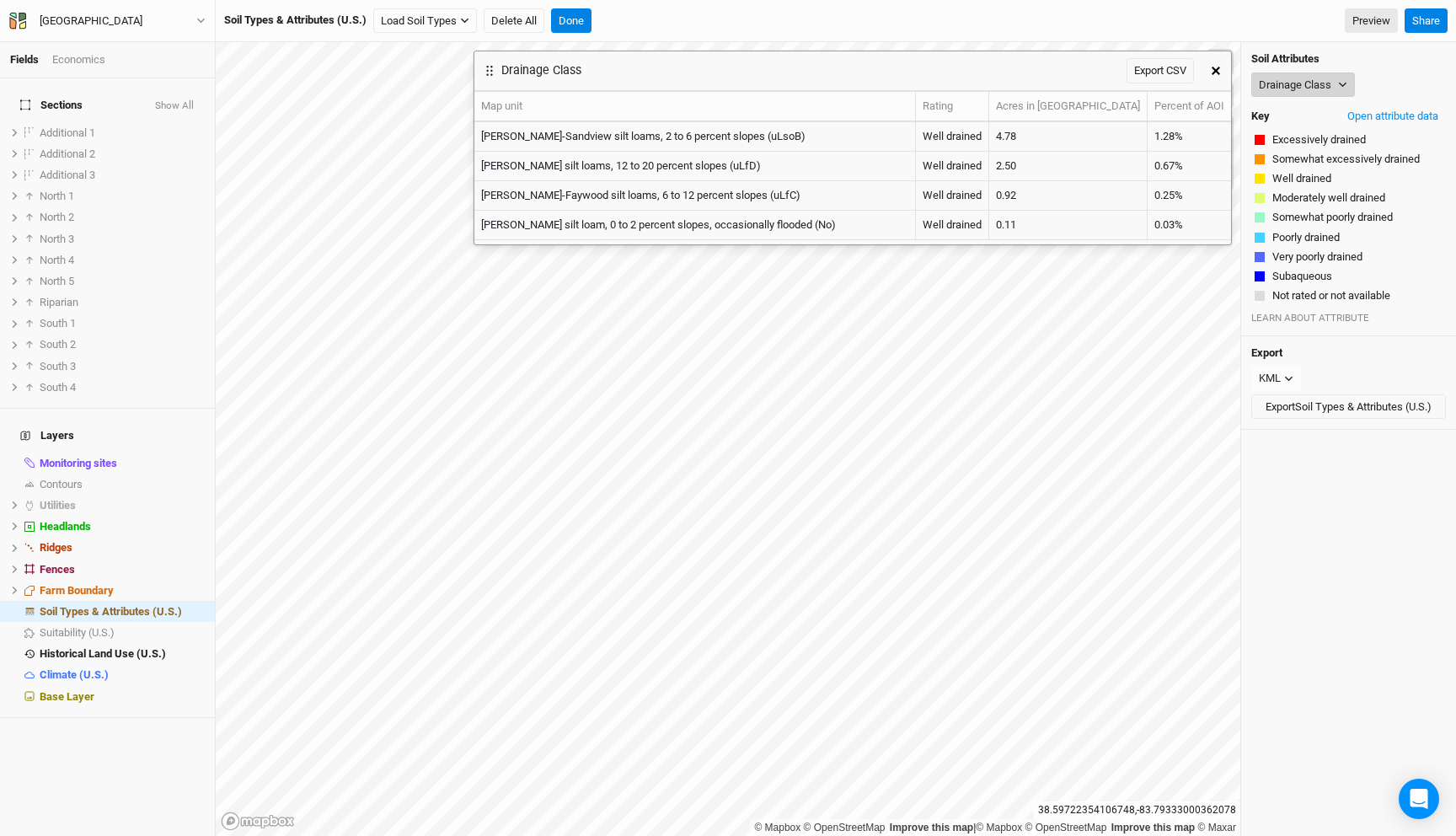
click at [1296, 84] on button "Drainage Class" at bounding box center [1303, 85] width 104 height 25
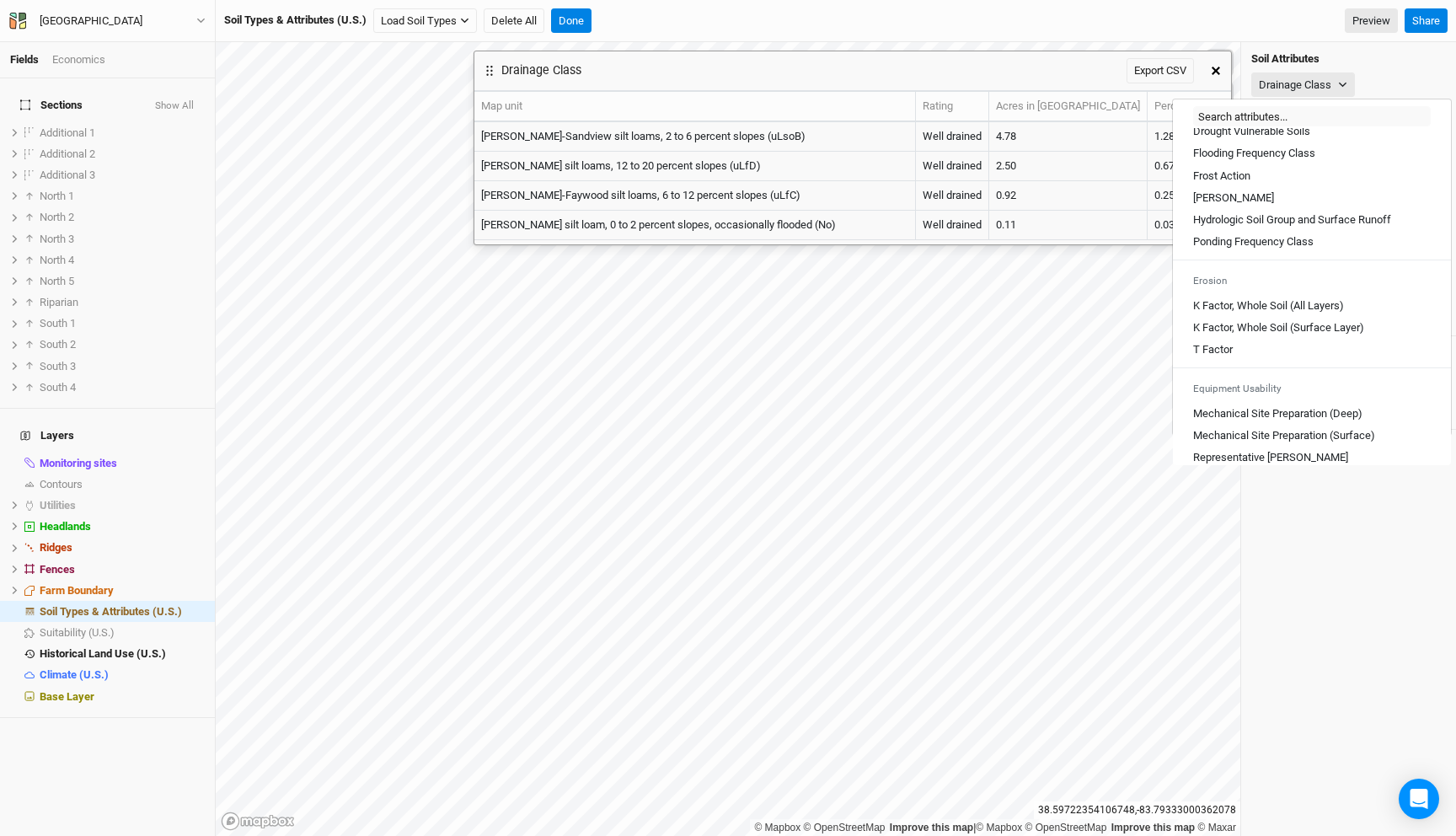
scroll to position [932, 0]
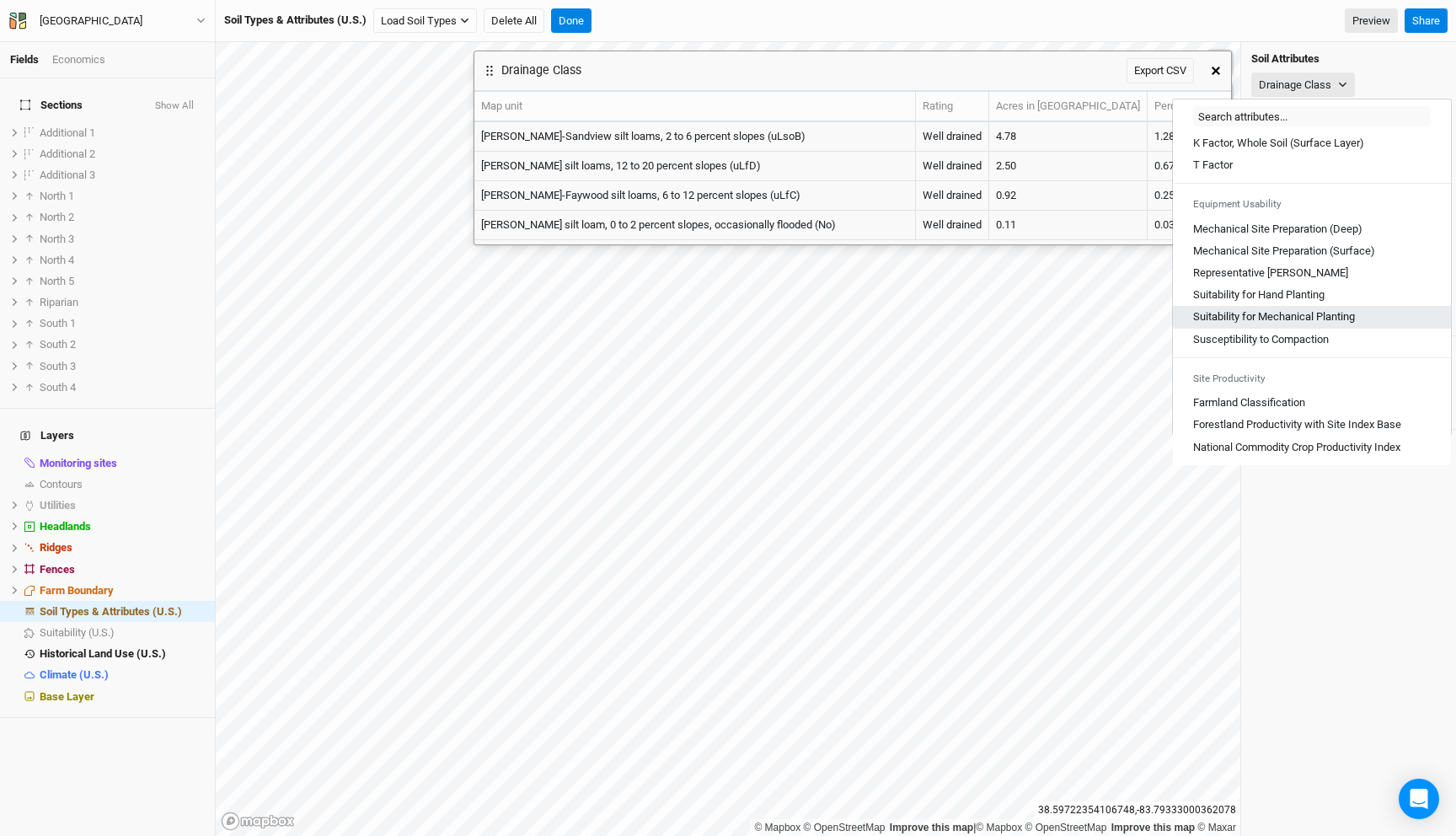
click at [1302, 317] on Planting "Suitability for Mechanical Planting" at bounding box center [1274, 317] width 162 height 15
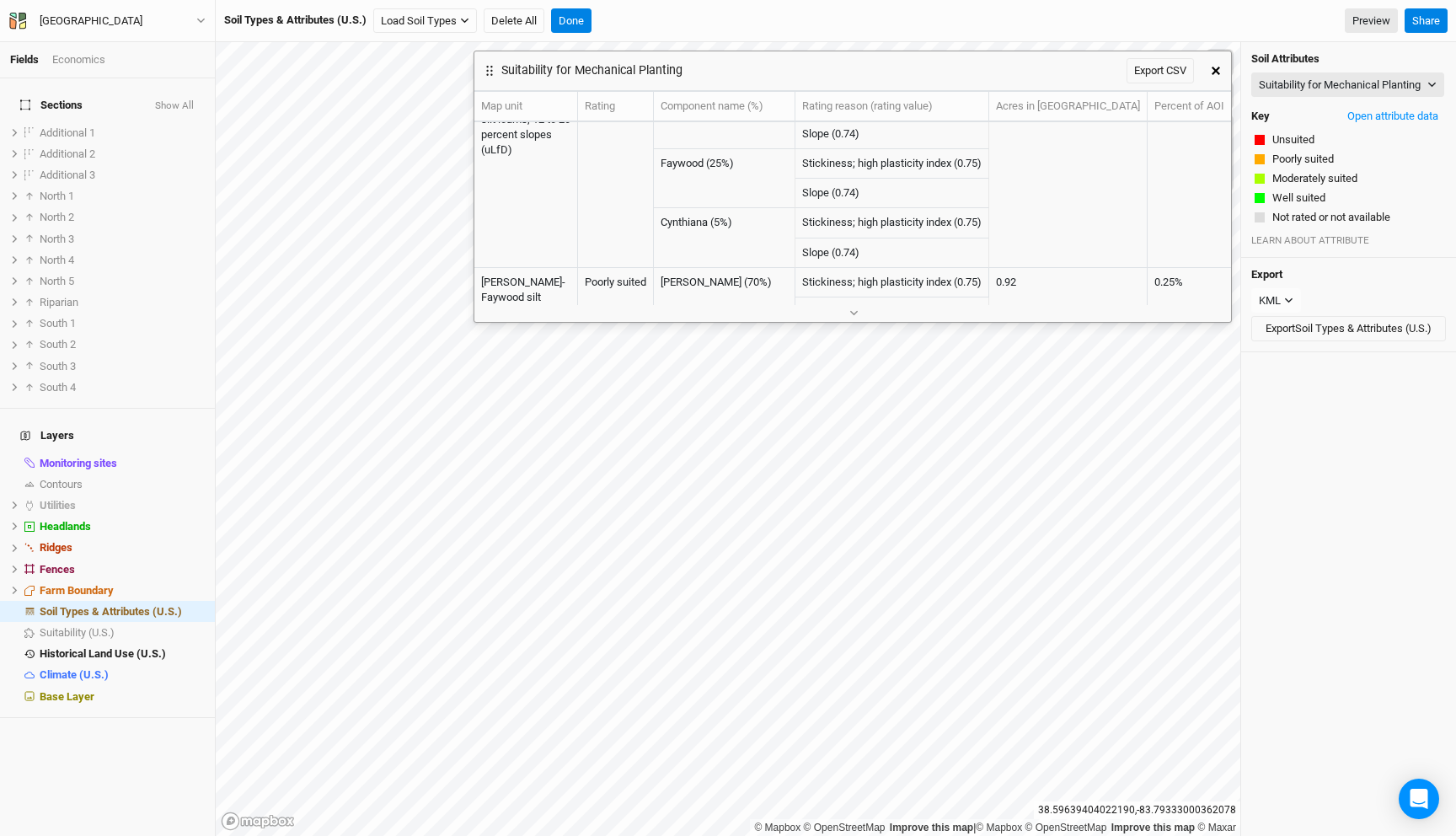
scroll to position [0, 0]
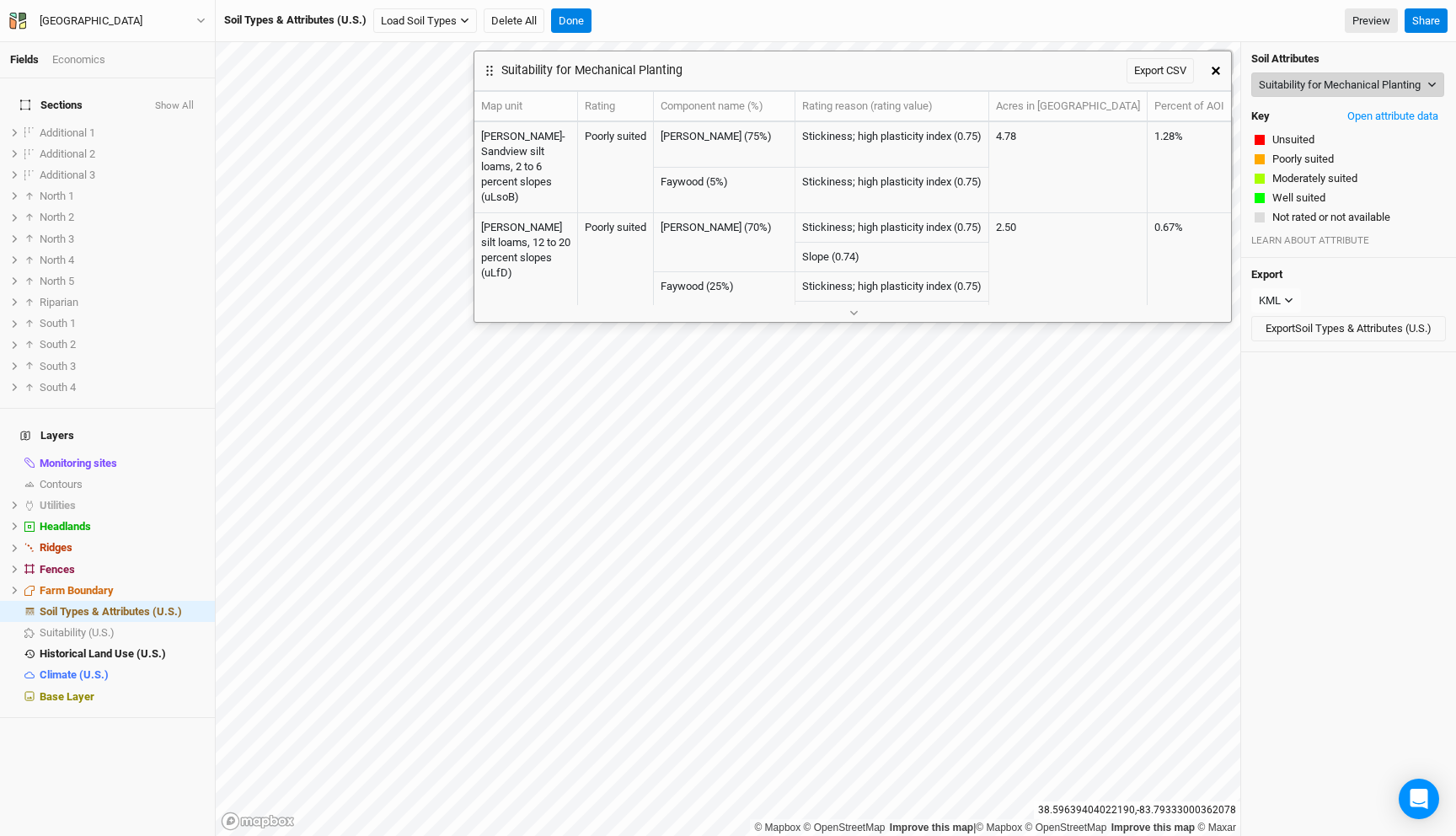
click at [1341, 93] on button "Suitability for Mechanical Planting" at bounding box center [1347, 85] width 193 height 25
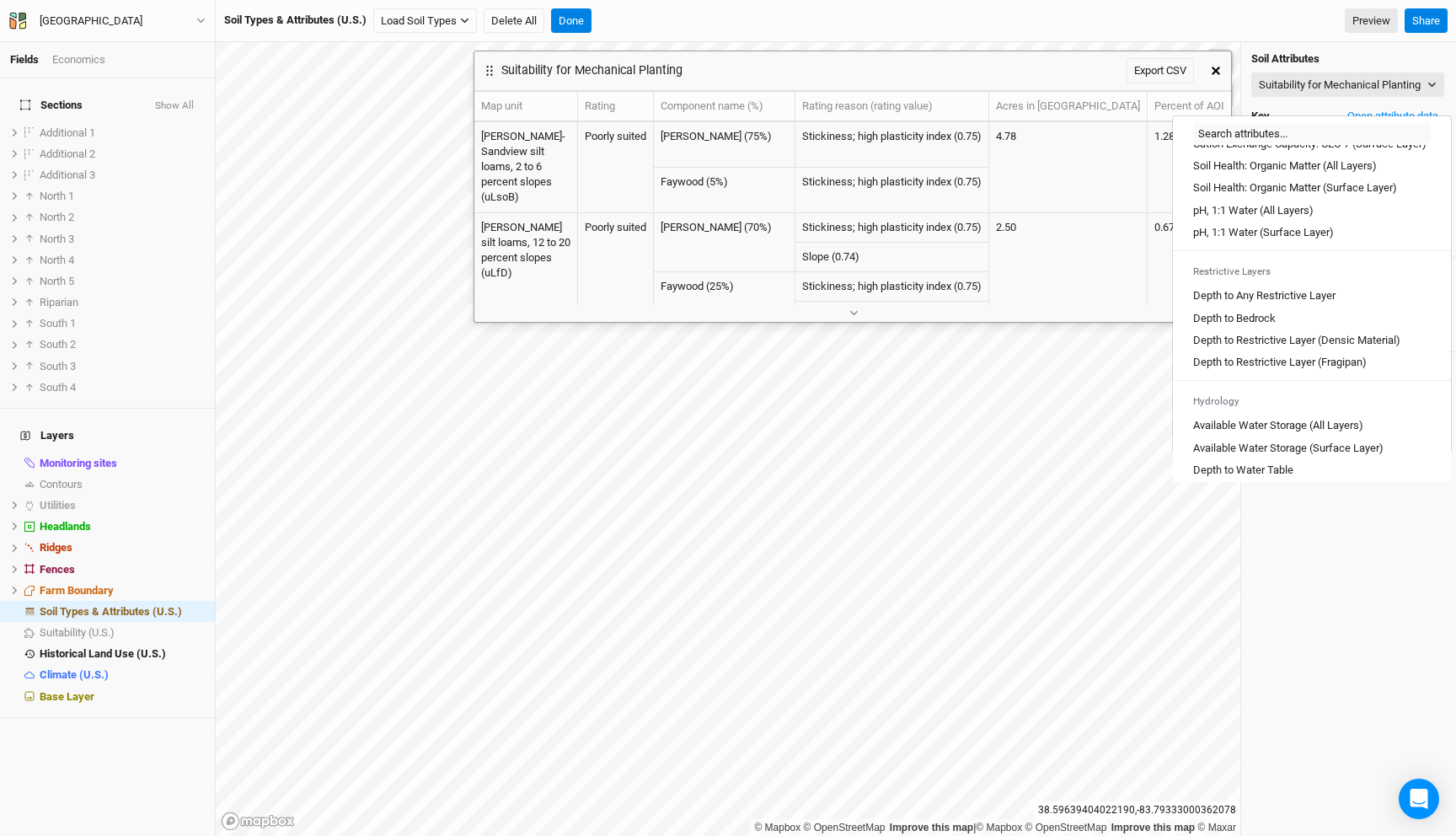
scroll to position [455, 0]
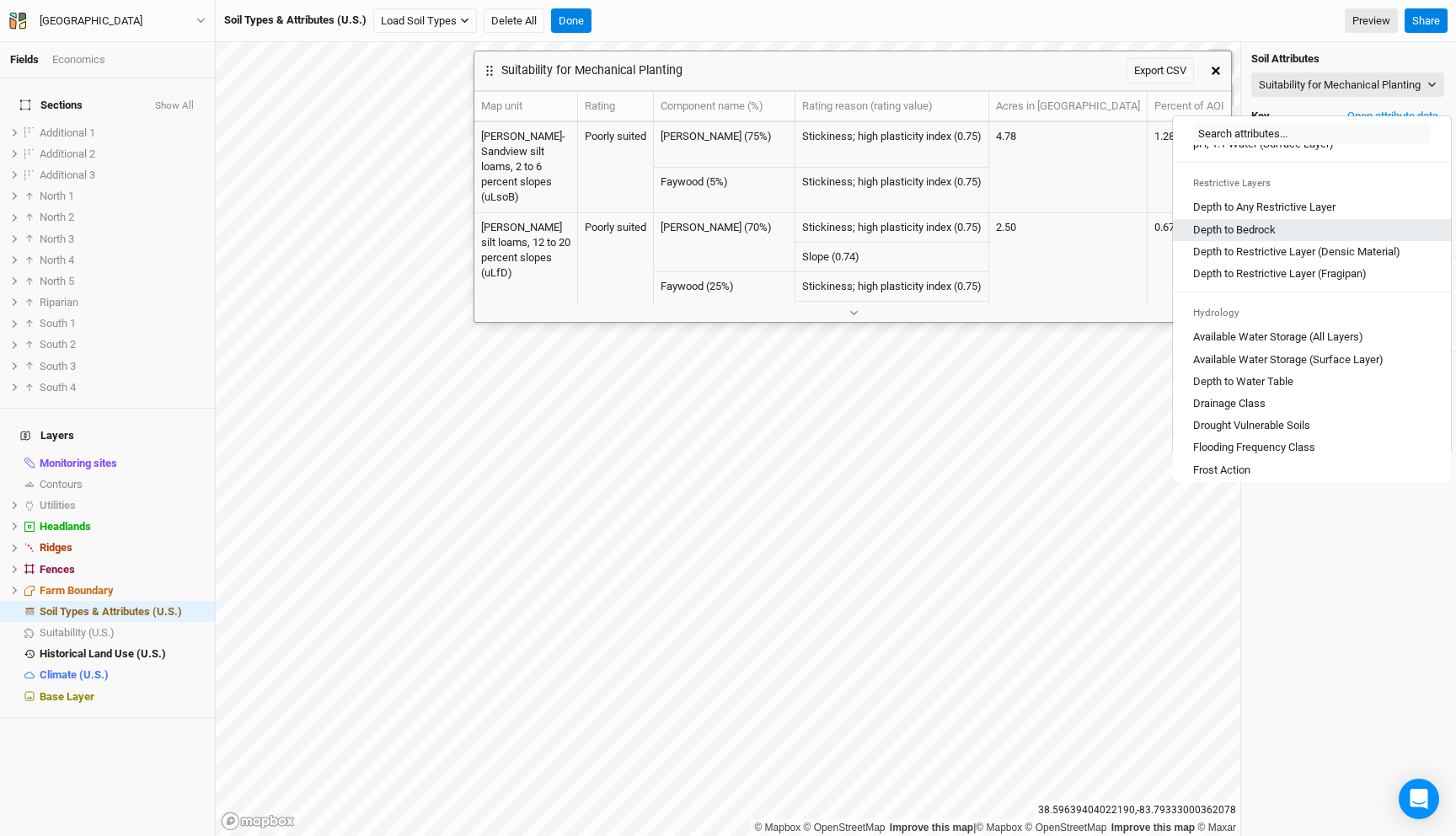
click at [1263, 238] on Bedrock "Depth to Bedrock" at bounding box center [1234, 230] width 82 height 15
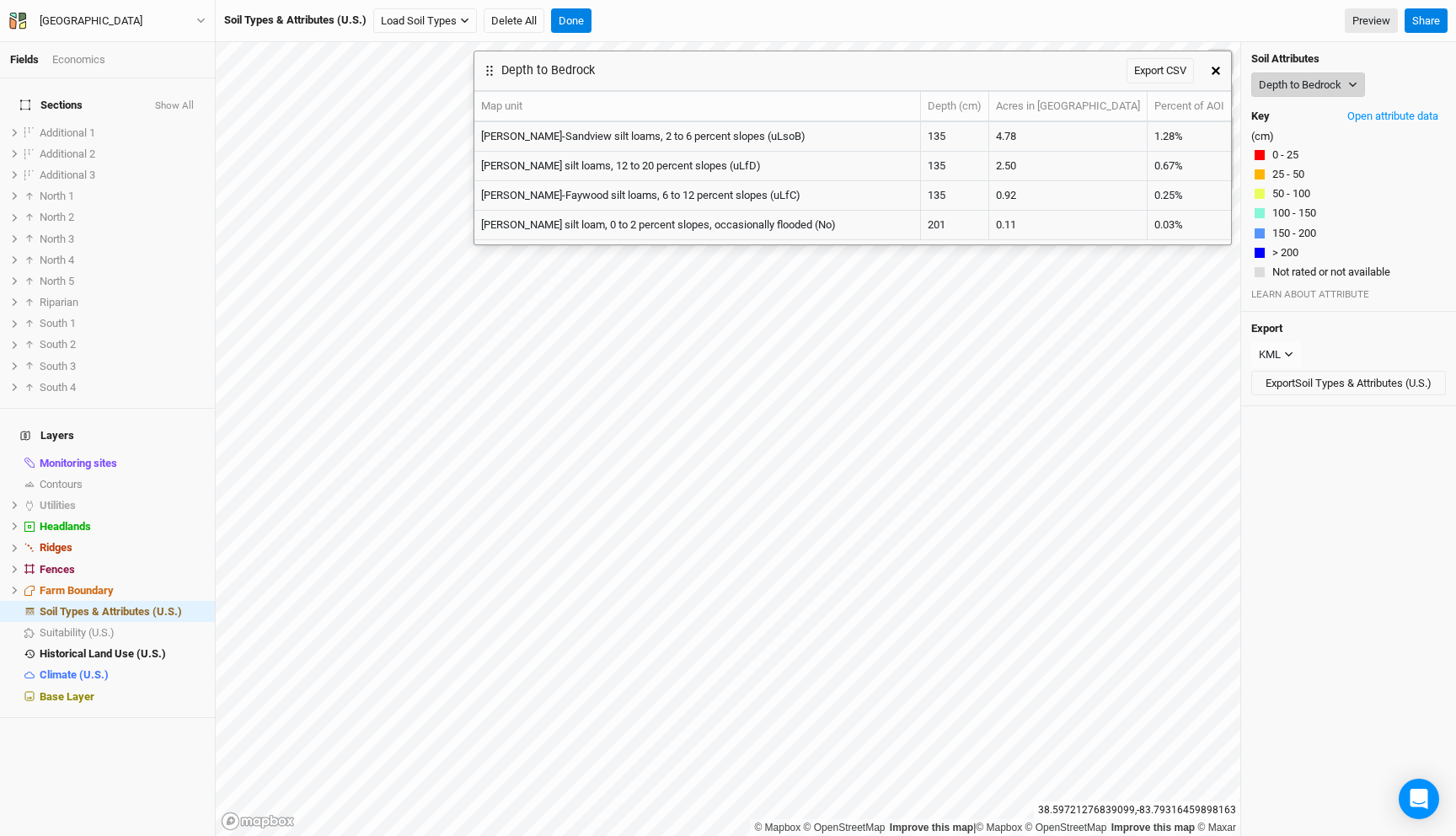
click at [1315, 81] on button "Depth to Bedrock" at bounding box center [1308, 85] width 114 height 25
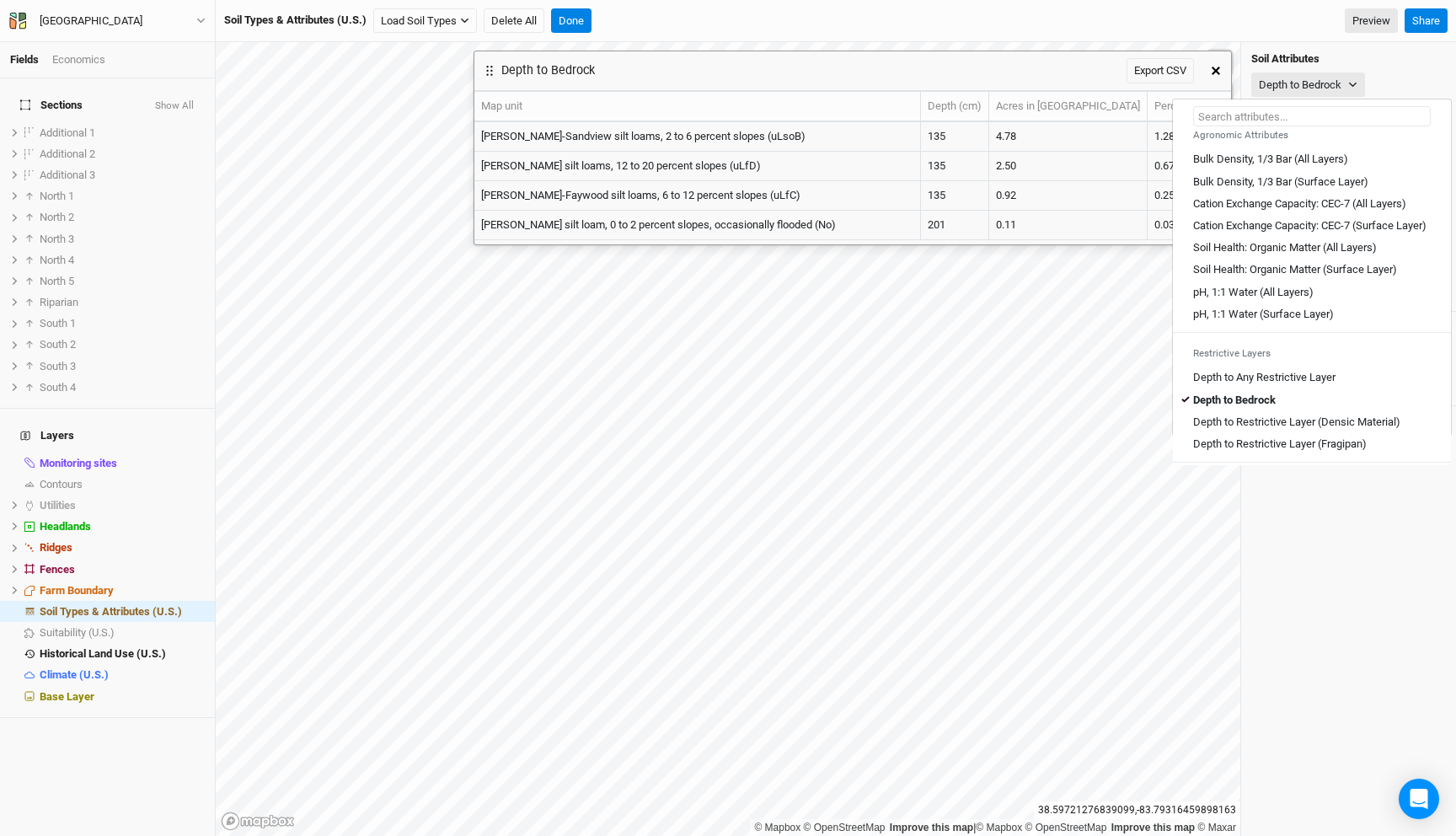
scroll to position [446, 0]
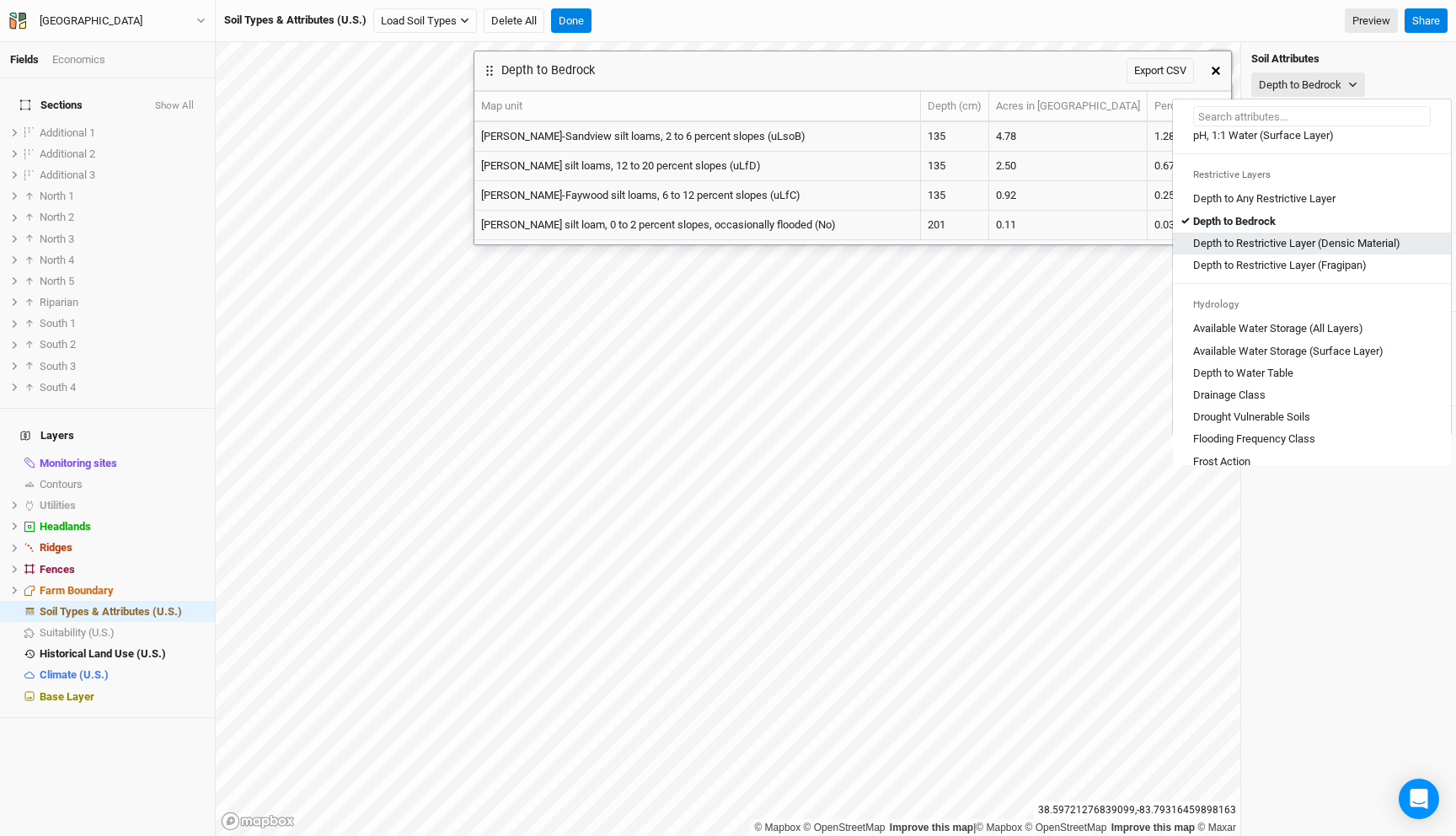
click at [1288, 251] on Material\) "Depth to Restrictive Layer (Densic Material)" at bounding box center [1296, 244] width 207 height 15
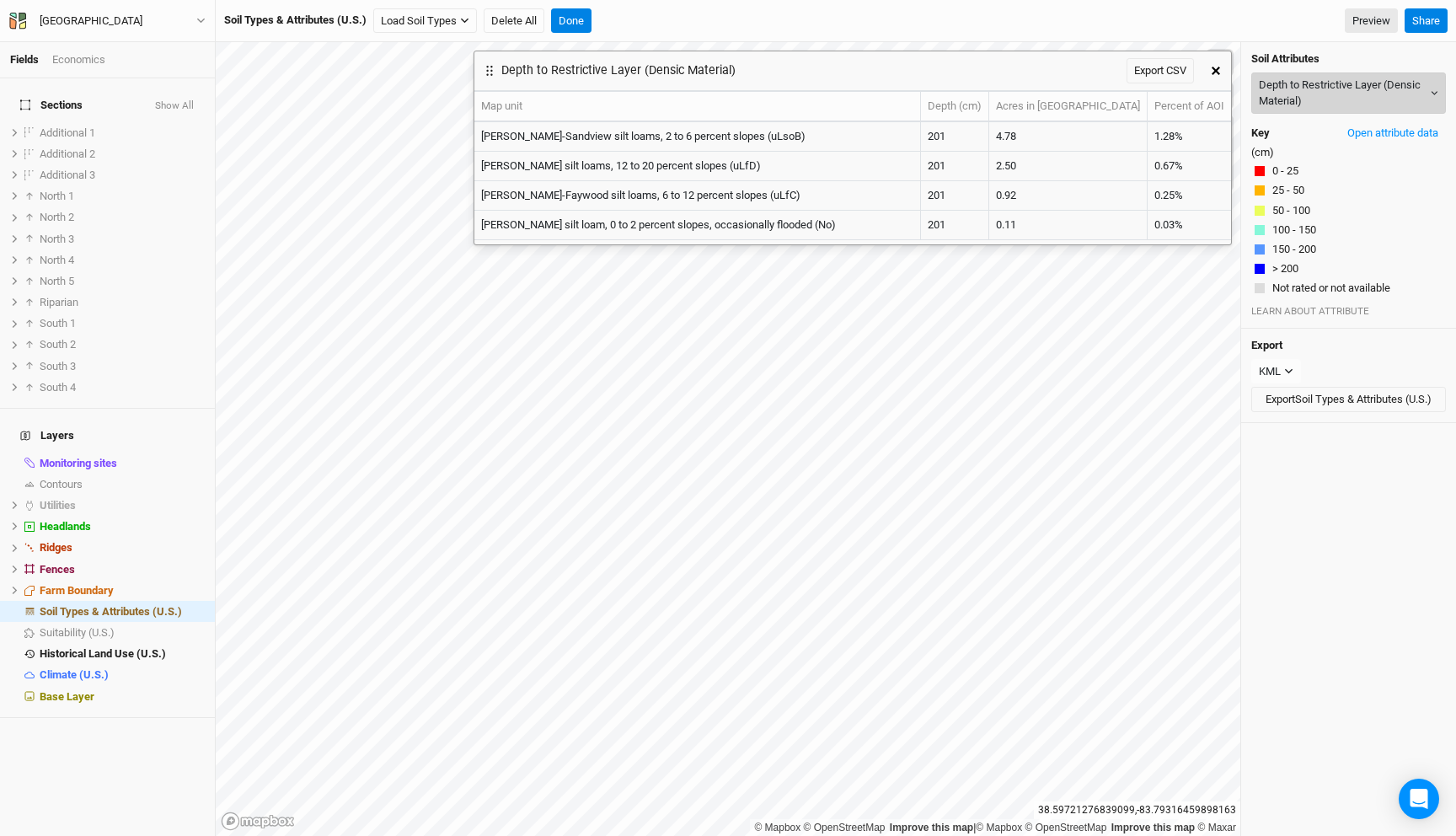
click at [1289, 88] on button "Depth to Restrictive Layer (Densic Material)" at bounding box center [1348, 93] width 194 height 42
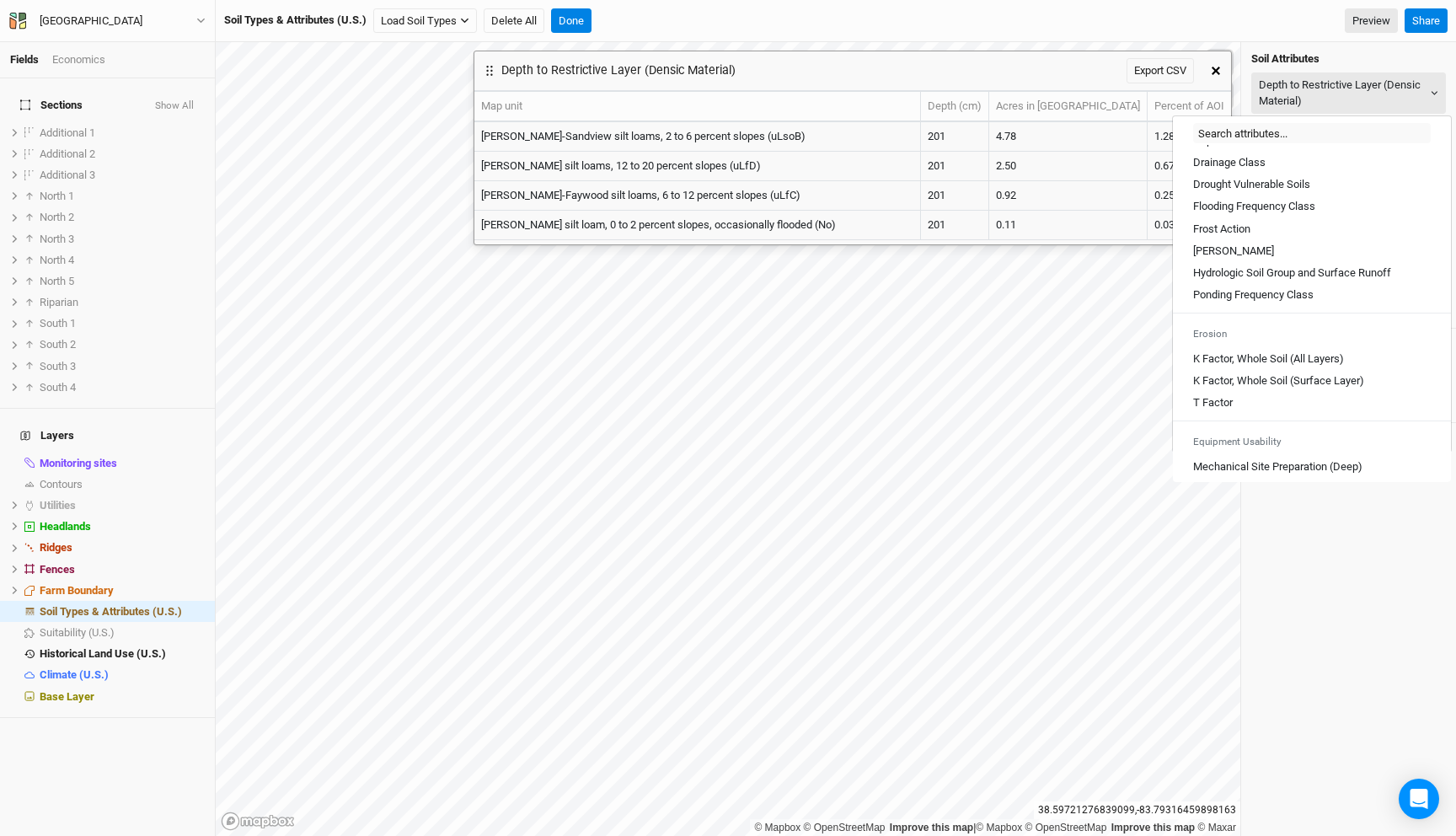
scroll to position [485, 0]
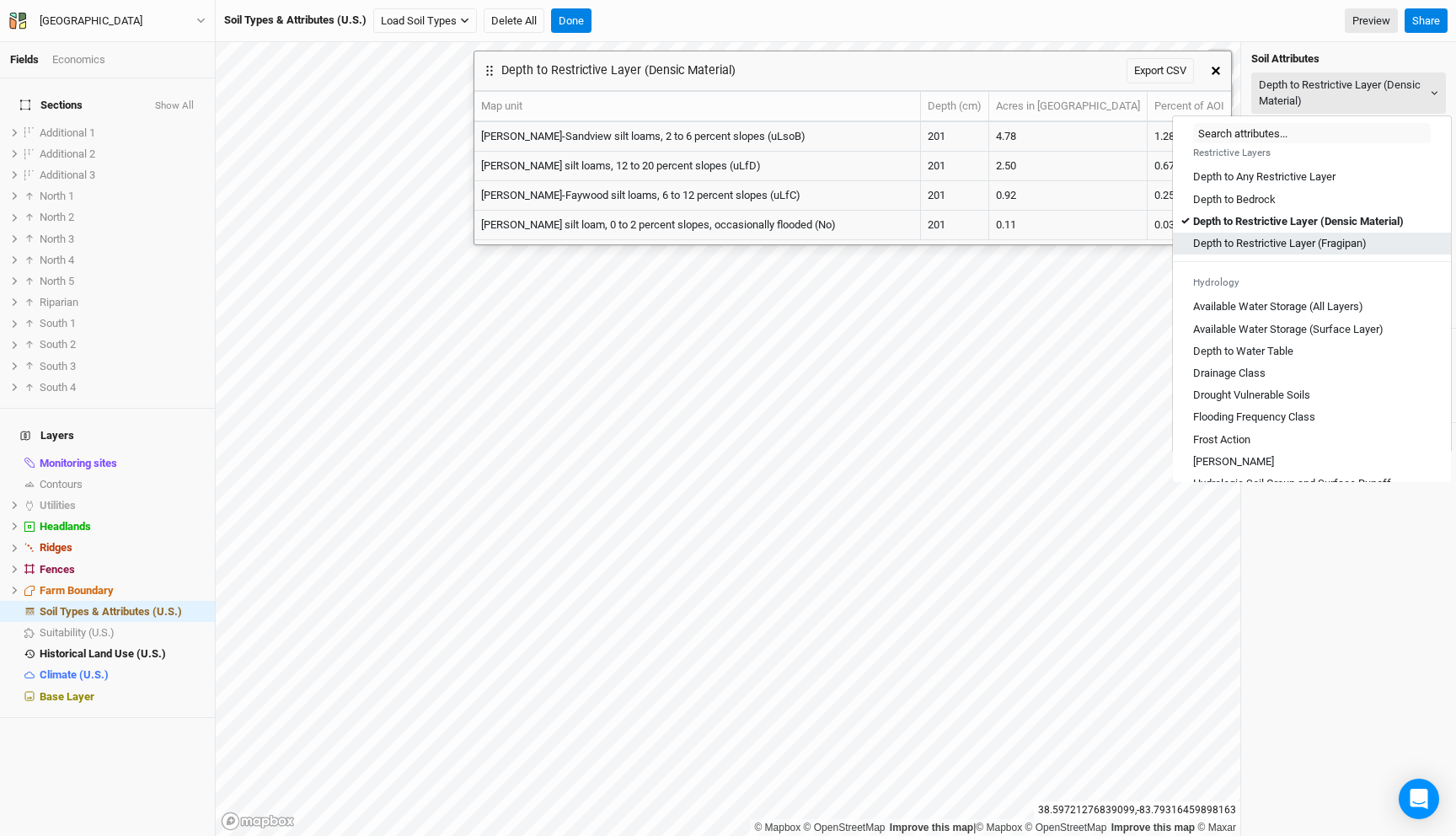
click at [1307, 251] on \(Fragipan\) "Depth to Restrictive Layer (Fragipan)" at bounding box center [1280, 244] width 174 height 15
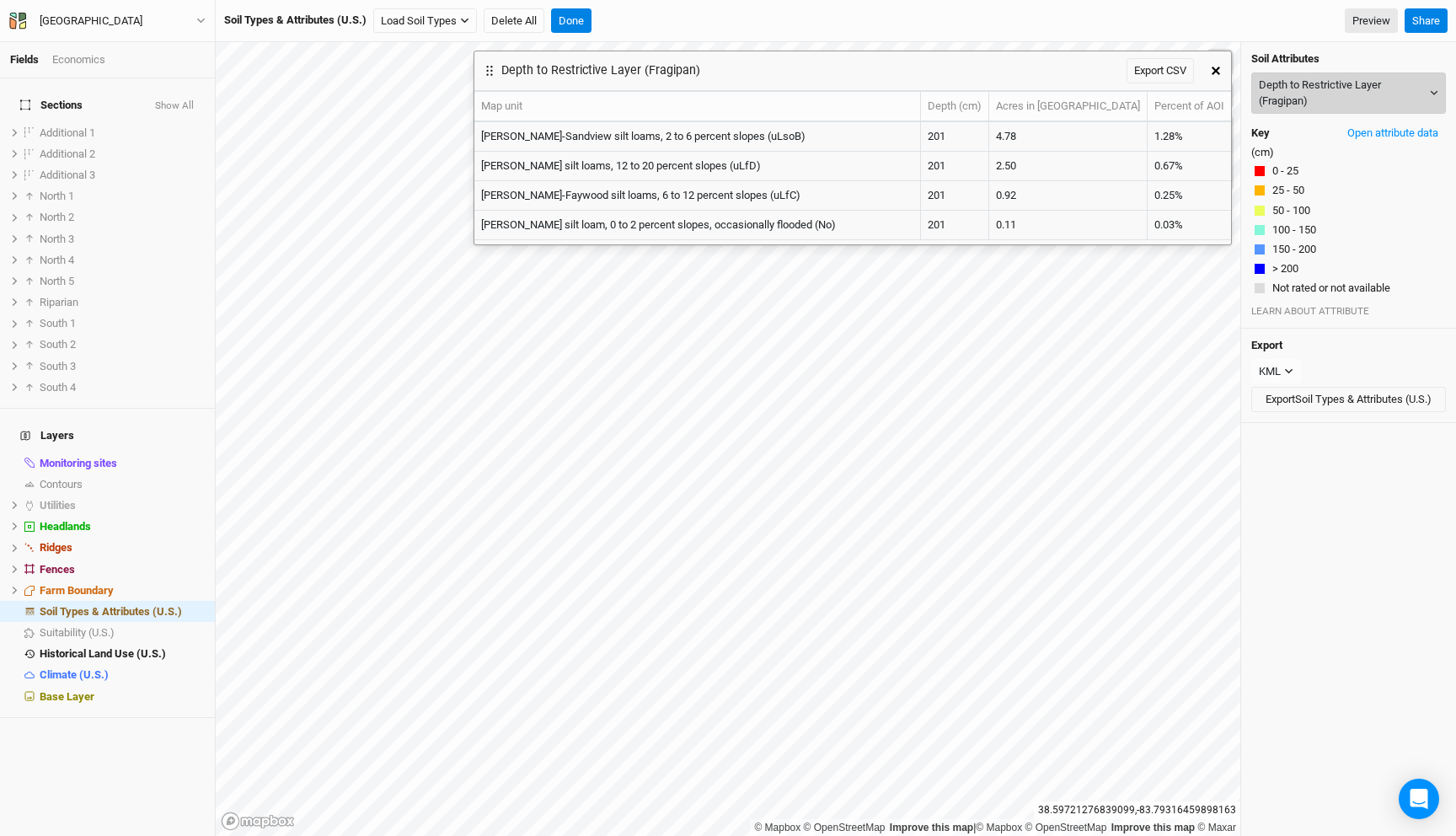
click at [1298, 86] on button "Depth to Restrictive Layer (Fragipan)" at bounding box center [1348, 93] width 194 height 42
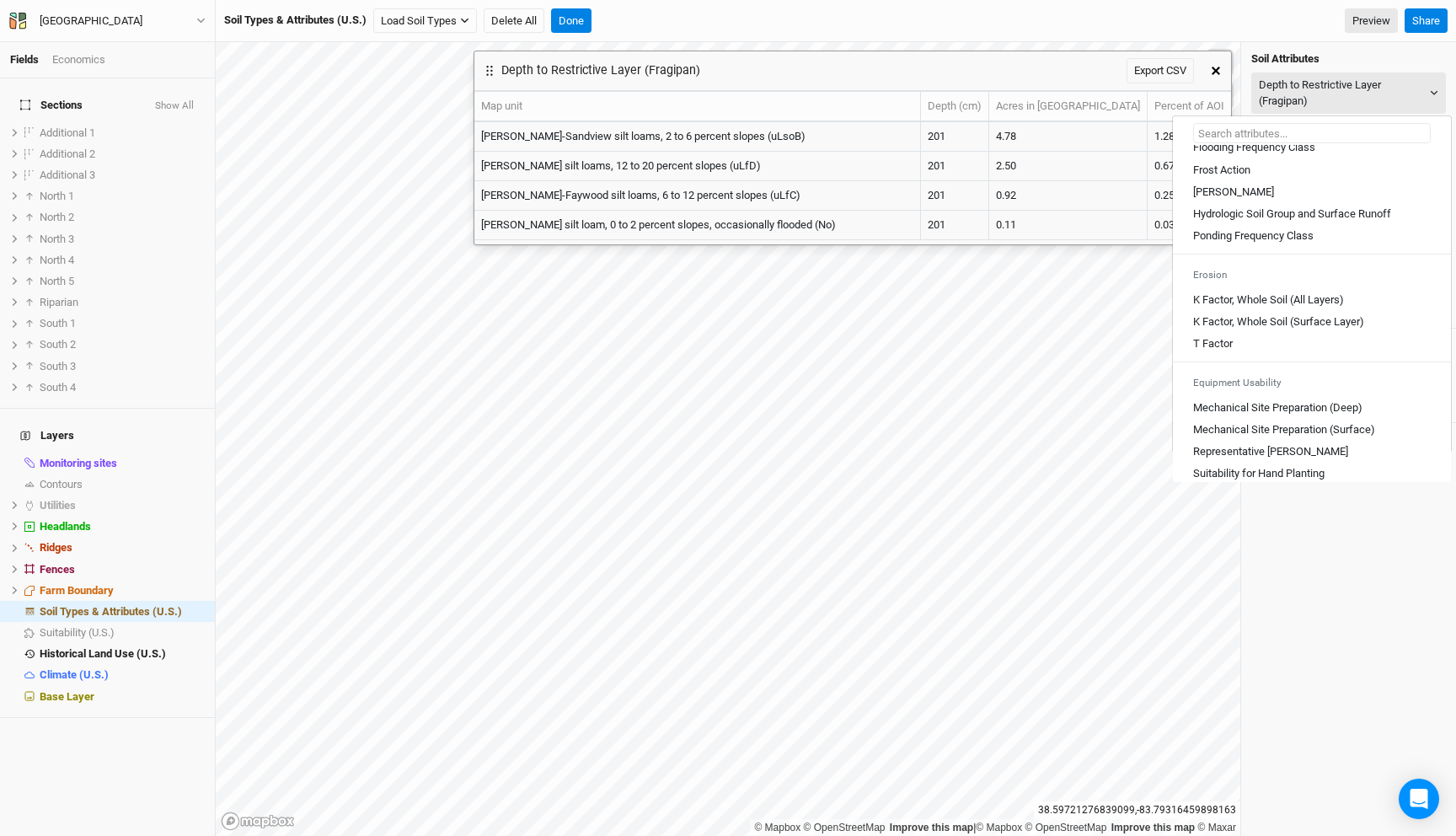
scroll to position [932, 0]
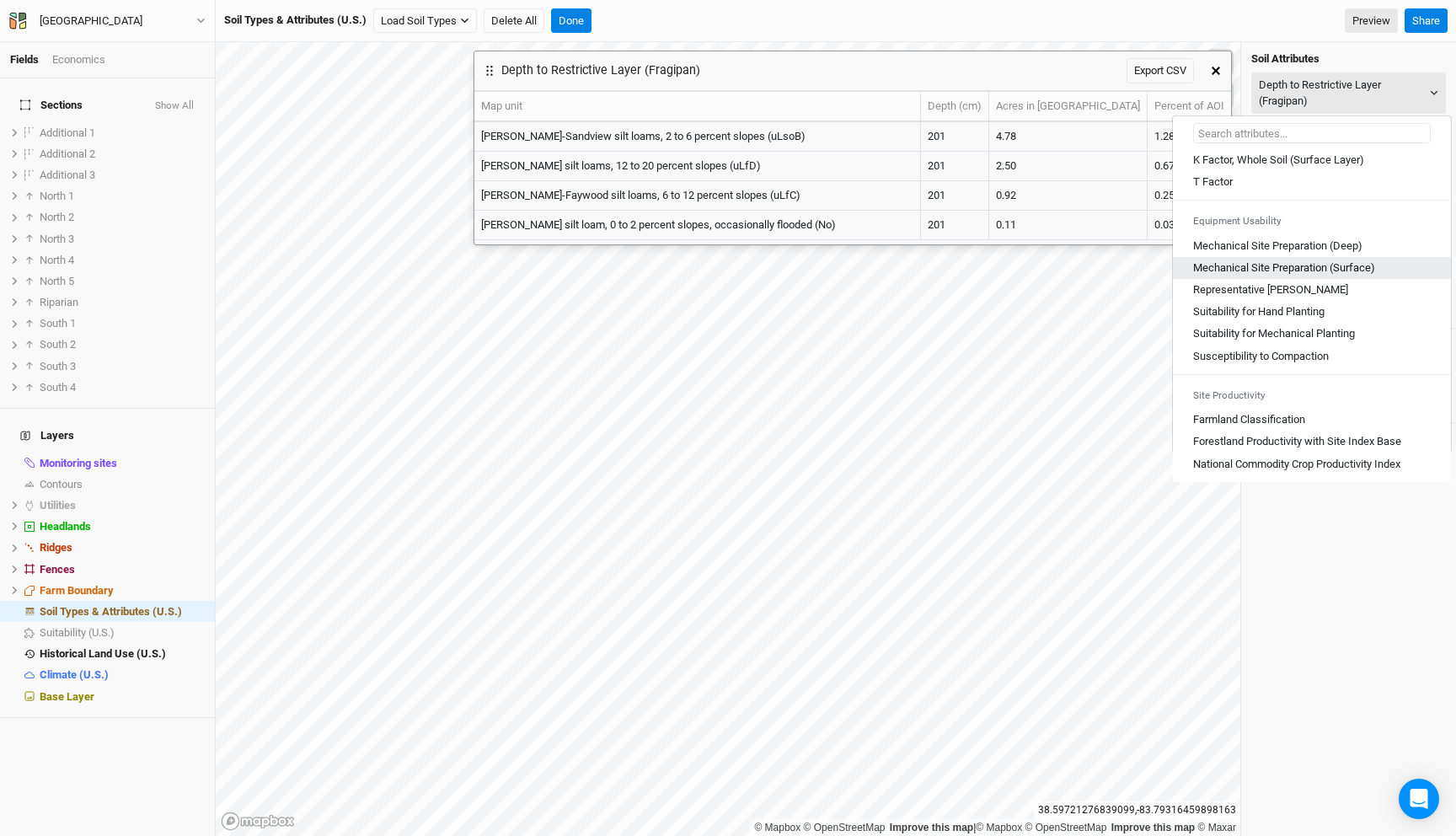
click at [1302, 258] on link "Mechanical Site Preparation (Surface)" at bounding box center [1312, 268] width 278 height 22
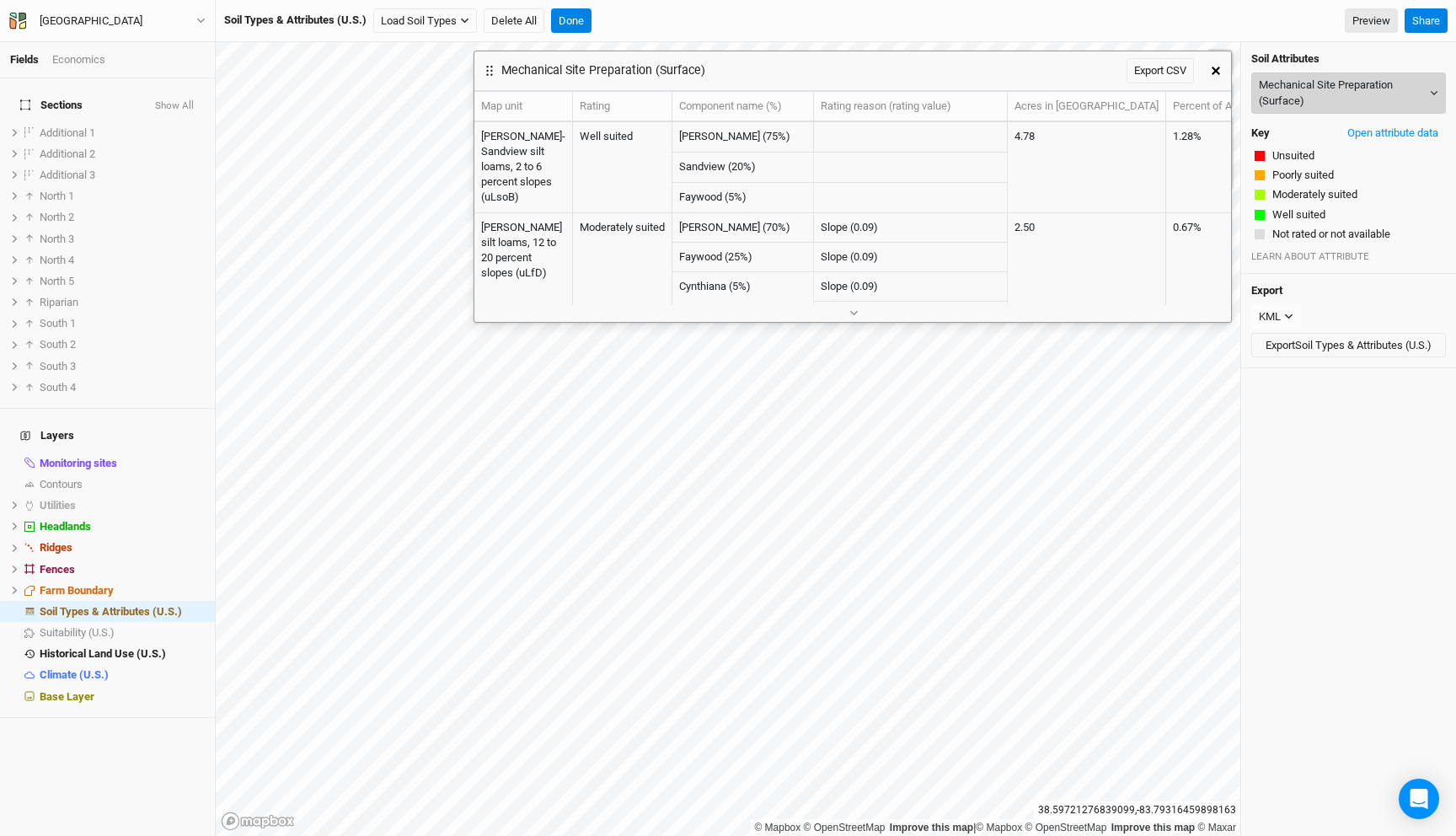
click at [1293, 102] on button "Mechanical Site Preparation (Surface)" at bounding box center [1348, 93] width 194 height 42
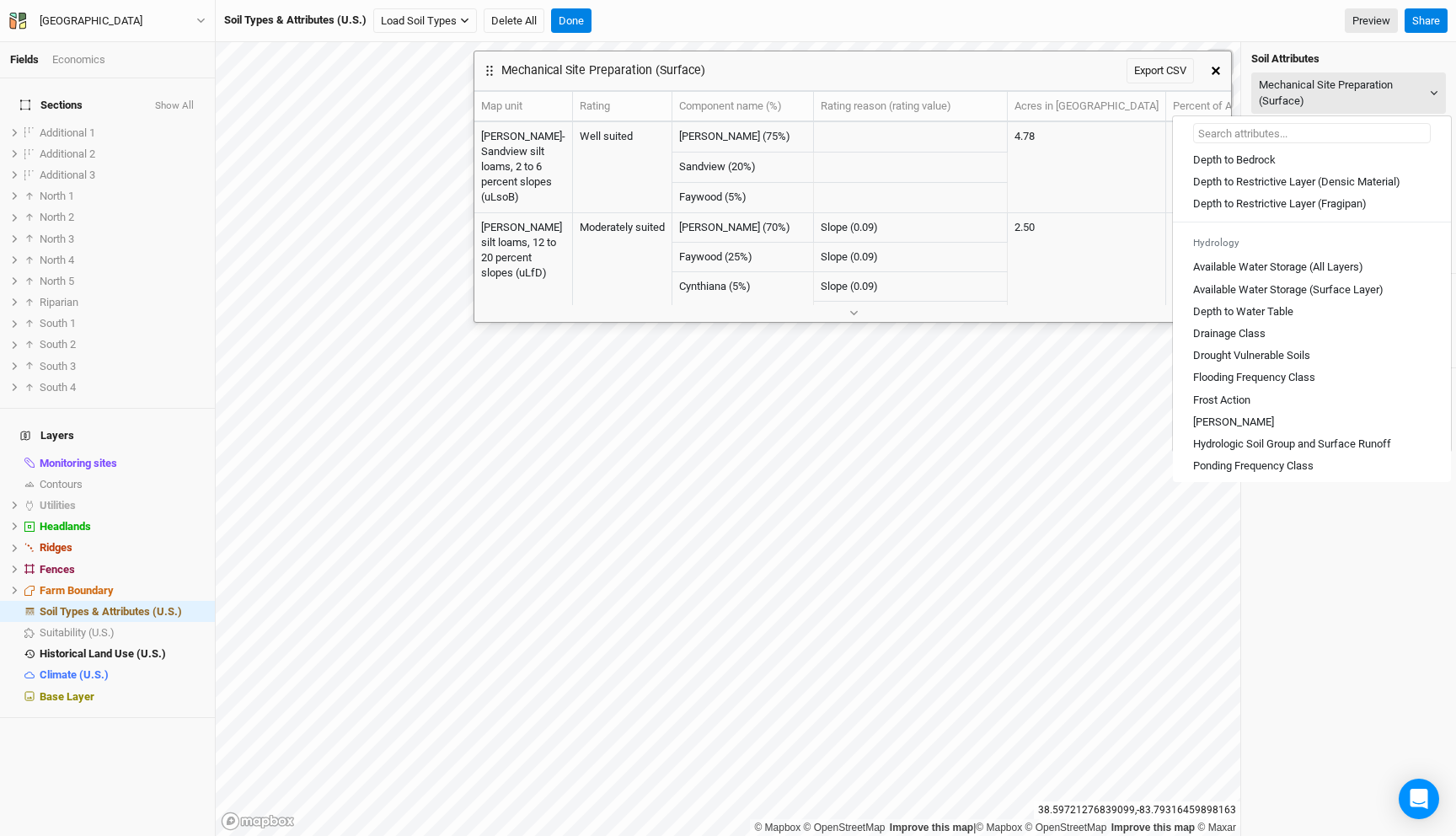
scroll to position [534, 0]
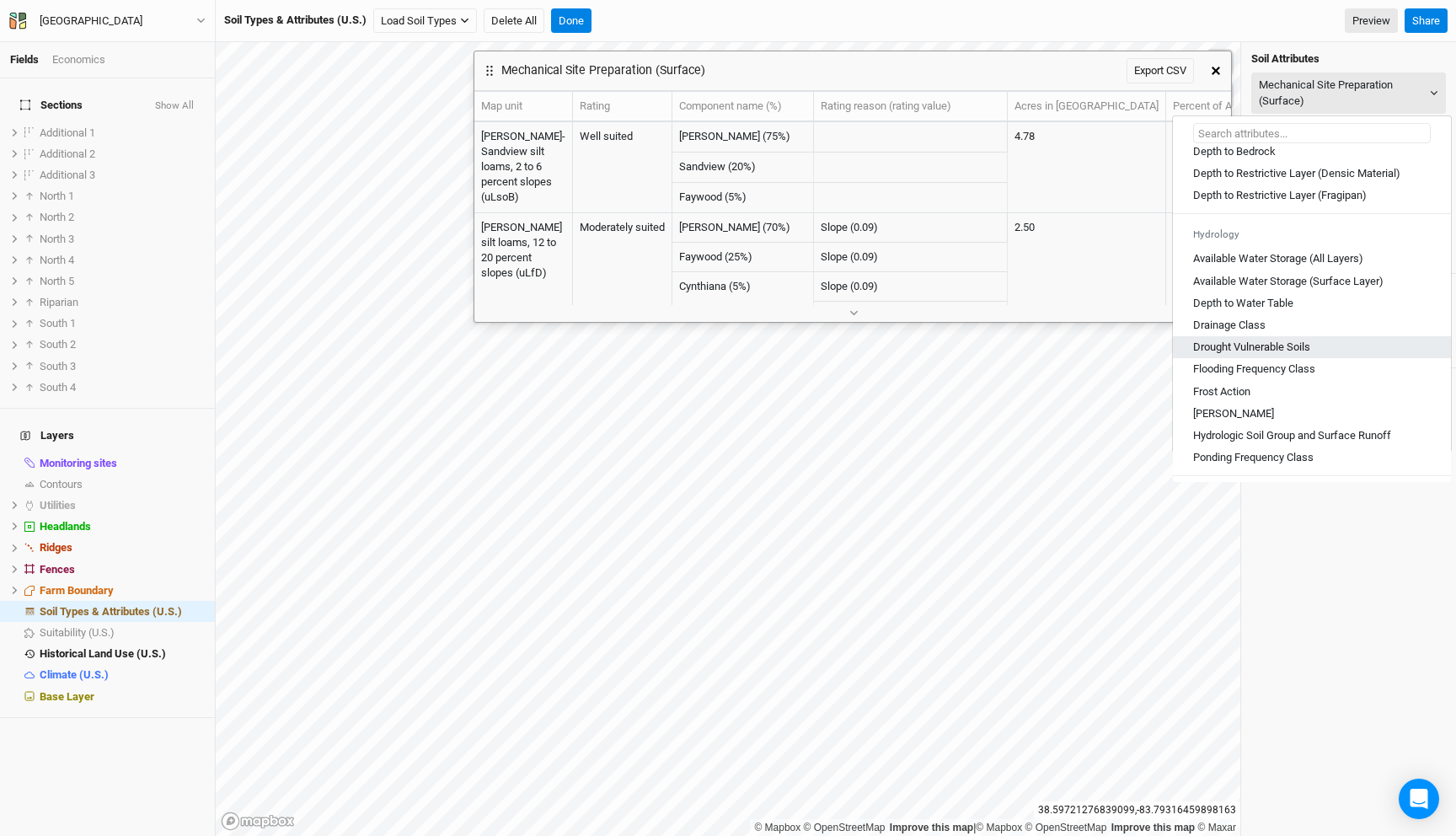
click at [1275, 355] on Soils "Drought Vulnerable Soils" at bounding box center [1252, 347] width 117 height 15
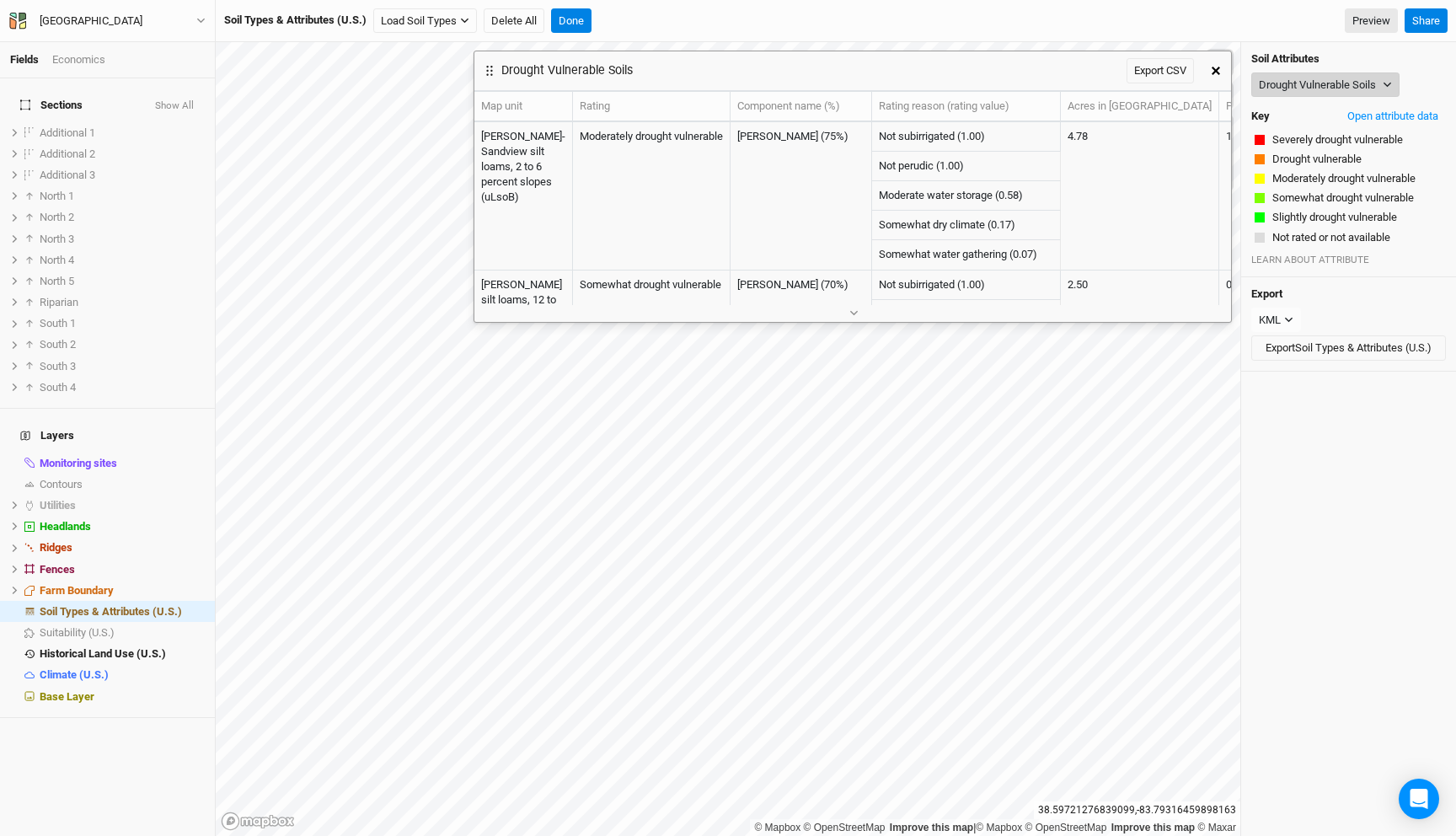
click at [1280, 81] on button "Drought Vulnerable Soils" at bounding box center [1325, 85] width 148 height 25
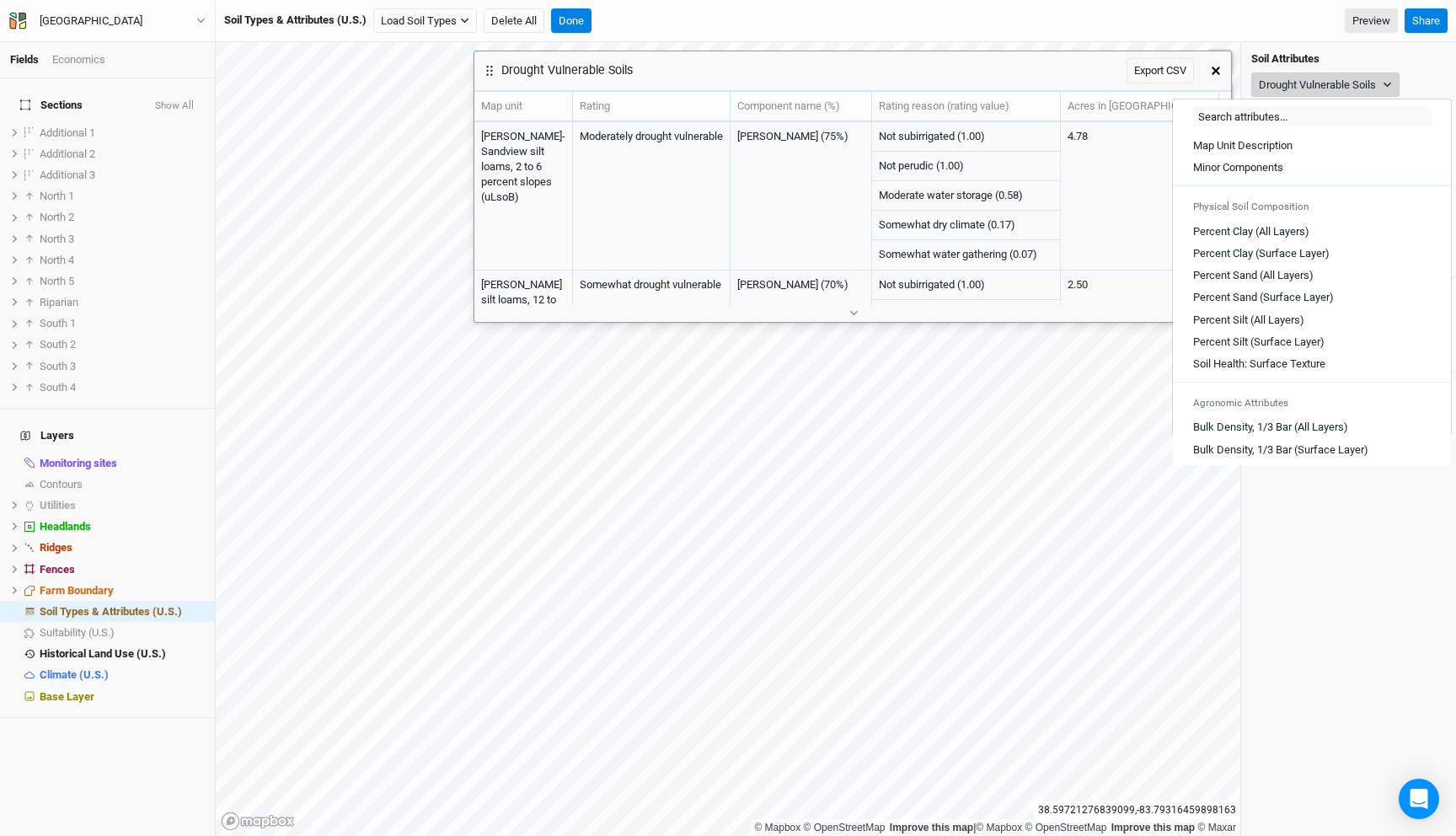
click at [1280, 81] on button "Drought Vulnerable Soils" at bounding box center [1325, 85] width 148 height 25
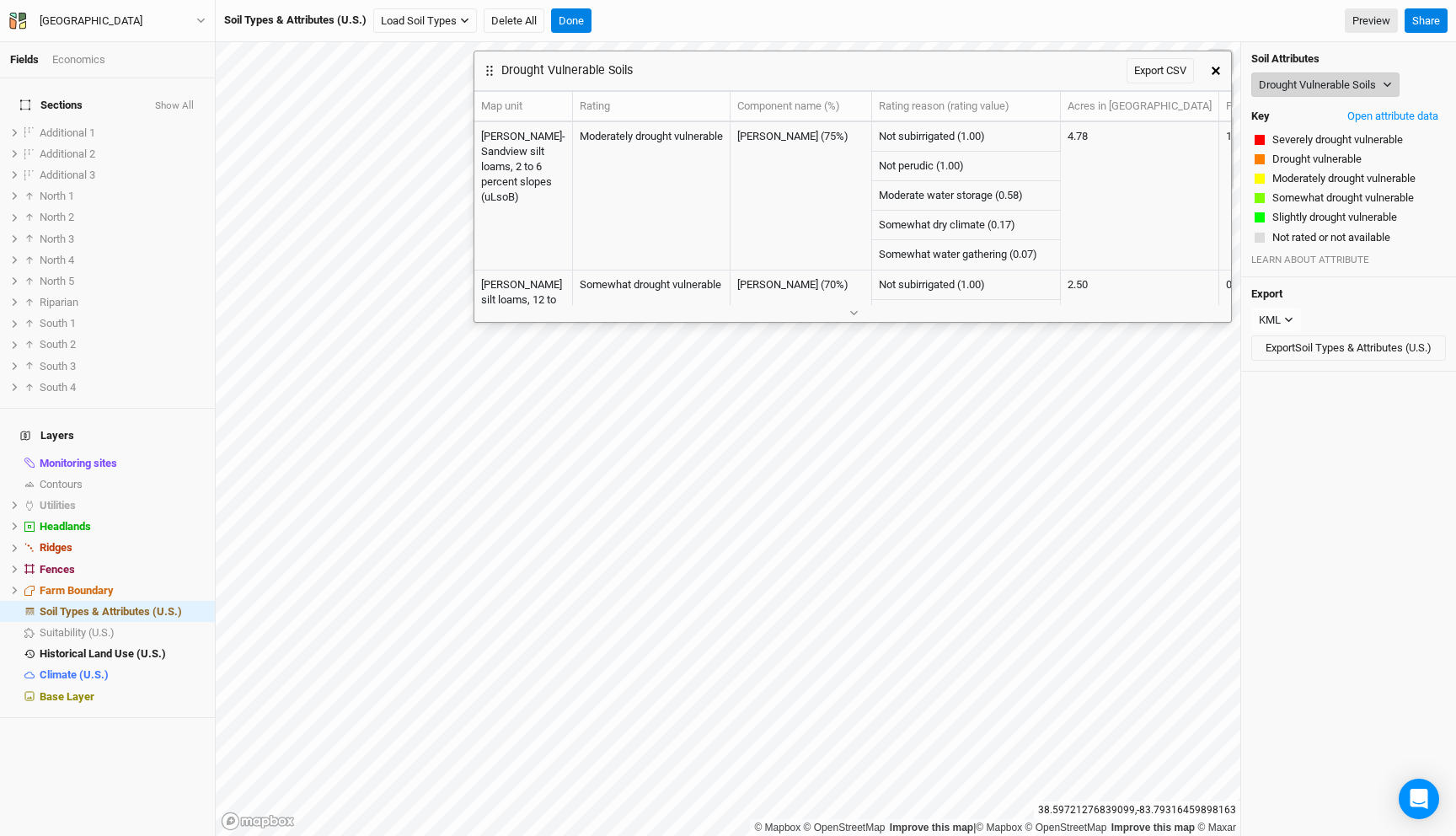
click at [1280, 81] on button "Drought Vulnerable Soils" at bounding box center [1325, 85] width 148 height 25
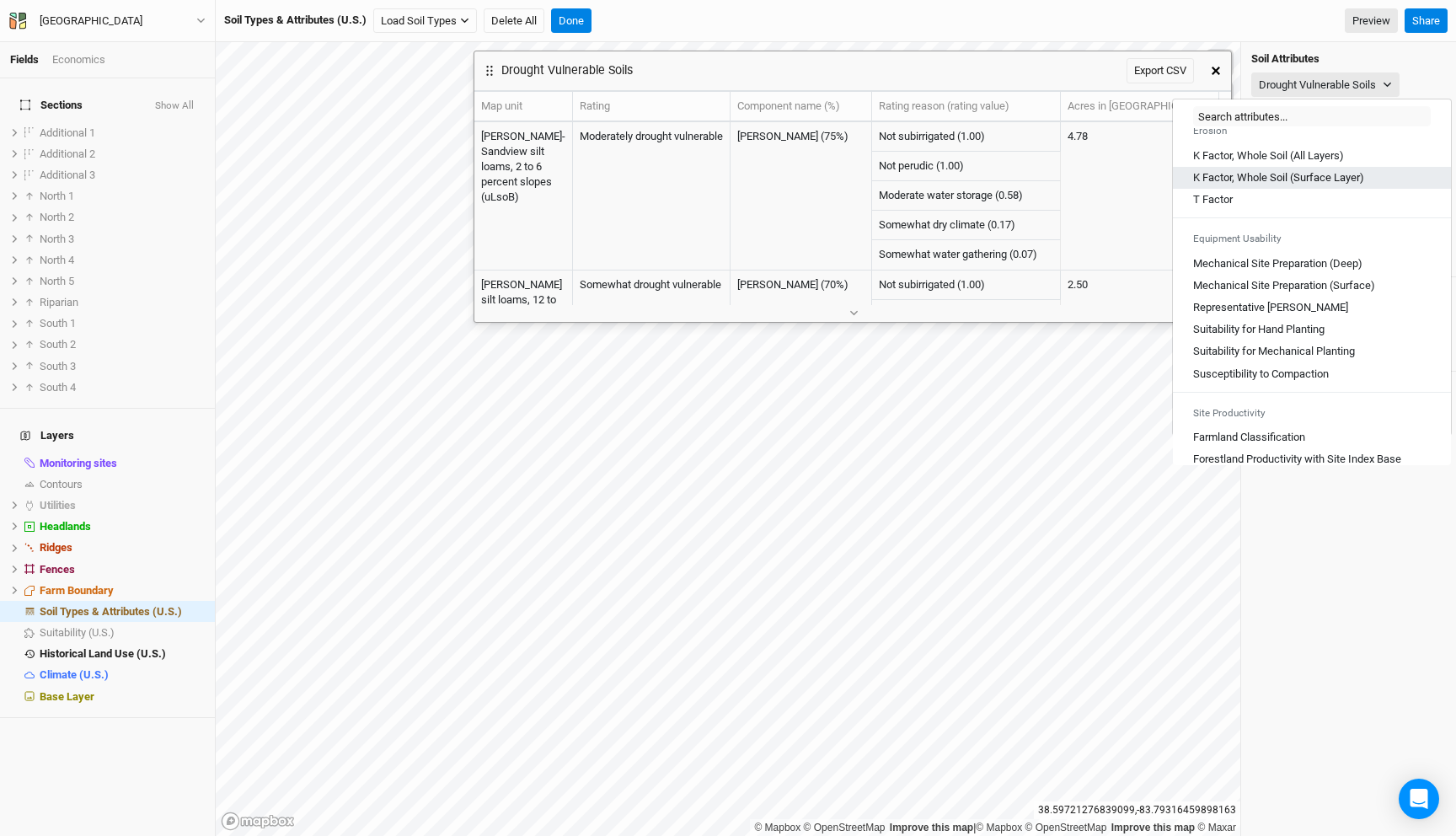
scroll to position [901, 0]
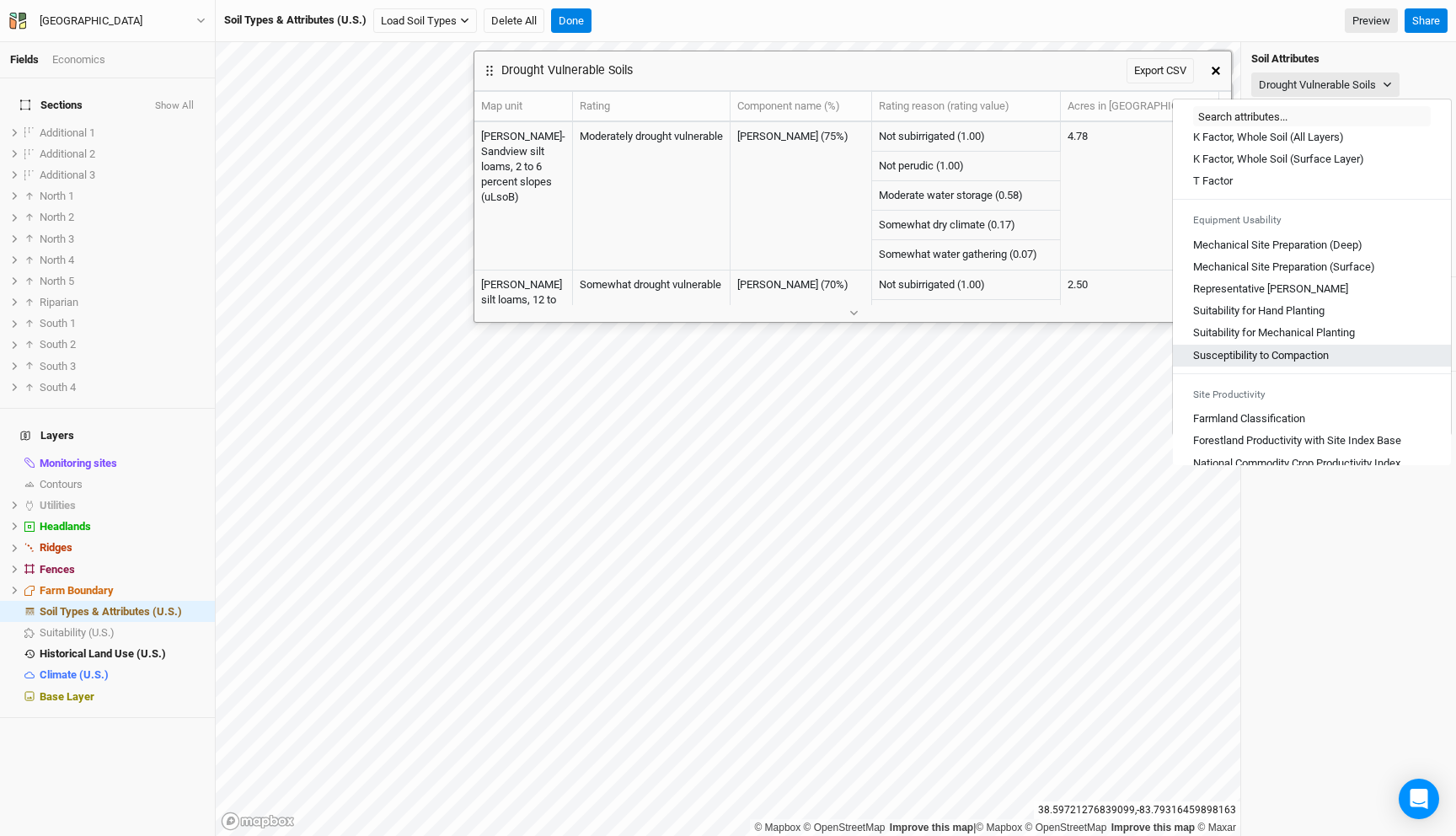
click at [1272, 363] on Compaction "Susceptibility to Compaction" at bounding box center [1261, 356] width 136 height 15
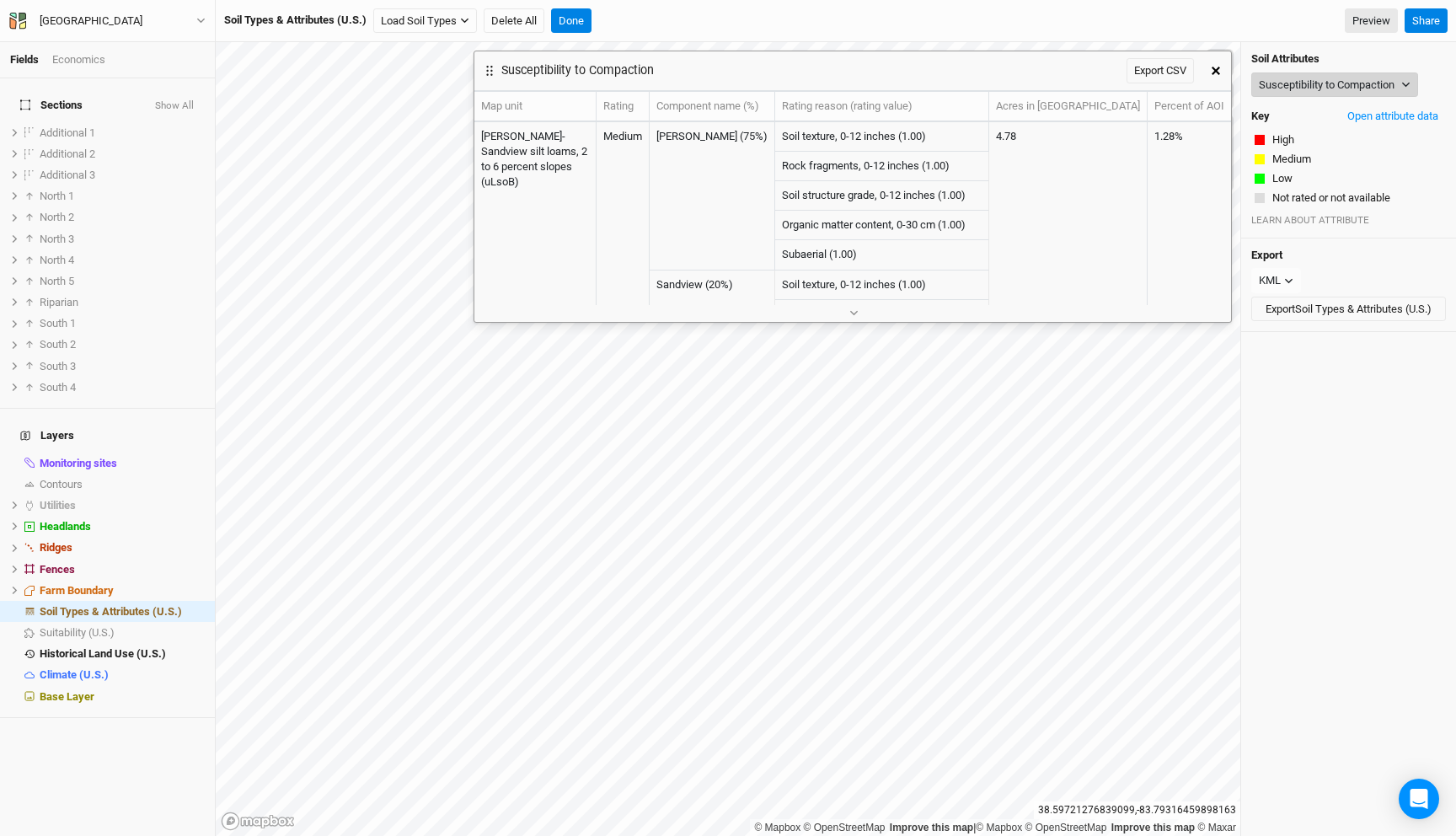
click at [1308, 84] on button "Susceptibility to Compaction" at bounding box center [1335, 85] width 167 height 25
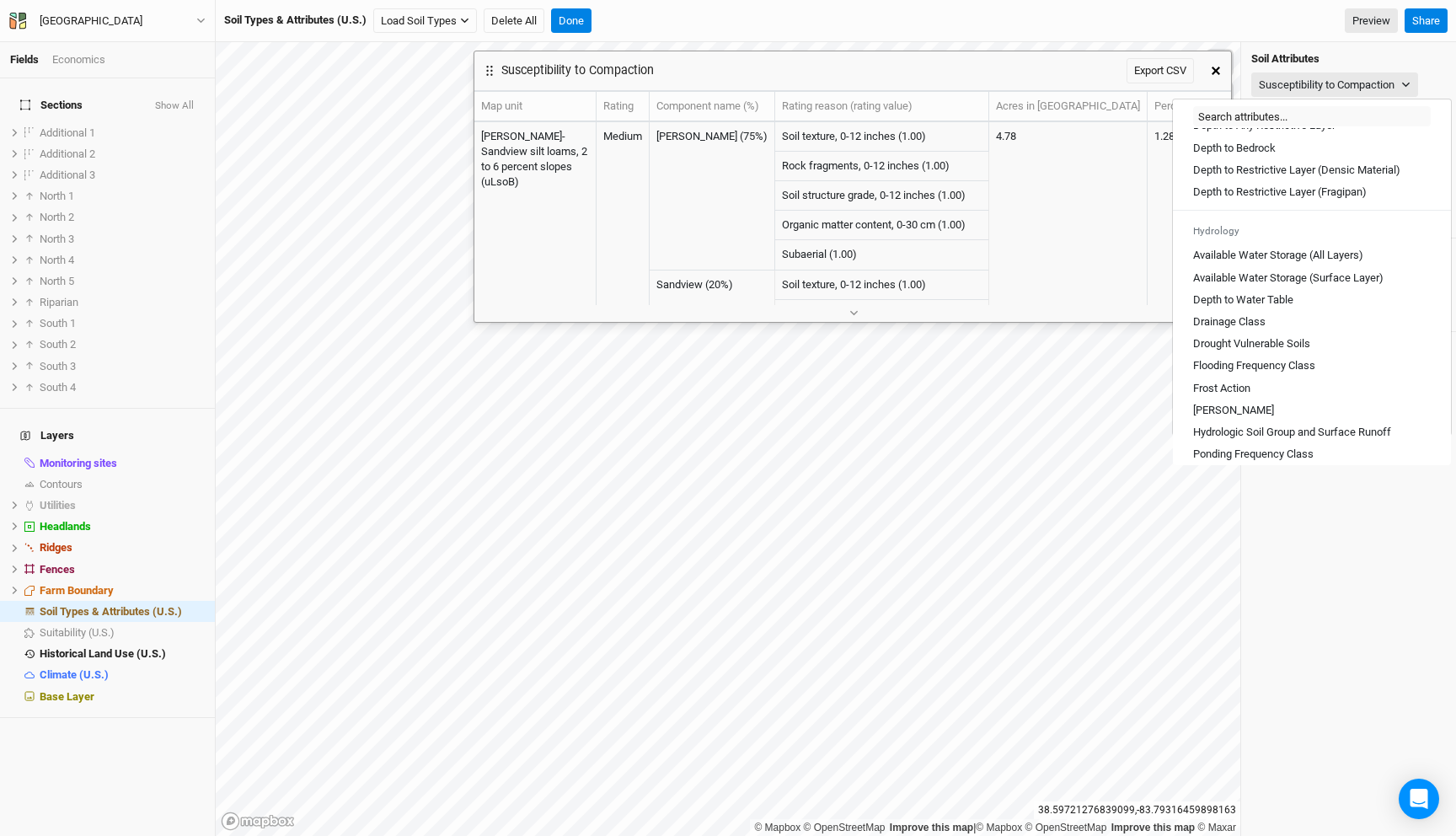
scroll to position [889, 0]
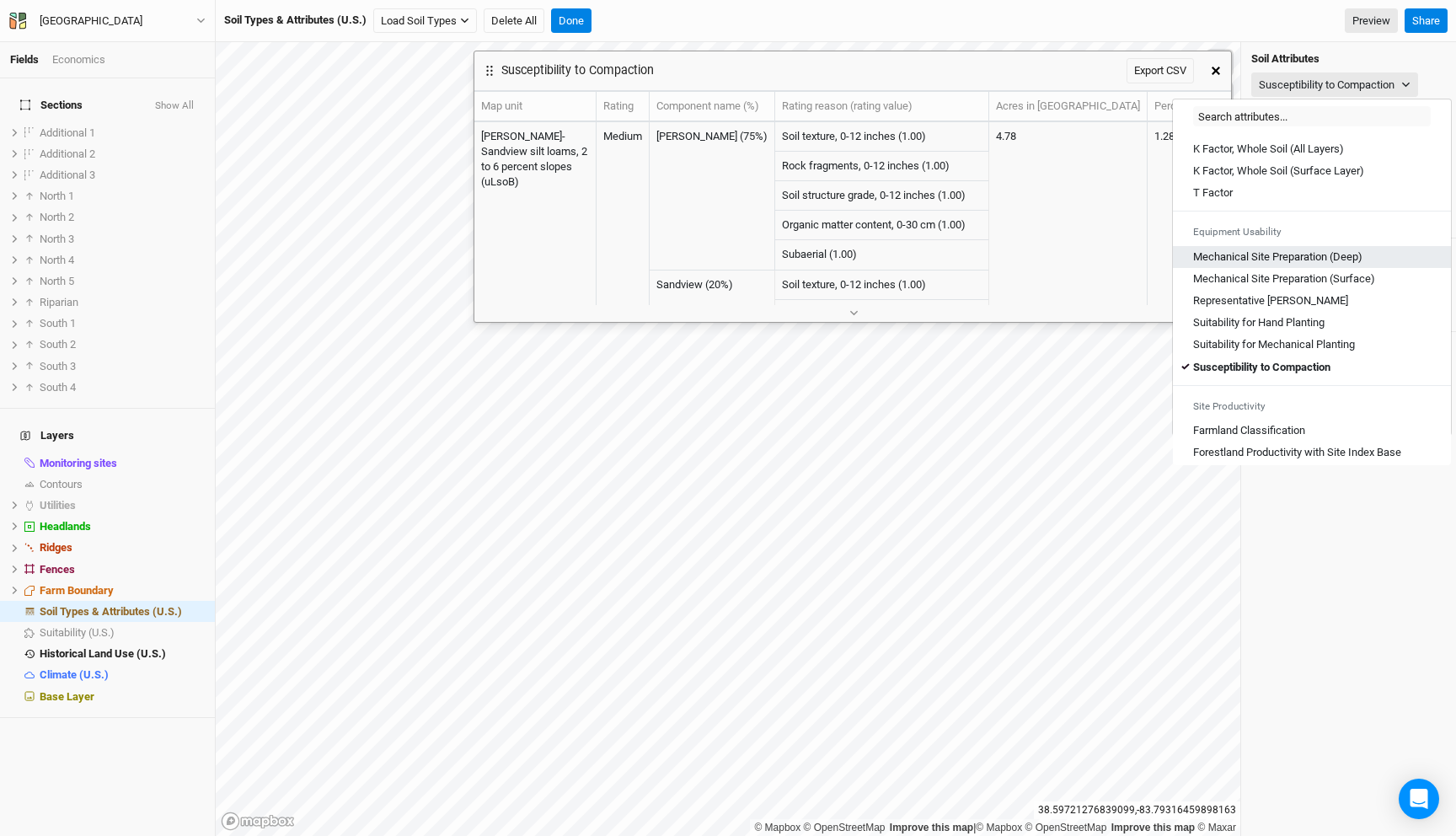
click at [1313, 265] on \(Deep\) "Mechanical Site Preparation (Deep)" at bounding box center [1278, 257] width 170 height 15
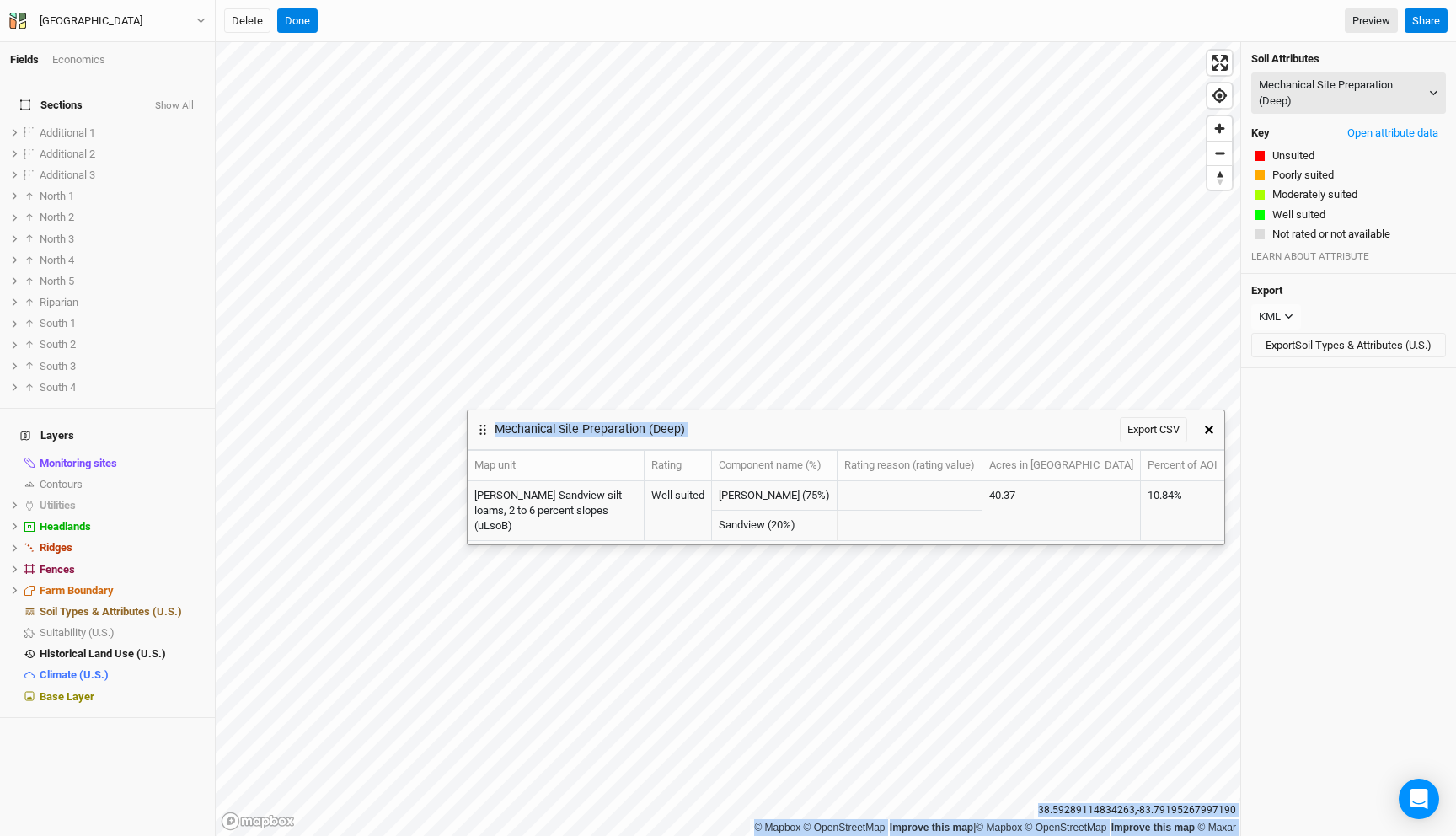
drag, startPoint x: 995, startPoint y: 65, endPoint x: 988, endPoint y: 424, distance: 359.1
click at [988, 424] on div "Mechanical Site Preparation (Deep) Export CSV" at bounding box center [831, 430] width 726 height 39
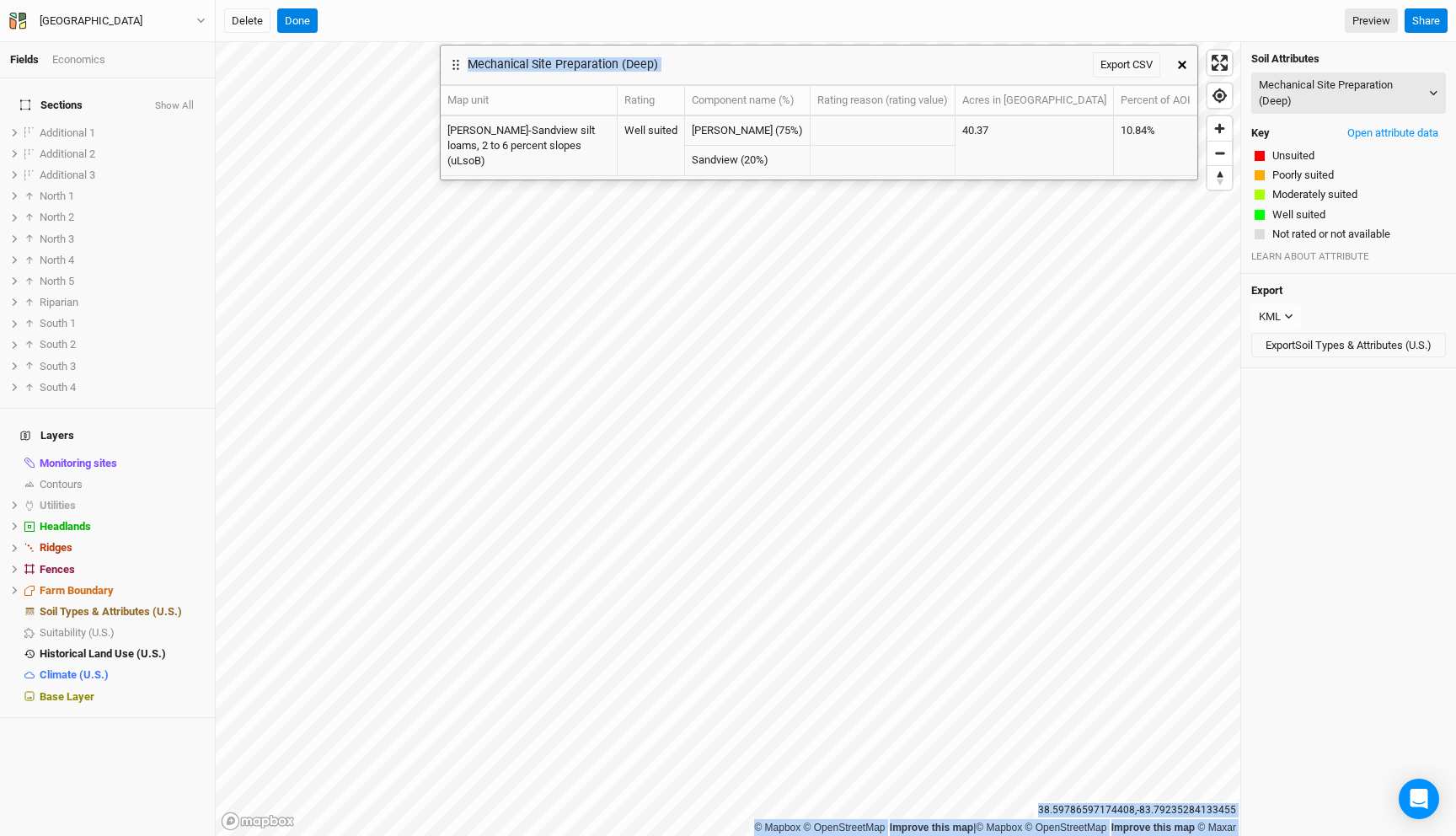
drag, startPoint x: 957, startPoint y: 436, endPoint x: 930, endPoint y: 71, distance: 366.0
click at [930, 71] on div "Mechanical Site Preparation (Deep) Export CSV" at bounding box center [804, 65] width 726 height 39
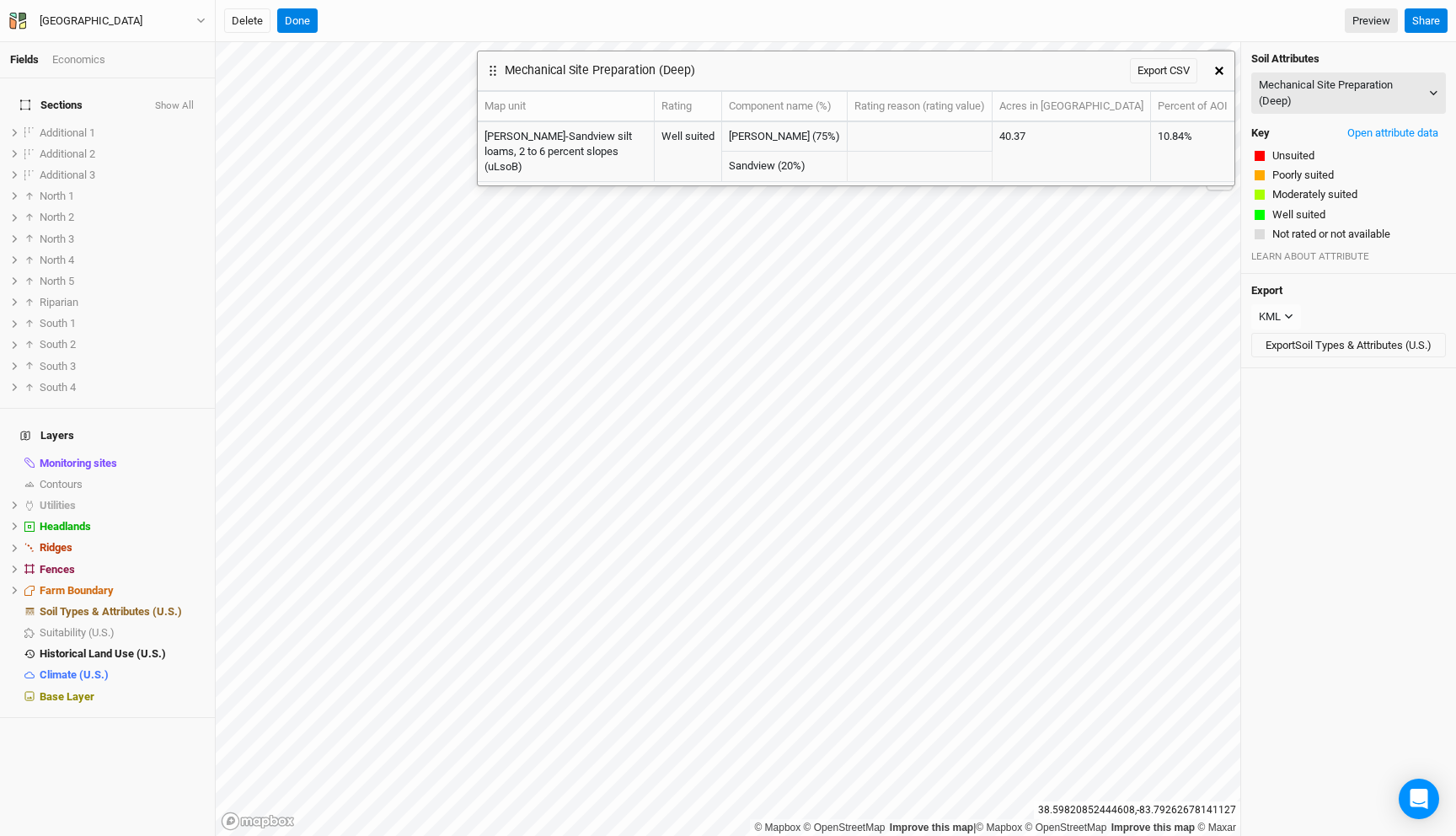
drag, startPoint x: 707, startPoint y: 79, endPoint x: 742, endPoint y: 86, distance: 35.7
click at [742, 86] on div "Mechanical Site Preparation (Deep) Export CSV" at bounding box center [841, 71] width 726 height 39
click at [1218, 66] on icon "button" at bounding box center [1219, 70] width 8 height 8
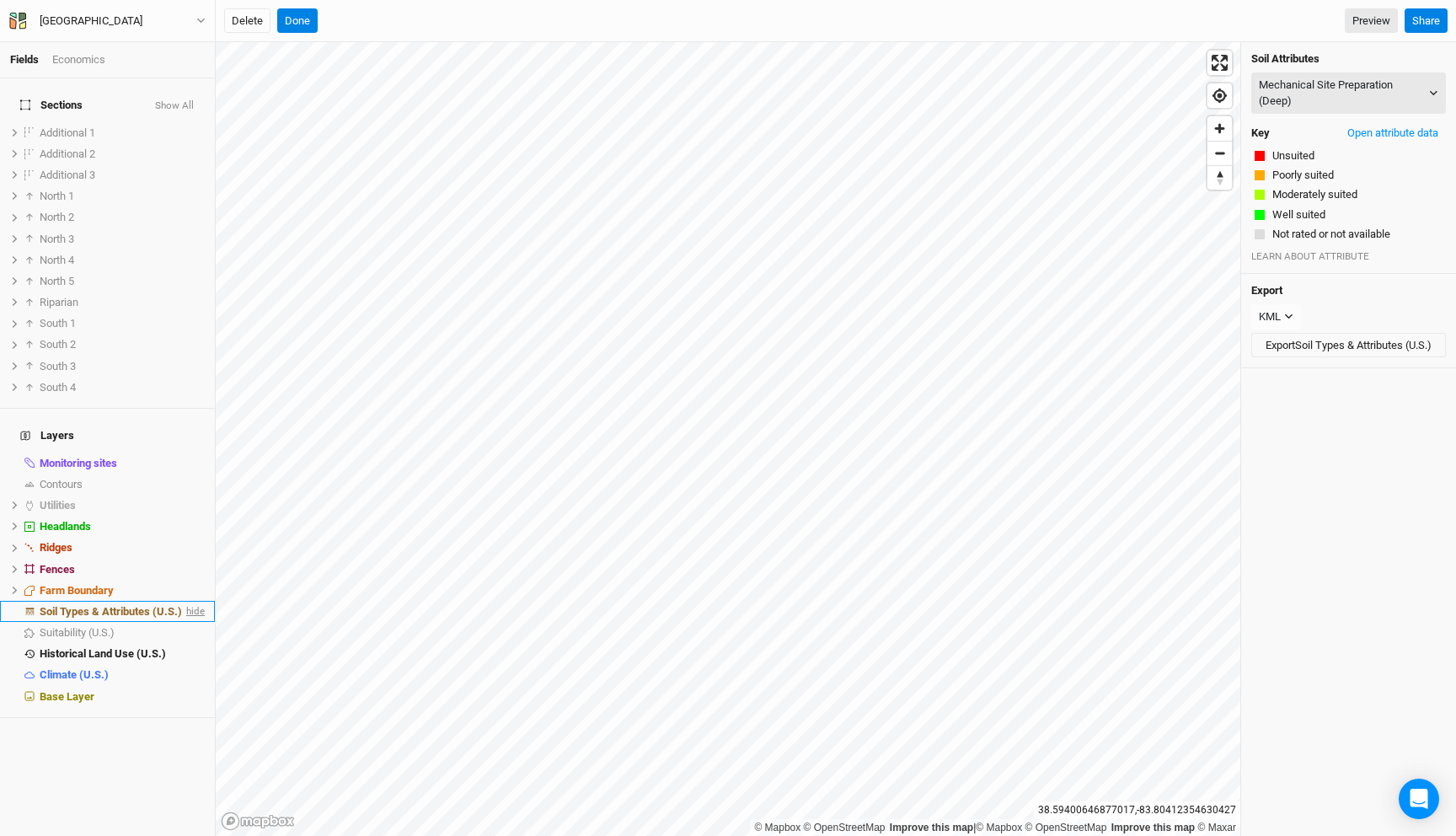
click at [198, 601] on span "hide" at bounding box center [193, 611] width 22 height 21
click at [185, 622] on span "show" at bounding box center [192, 632] width 27 height 21
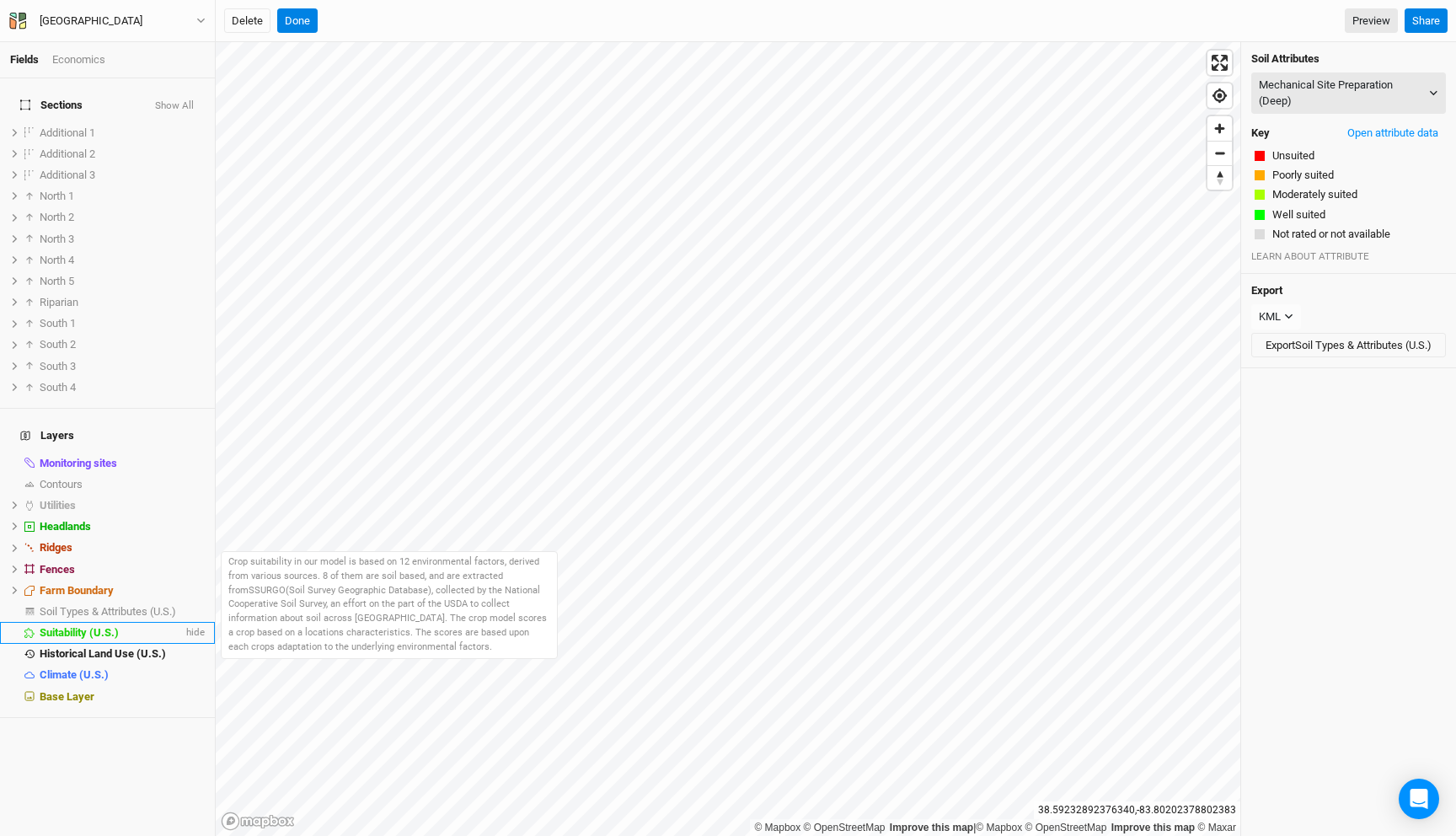
click at [113, 626] on span "Suitability (U.S.)" at bounding box center [79, 632] width 79 height 13
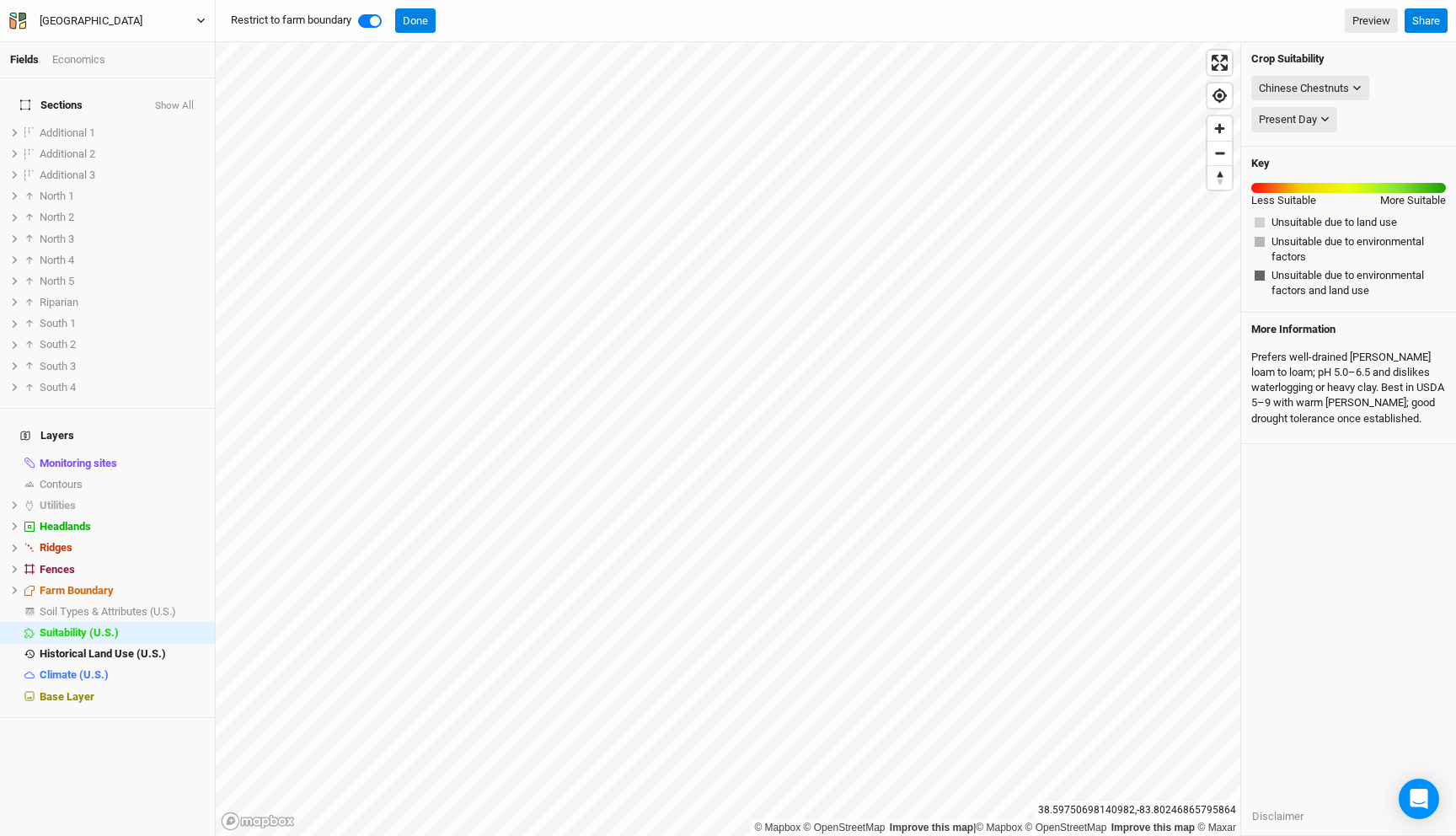
click at [127, 25] on button "[GEOGRAPHIC_DATA]" at bounding box center [107, 21] width 198 height 19
click at [115, 45] on button "Back" at bounding box center [139, 48] width 133 height 22
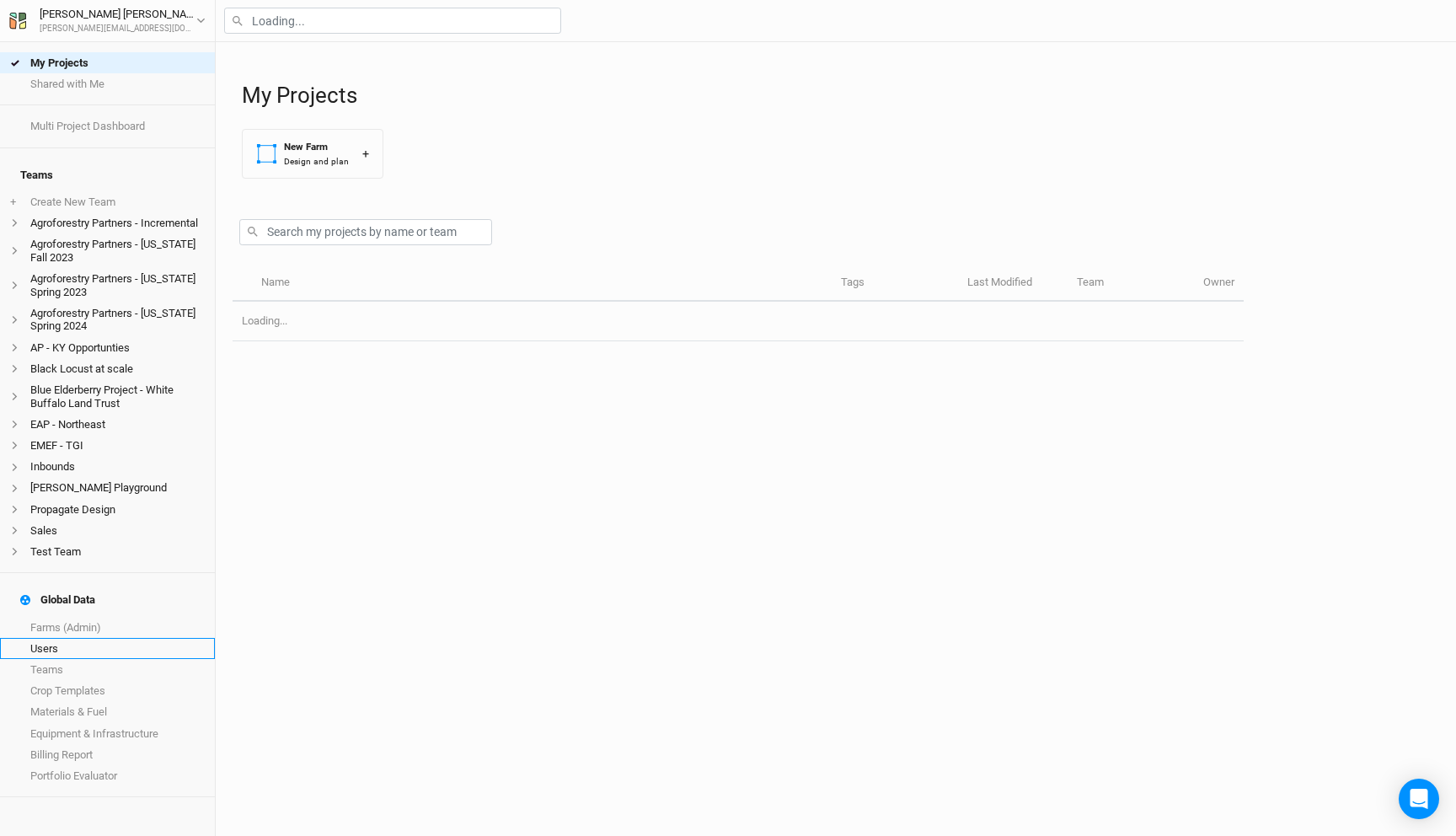
click at [87, 638] on link "Users" at bounding box center [107, 648] width 215 height 21
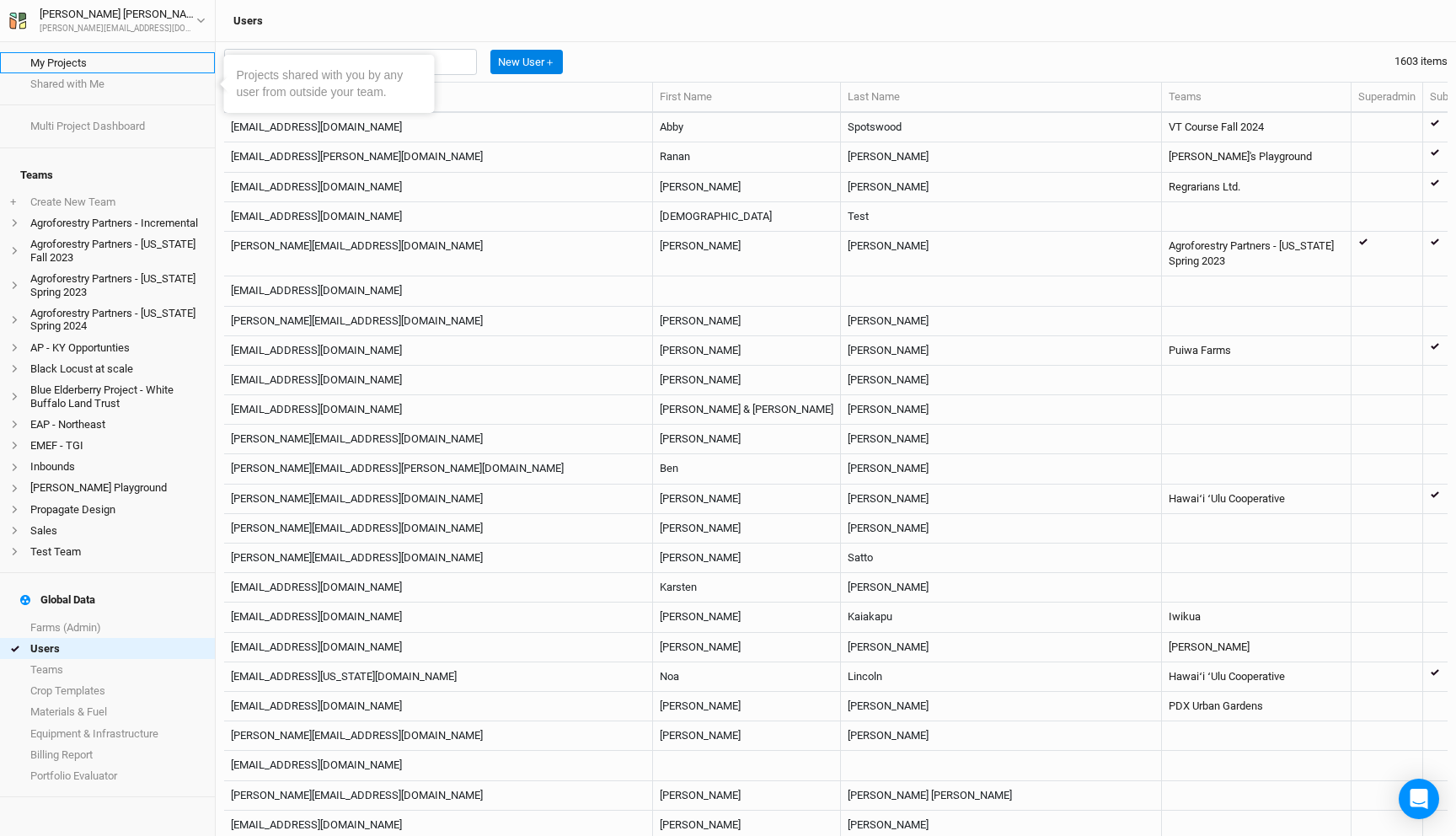
click at [86, 68] on link "My Projects" at bounding box center [107, 63] width 215 height 21
